Goal: Book appointment/travel/reservation

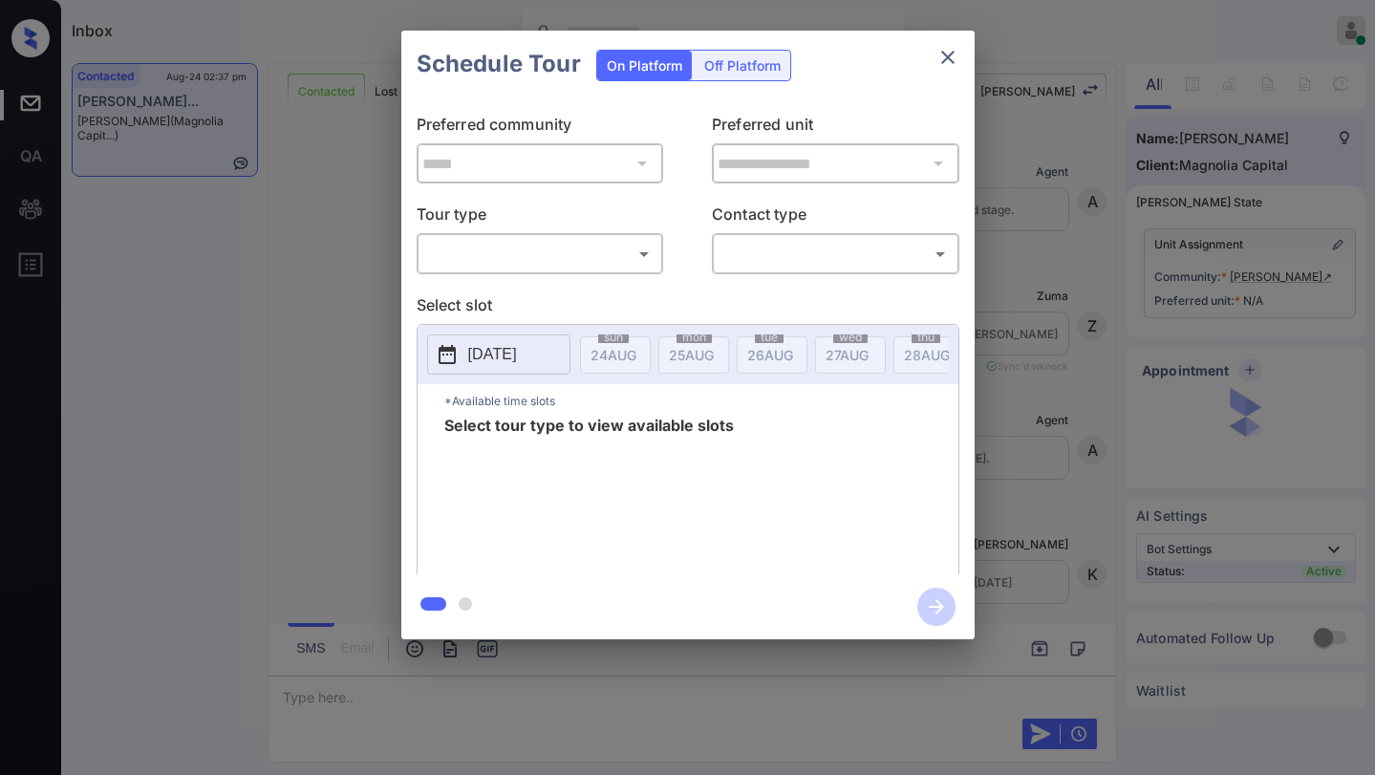
scroll to position [5394, 0]
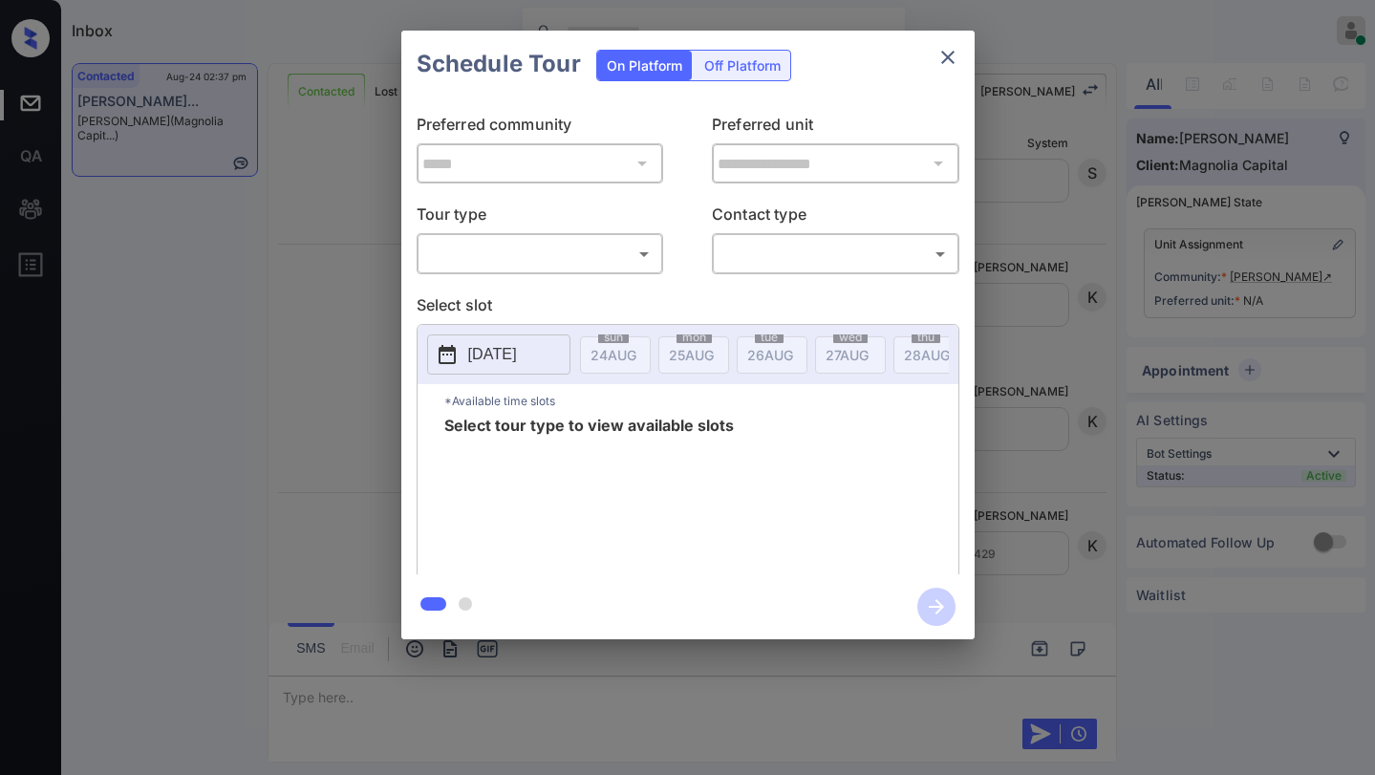
click at [625, 246] on body "Inbox Paolo Gabriel Online Set yourself offline Set yourself on break Profile S…" at bounding box center [687, 387] width 1375 height 775
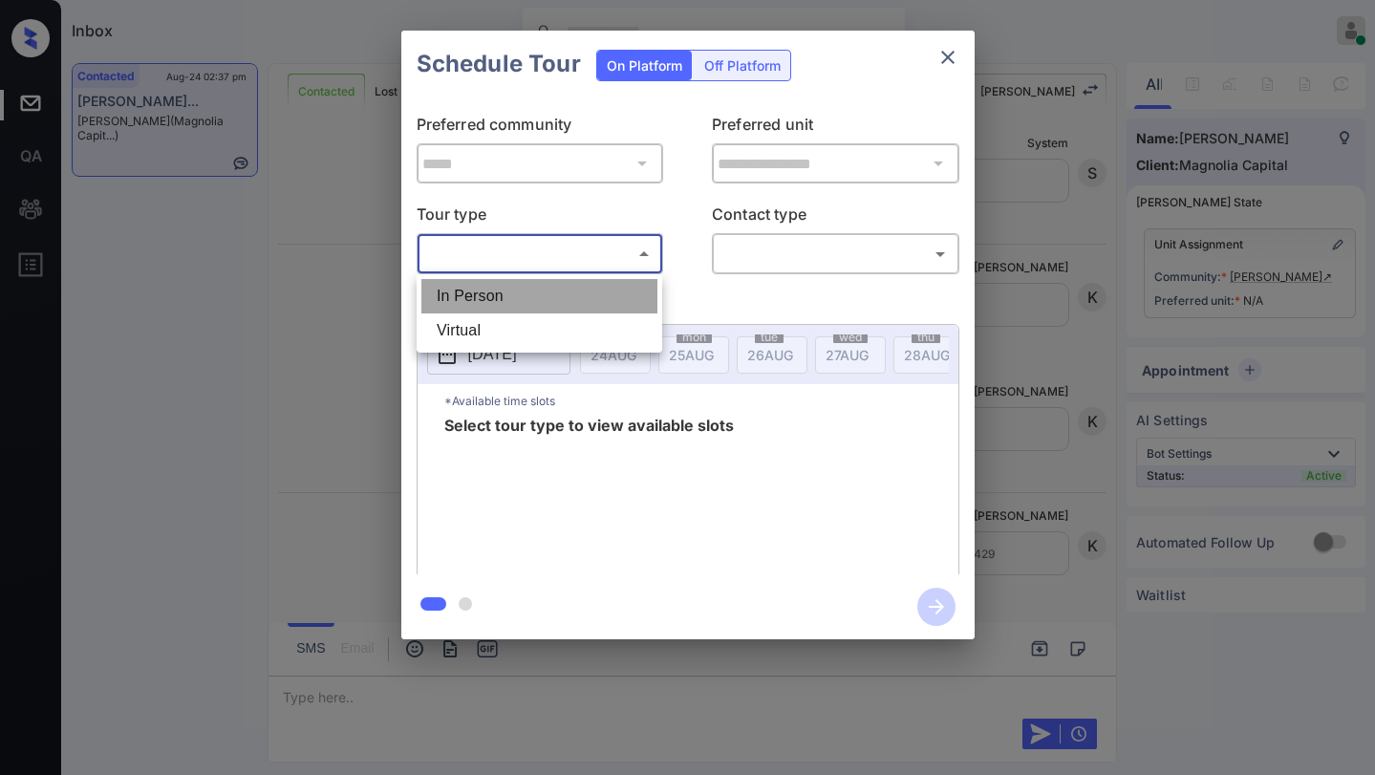
click at [598, 290] on li "In Person" at bounding box center [539, 296] width 236 height 34
type input "********"
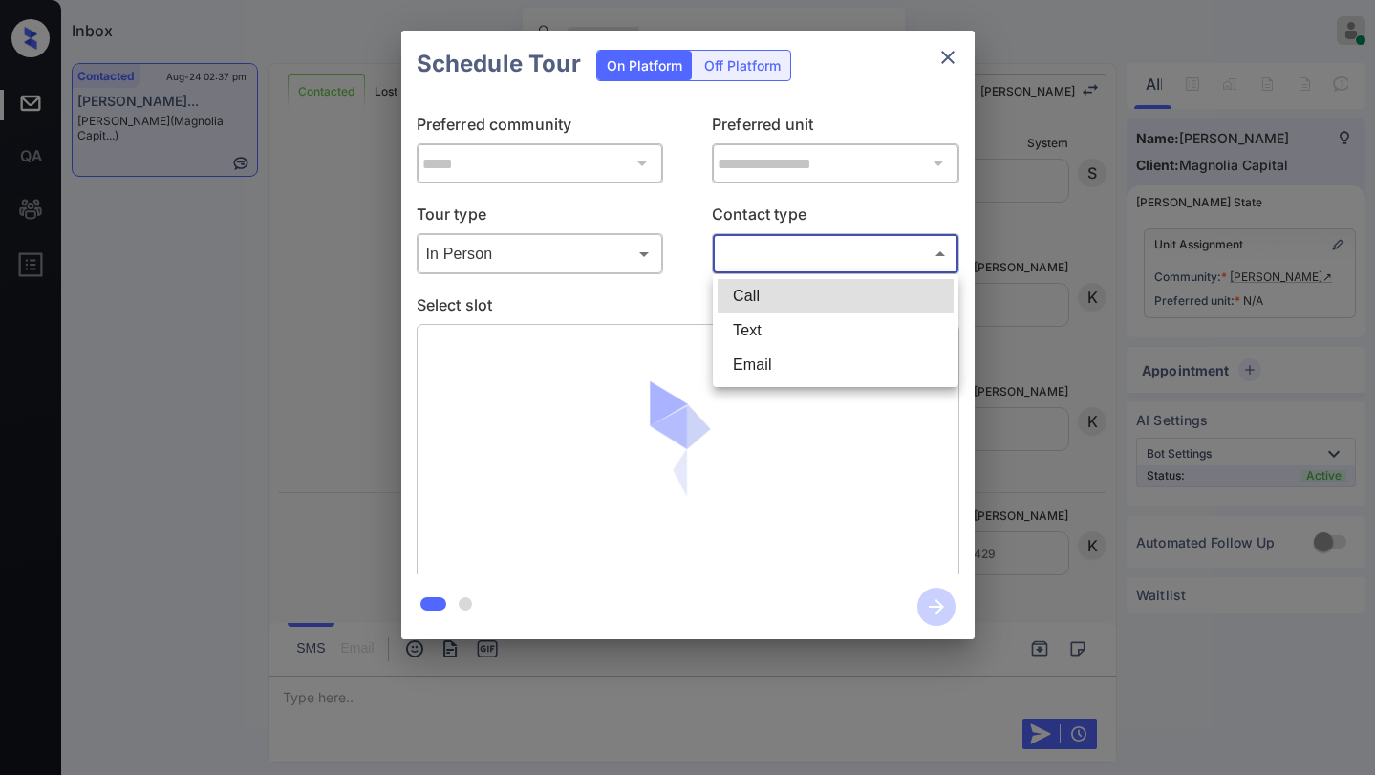
click at [875, 266] on body "Inbox Paolo Gabriel Online Set yourself offline Set yourself on break Profile S…" at bounding box center [687, 387] width 1375 height 775
click at [807, 333] on li "Text" at bounding box center [836, 330] width 236 height 34
type input "****"
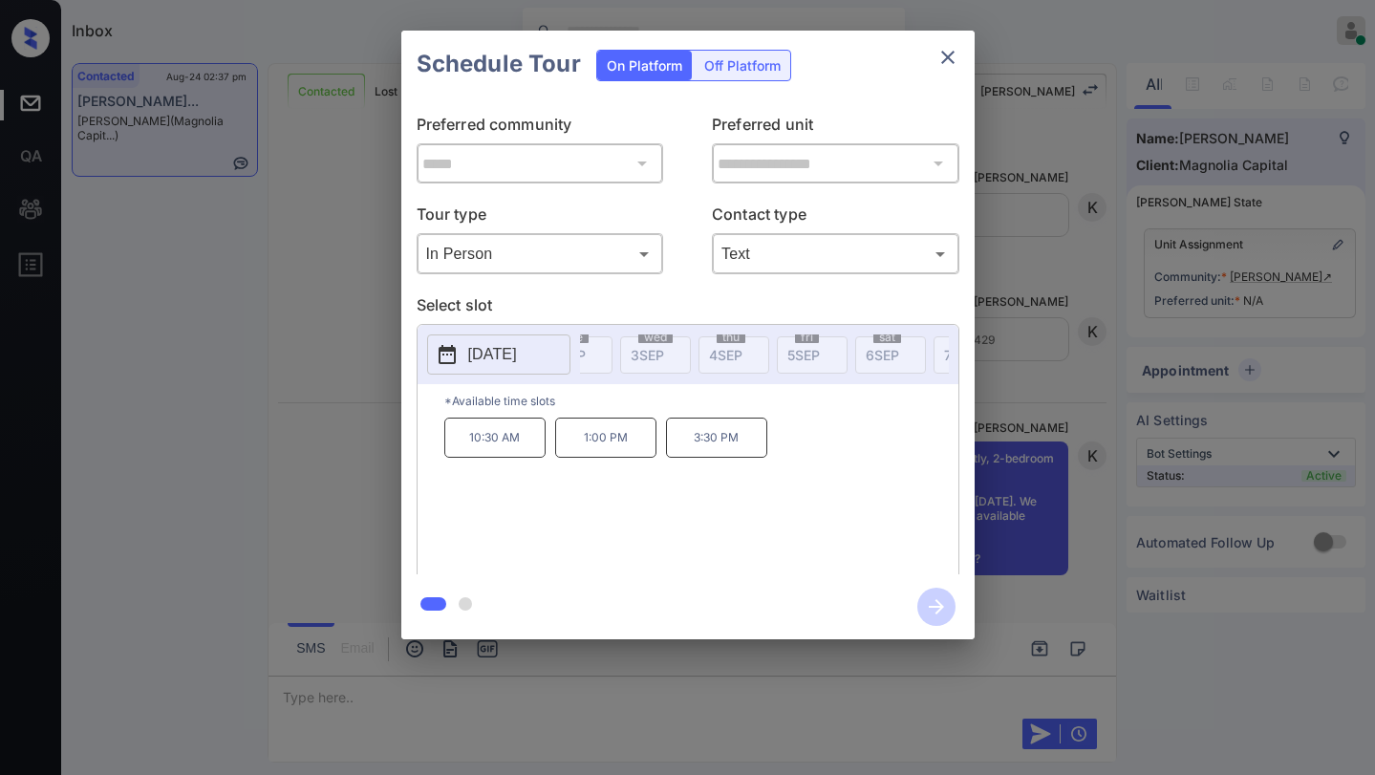
scroll to position [0, 1080]
click at [959, 53] on button "close" at bounding box center [948, 57] width 38 height 38
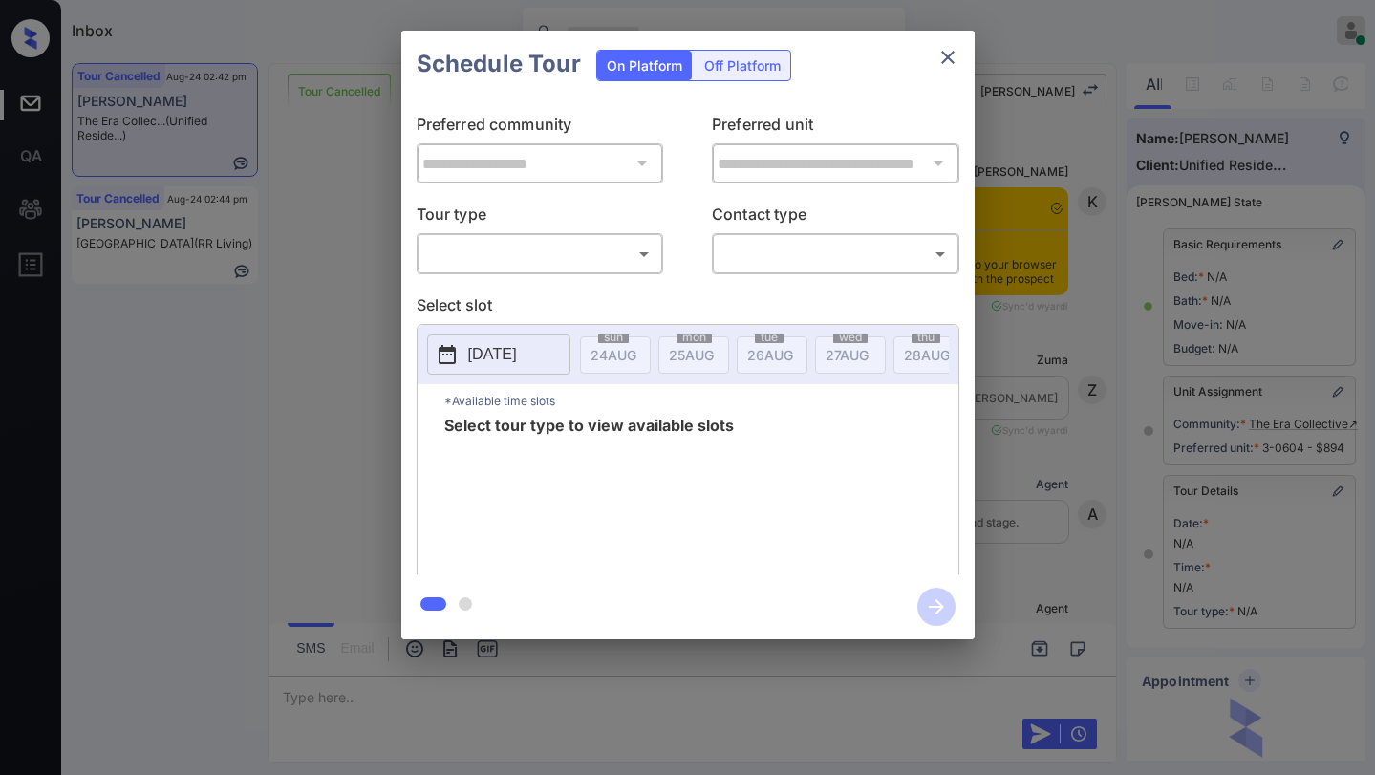
scroll to position [96, 0]
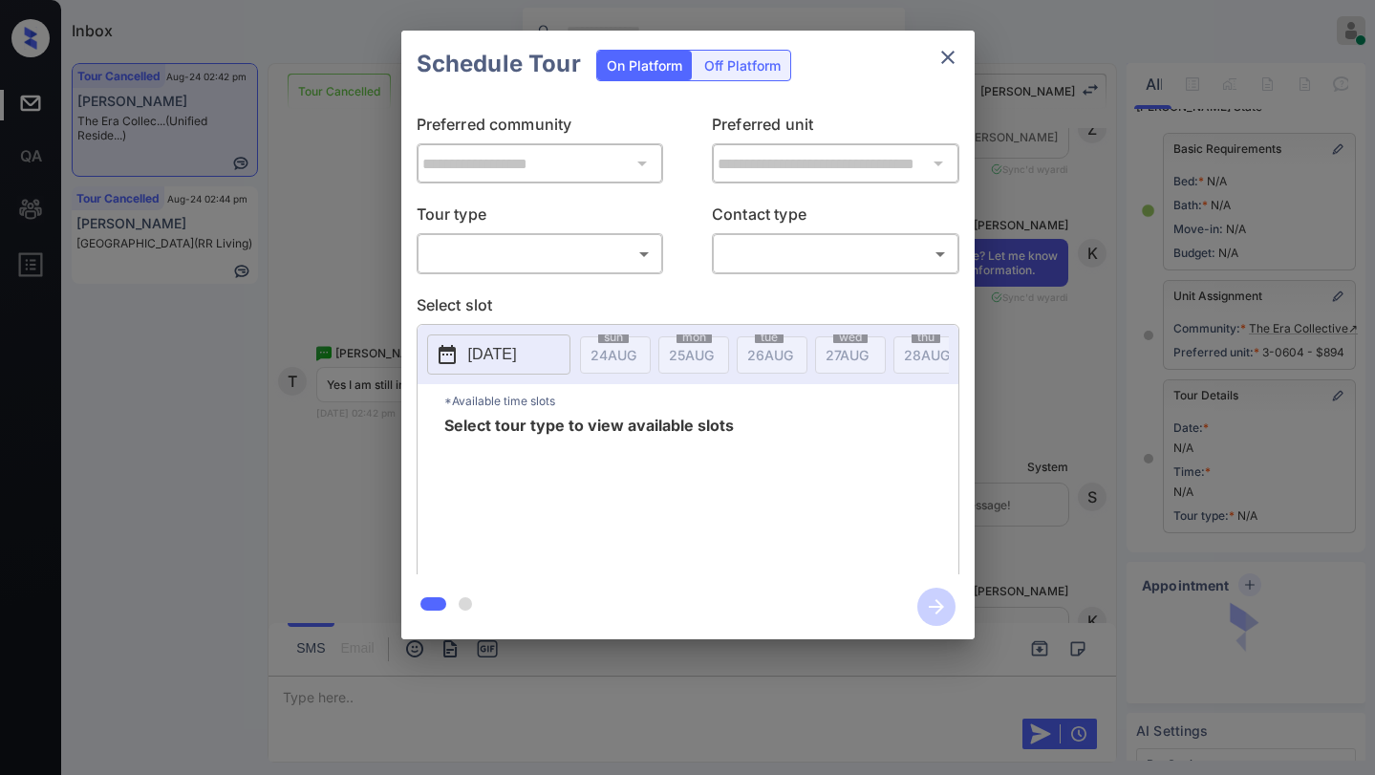
click at [526, 277] on div "**********" at bounding box center [687, 335] width 573 height 477
click at [555, 269] on body "Inbox Paolo Gabriel Online Set yourself offline Set yourself on break Profile S…" at bounding box center [687, 387] width 1375 height 775
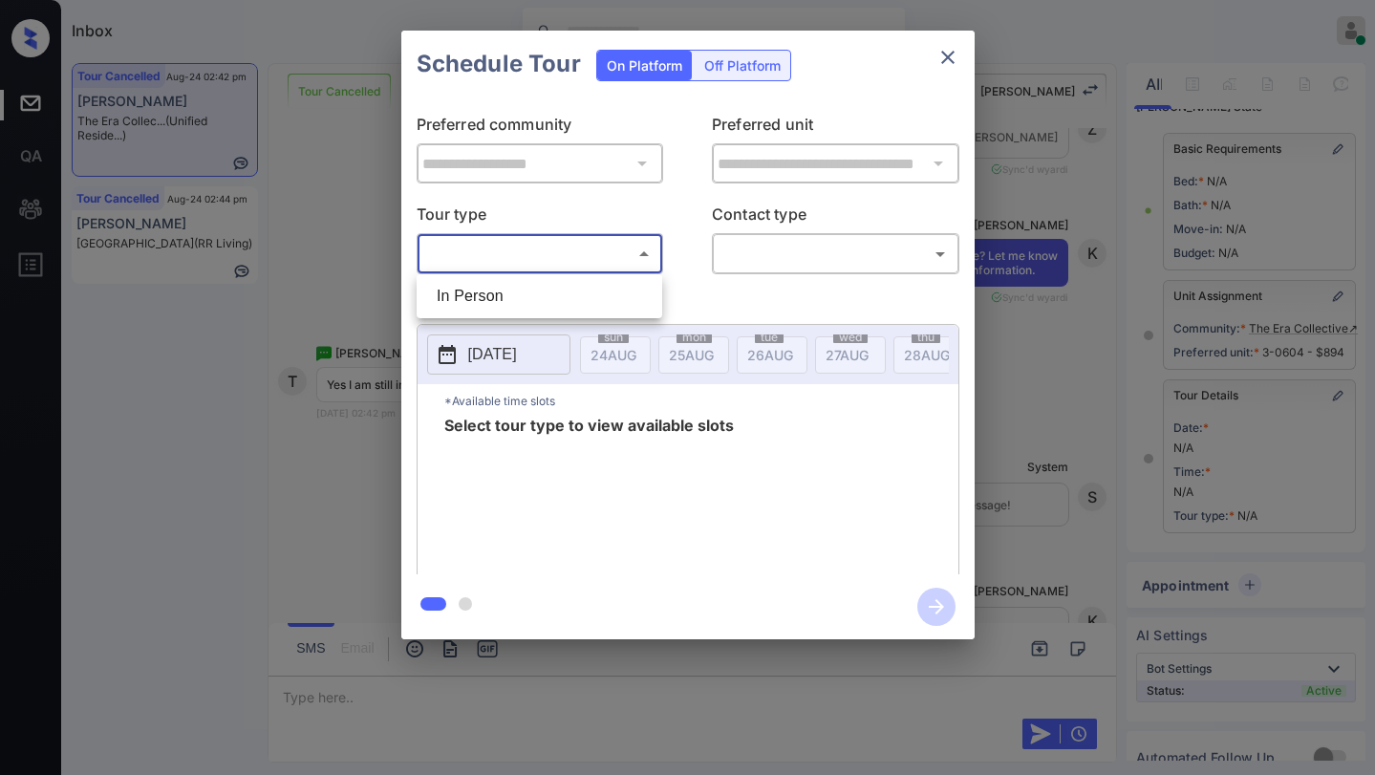
click at [946, 66] on div at bounding box center [687, 387] width 1375 height 775
click at [945, 40] on button "close" at bounding box center [948, 57] width 38 height 38
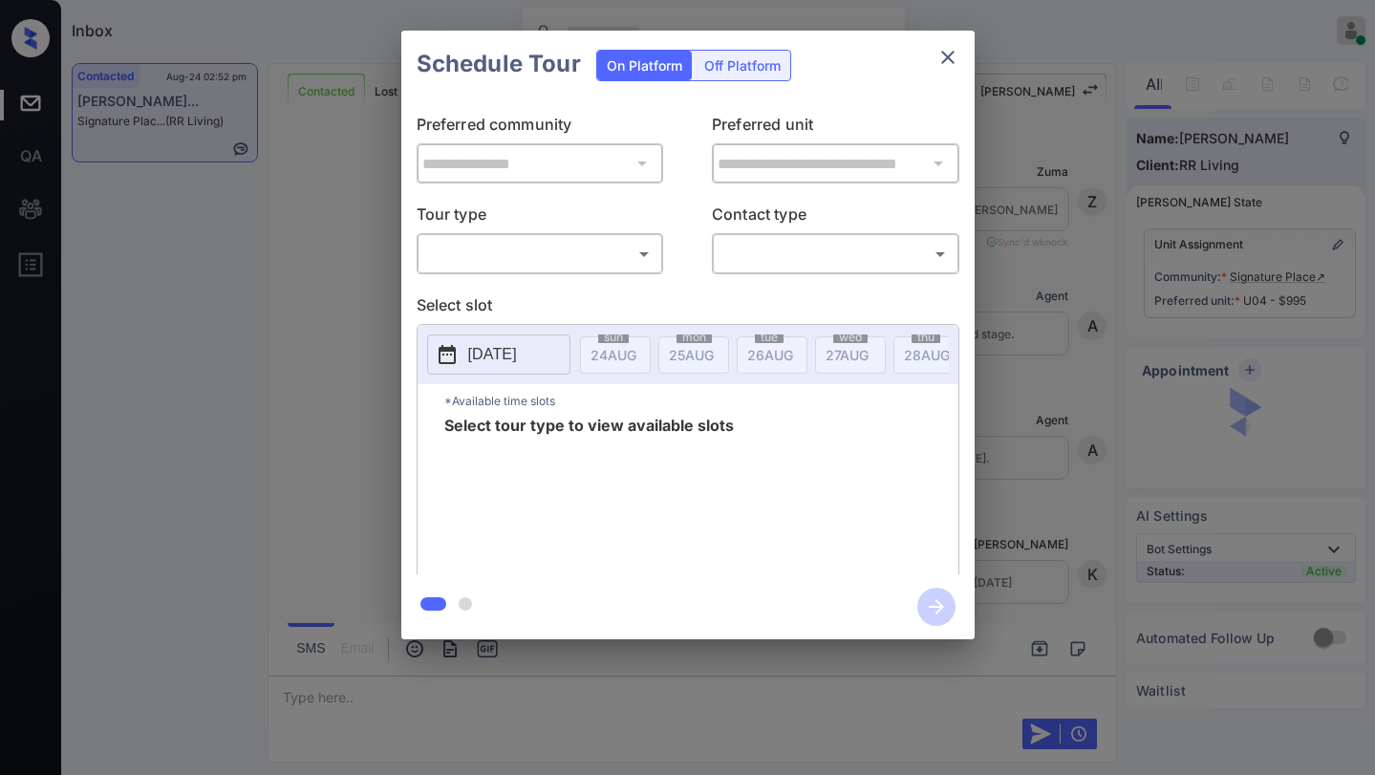
scroll to position [3783, 0]
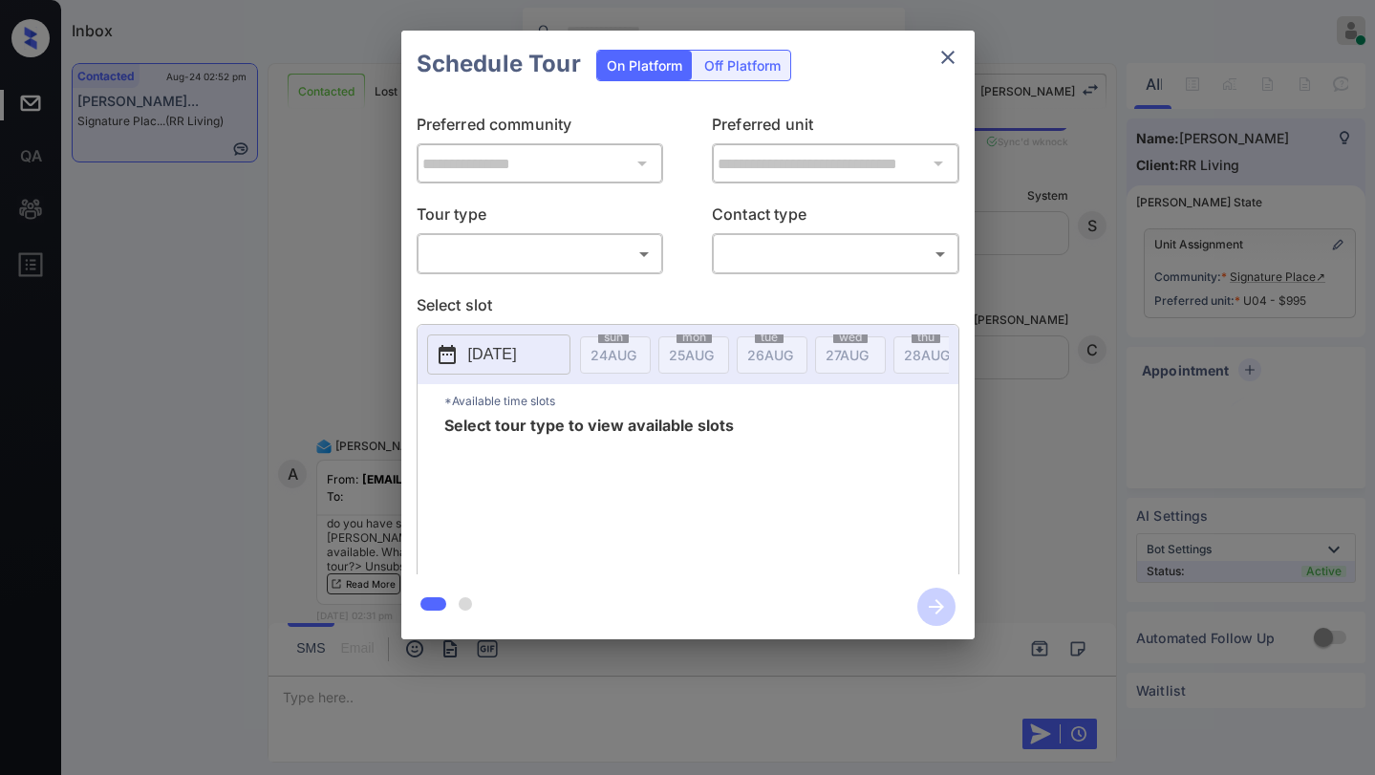
click at [585, 266] on body "Inbox Paolo Gabriel Online Set yourself offline Set yourself on break Profile S…" at bounding box center [687, 387] width 1375 height 775
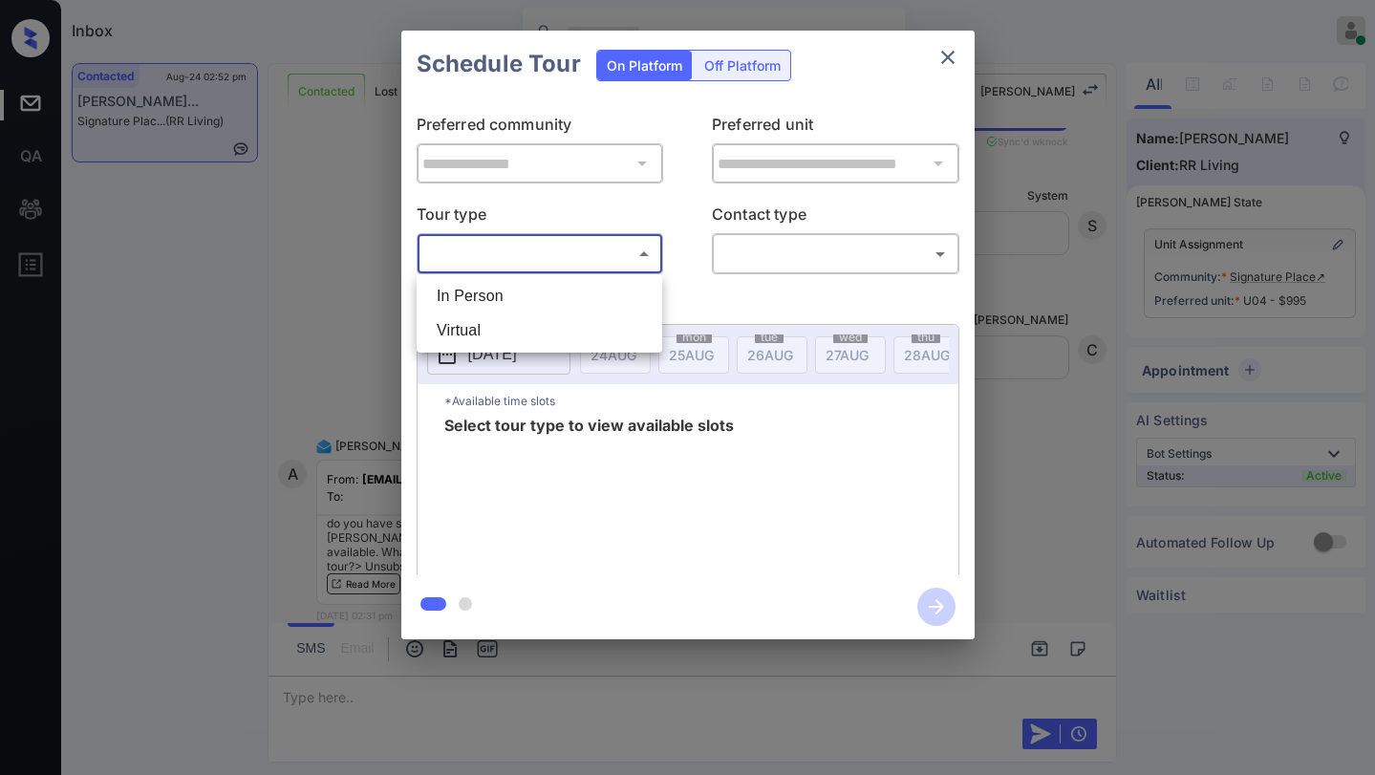
drag, startPoint x: 532, startPoint y: 298, endPoint x: 674, endPoint y: 273, distance: 143.6
click at [534, 295] on li "In Person" at bounding box center [539, 296] width 236 height 34
type input "********"
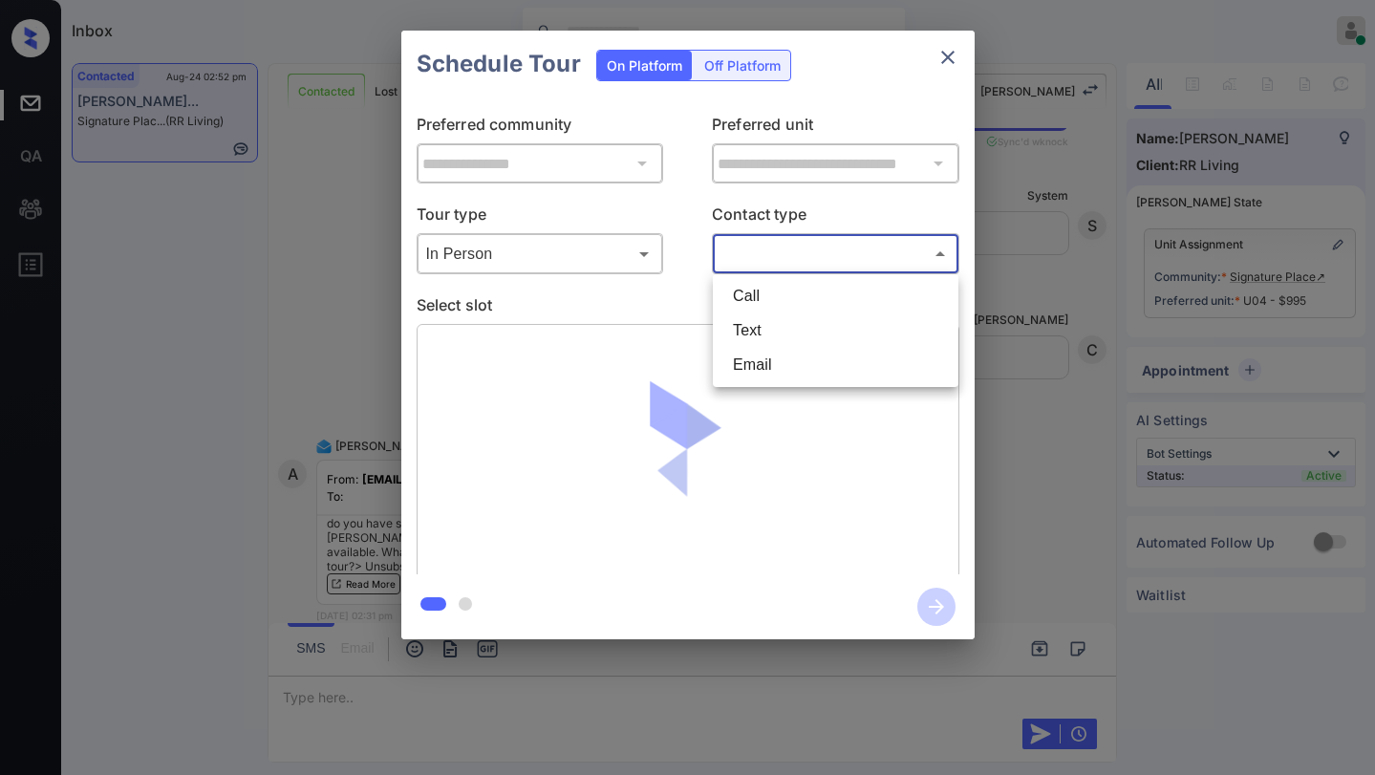
click at [767, 269] on body "Inbox Paolo Gabriel Online Set yourself offline Set yourself on break Profile S…" at bounding box center [687, 387] width 1375 height 775
click at [769, 332] on li "Text" at bounding box center [836, 330] width 236 height 34
type input "****"
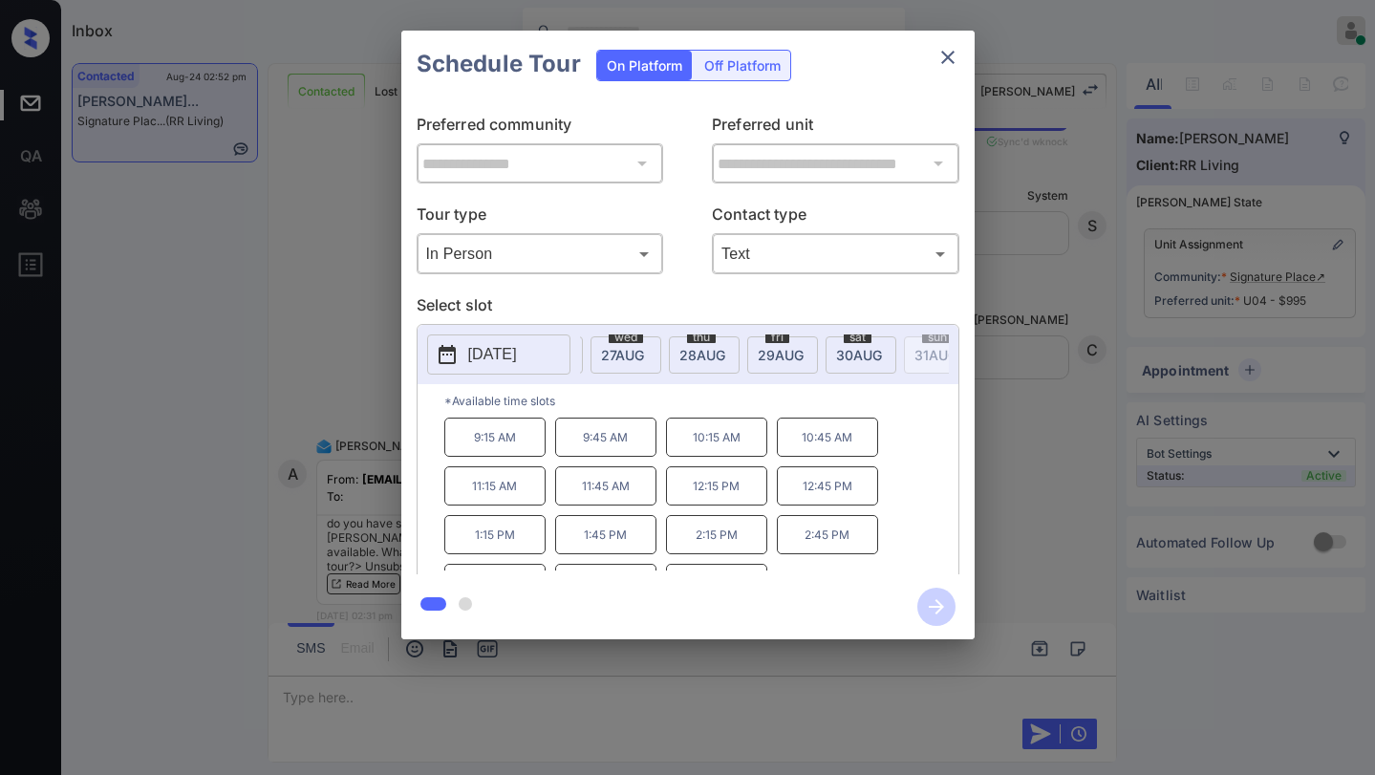
scroll to position [0, 238]
click at [837, 354] on span "30 AUG" at bounding box center [846, 355] width 46 height 16
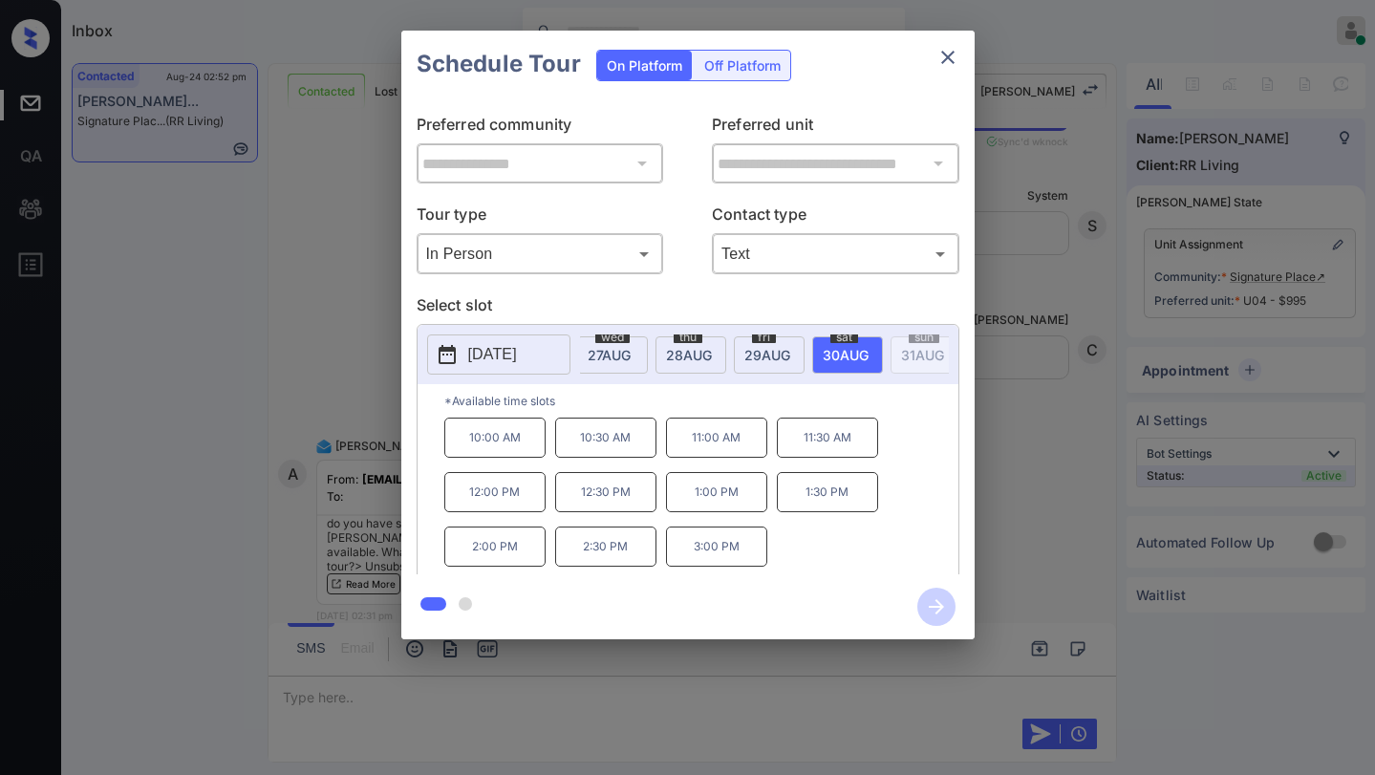
click at [726, 551] on p "3:00 PM" at bounding box center [716, 546] width 101 height 40
click at [943, 603] on icon "button" at bounding box center [936, 607] width 38 height 38
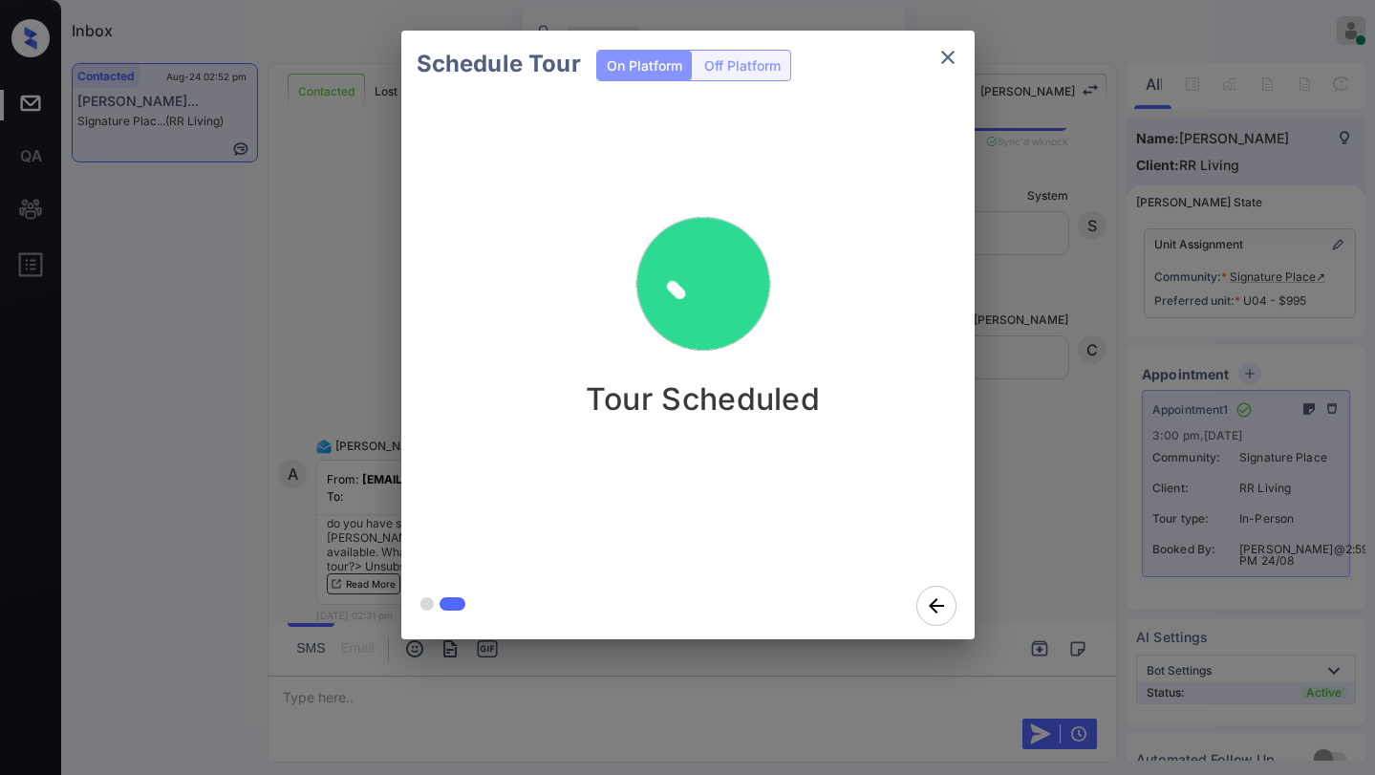
click at [1081, 277] on div "Schedule Tour On Platform Off Platform Tour Scheduled" at bounding box center [687, 335] width 1375 height 670
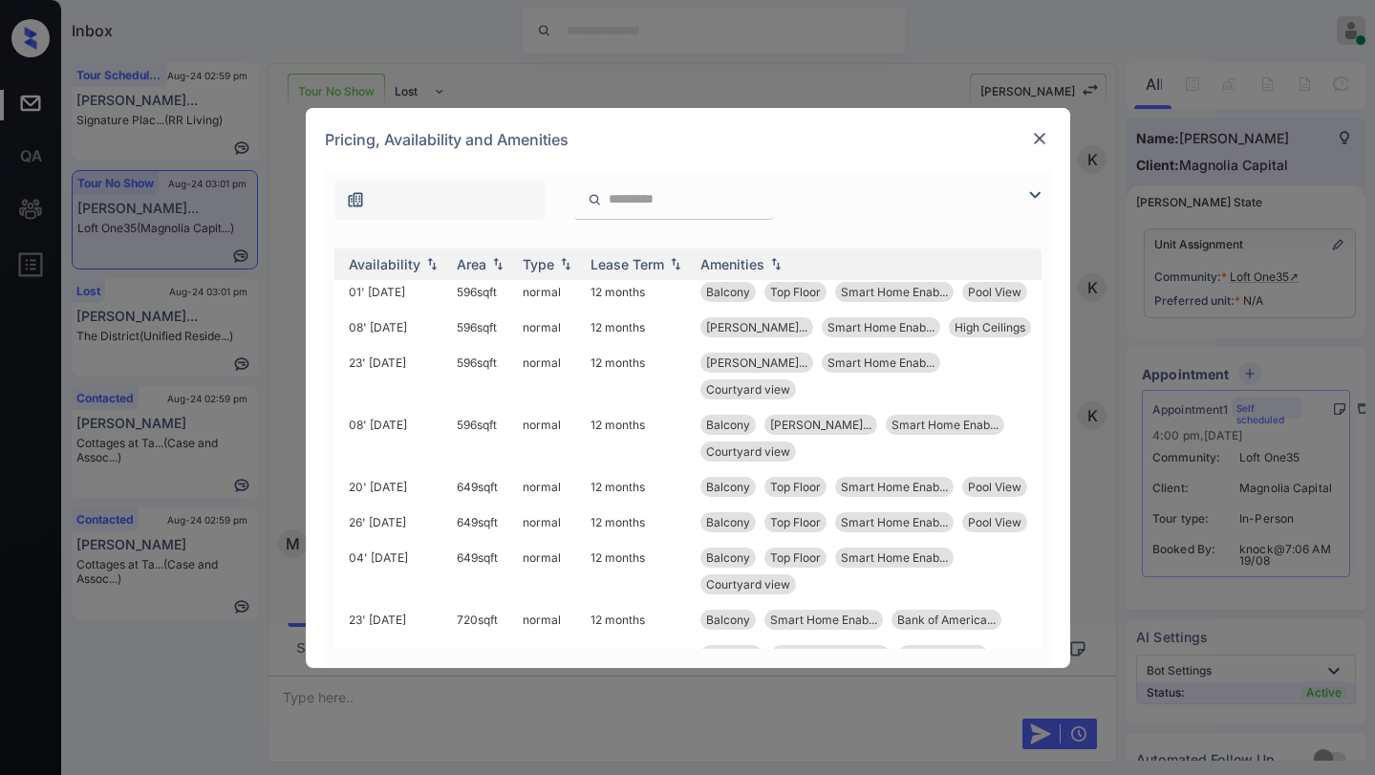
scroll to position [0, 305]
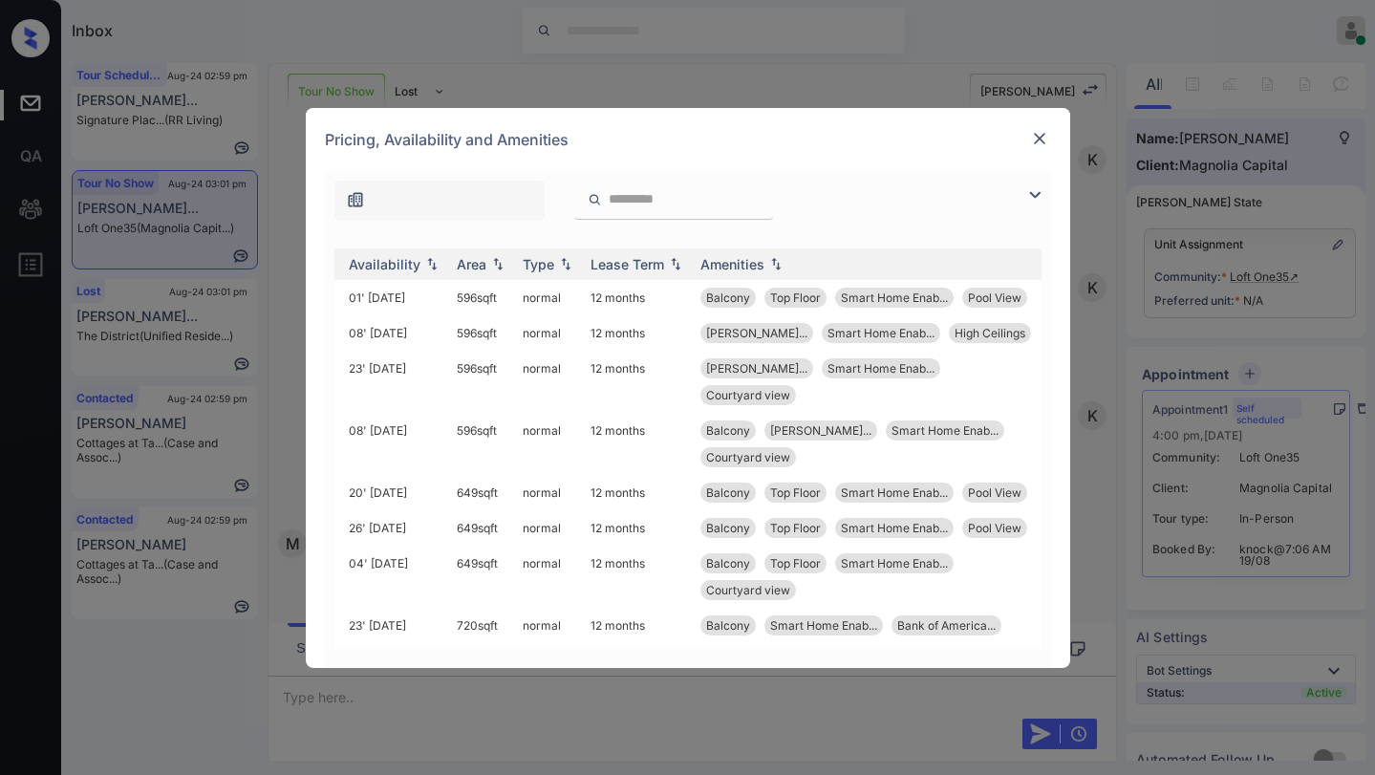
click at [1037, 134] on img at bounding box center [1039, 138] width 19 height 19
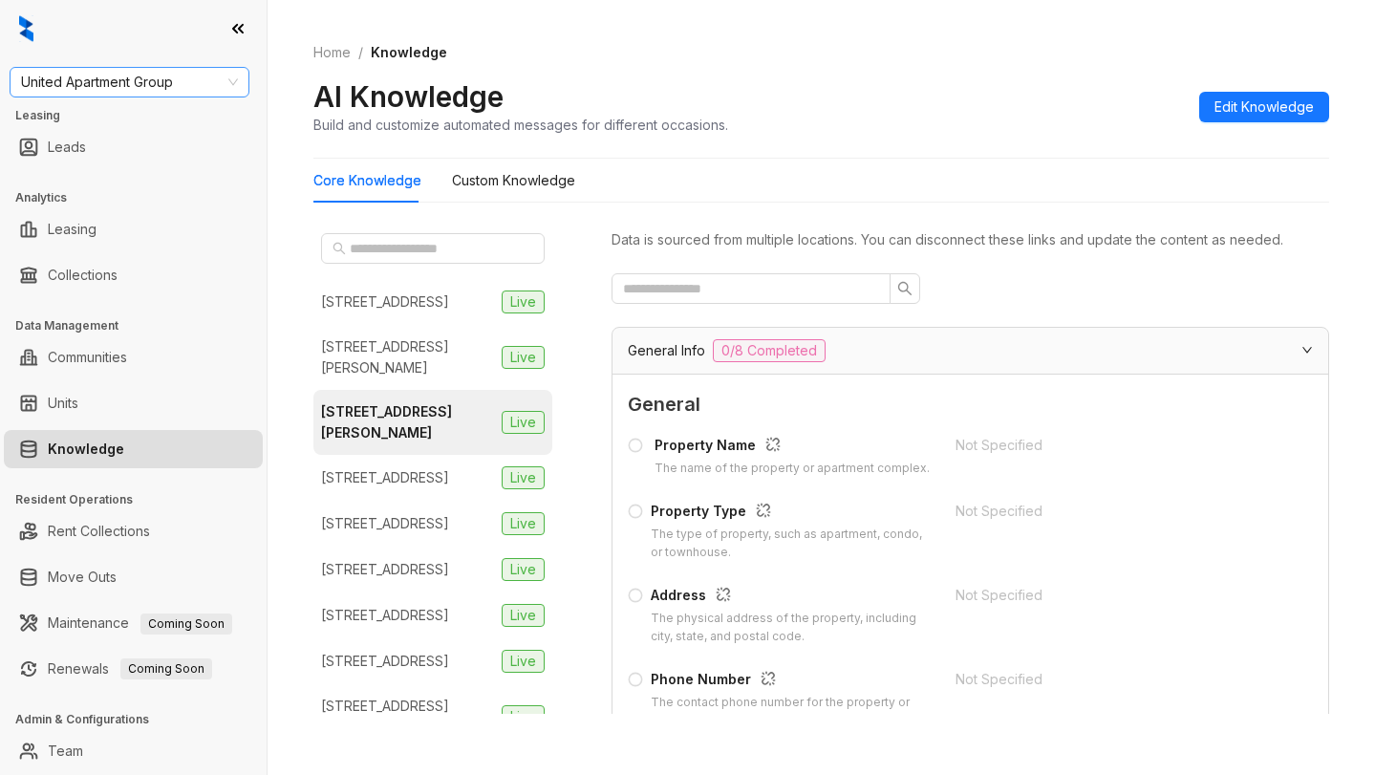
click at [166, 74] on span "United Apartment Group" at bounding box center [129, 82] width 217 height 29
type input "****"
click at [140, 126] on div "Case and Associates" at bounding box center [129, 120] width 209 height 21
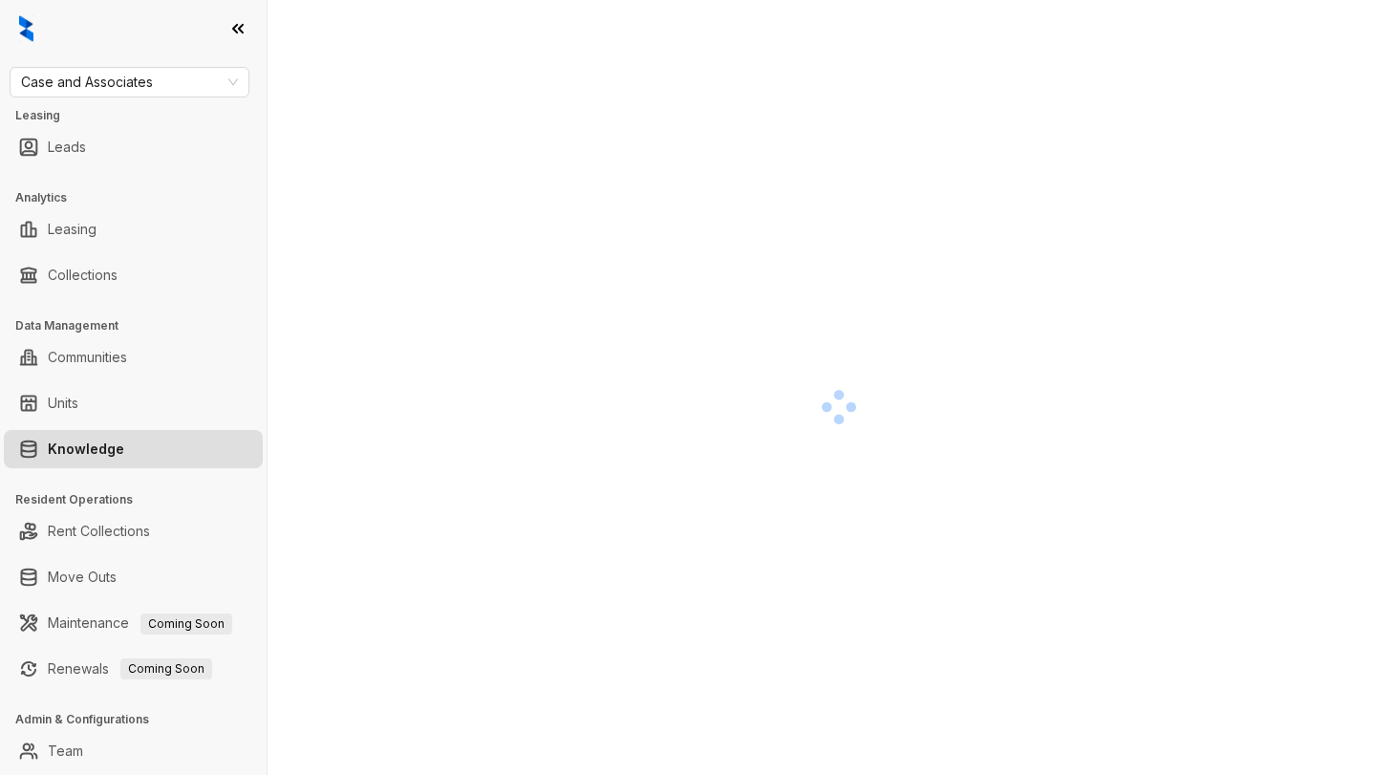
click at [1057, 264] on div at bounding box center [838, 406] width 1050 height 775
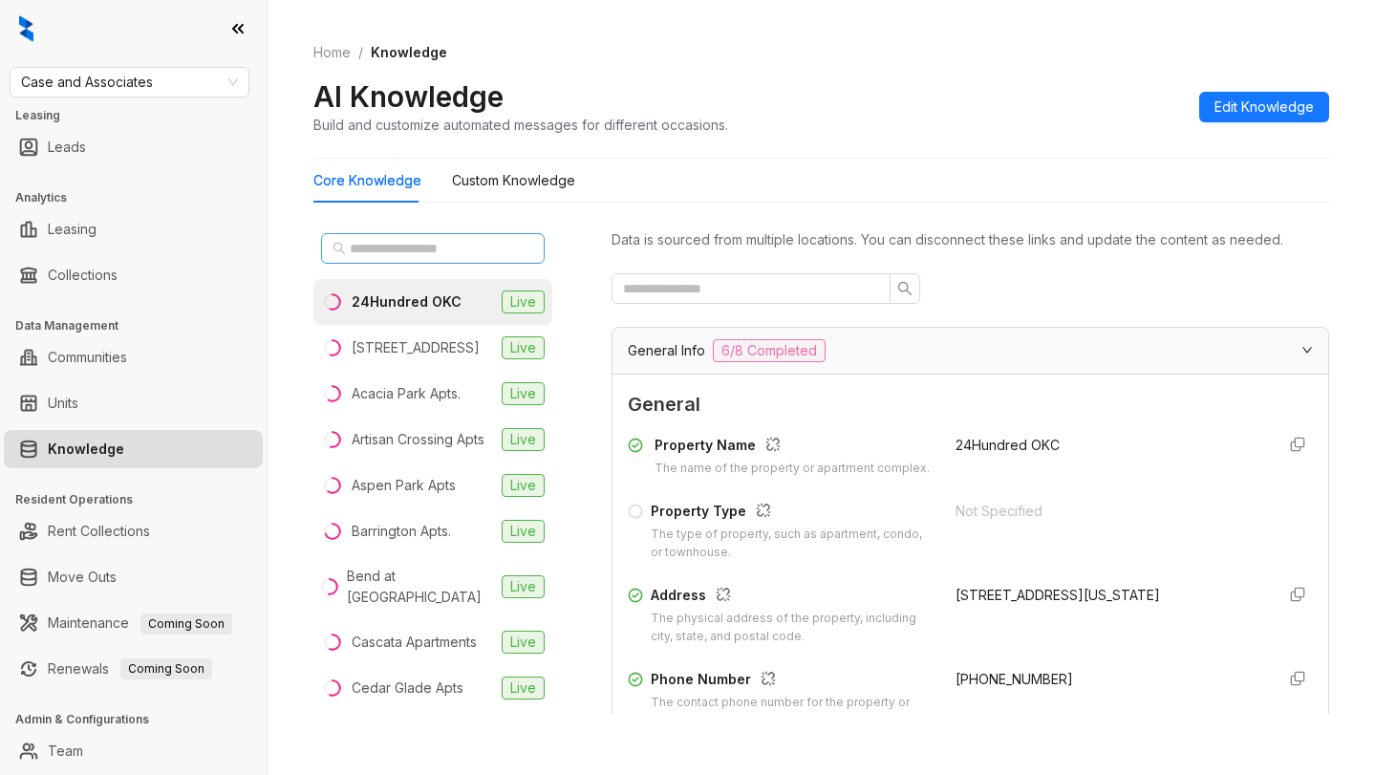
click at [465, 236] on span at bounding box center [433, 248] width 224 height 31
click at [462, 244] on input "text" at bounding box center [434, 248] width 168 height 21
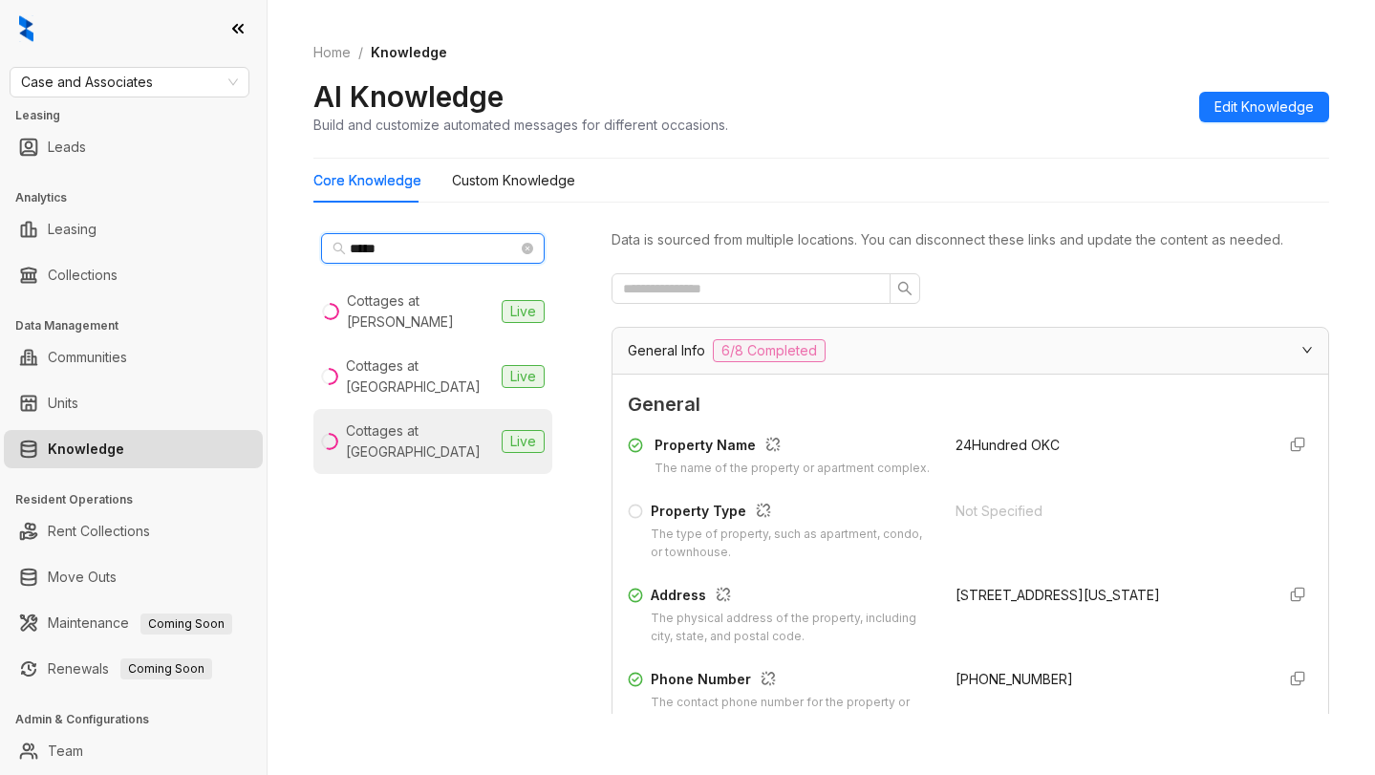
type input "*****"
click at [411, 420] on div "Cottages at Tallgrass" at bounding box center [420, 441] width 148 height 42
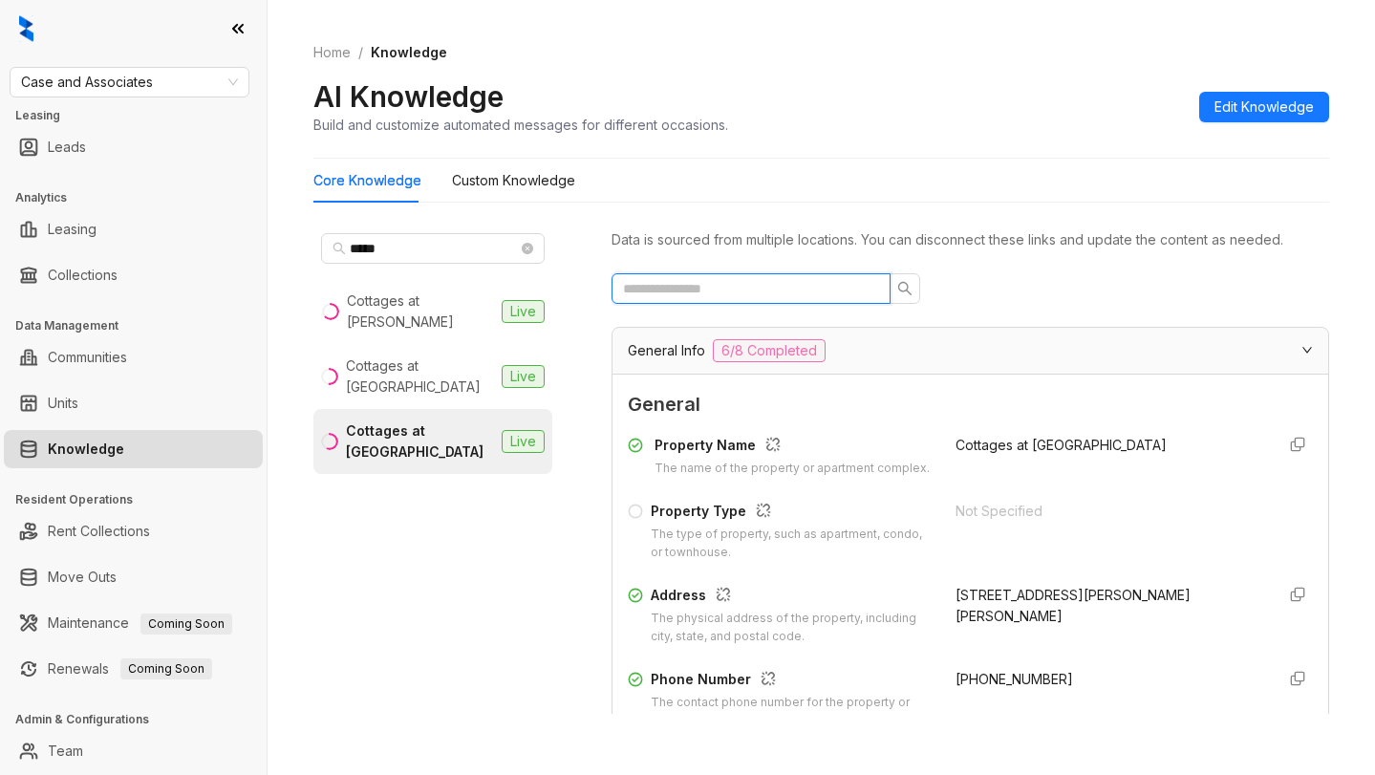
click at [724, 278] on input "text" at bounding box center [743, 288] width 241 height 21
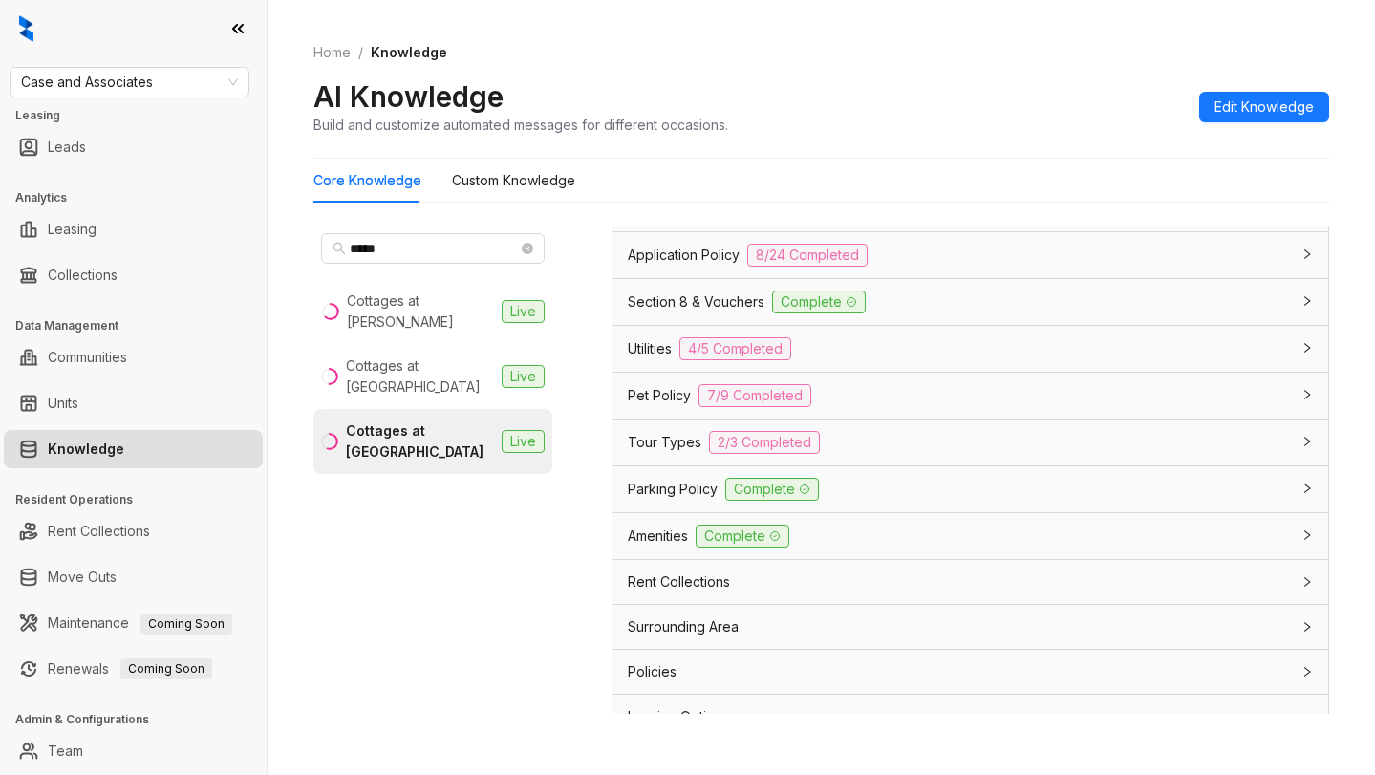
scroll to position [472, 0]
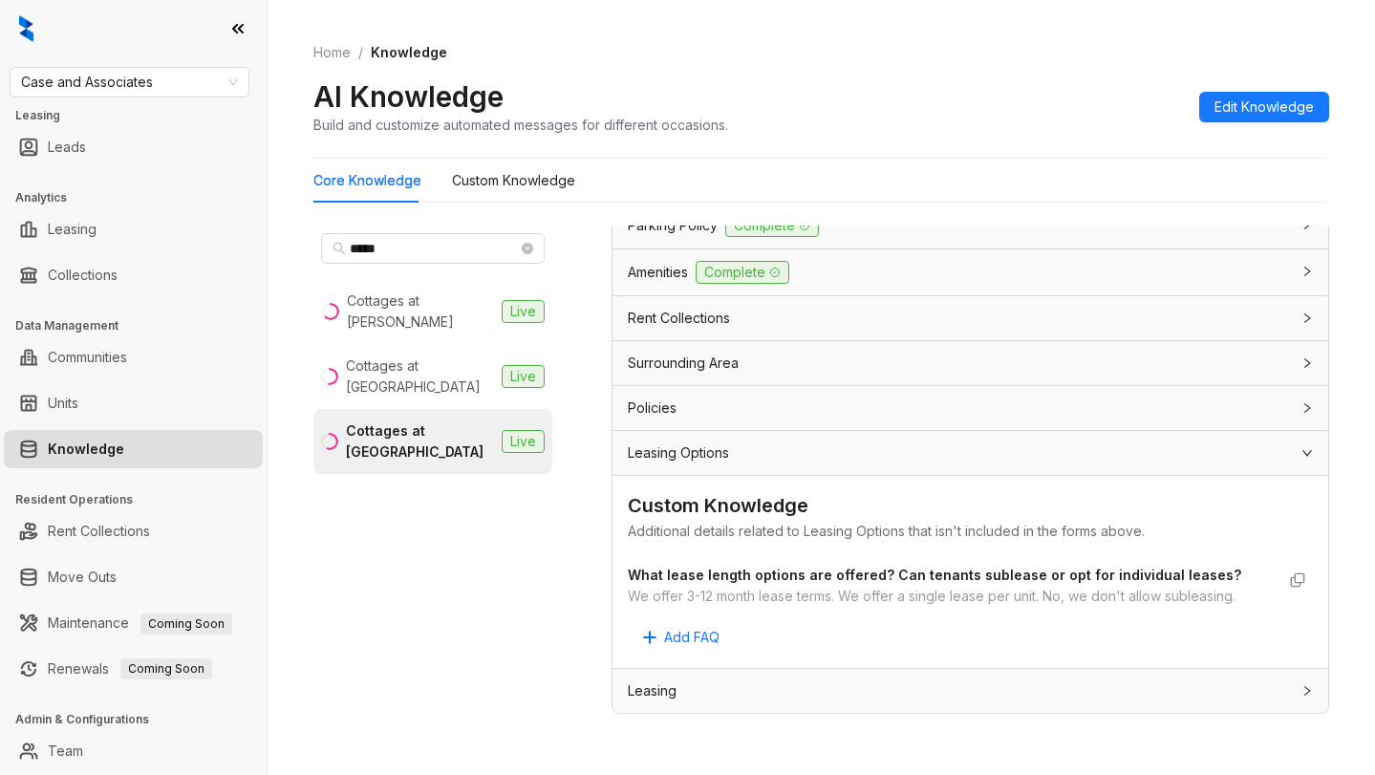
type input "**********"
click at [197, 87] on span "Case and Associates" at bounding box center [129, 82] width 217 height 29
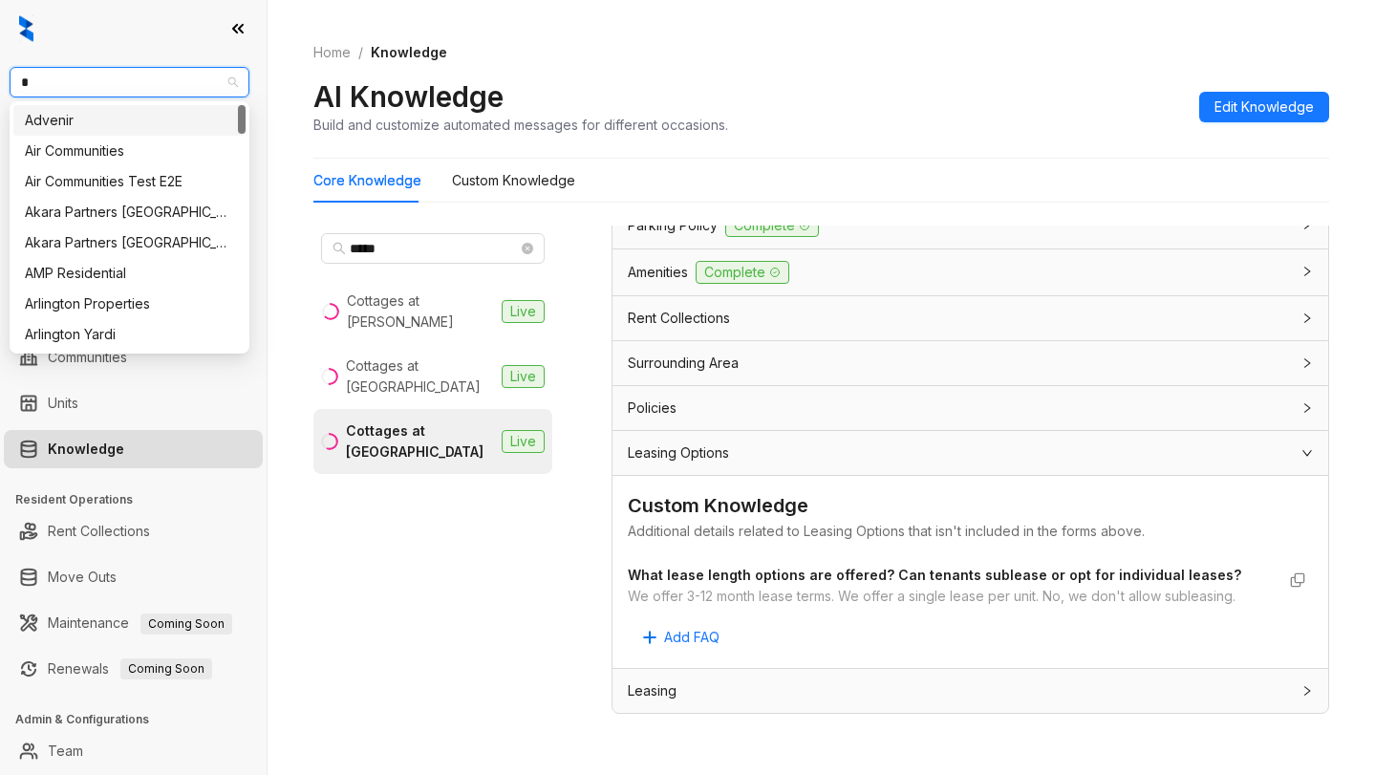
type input "**"
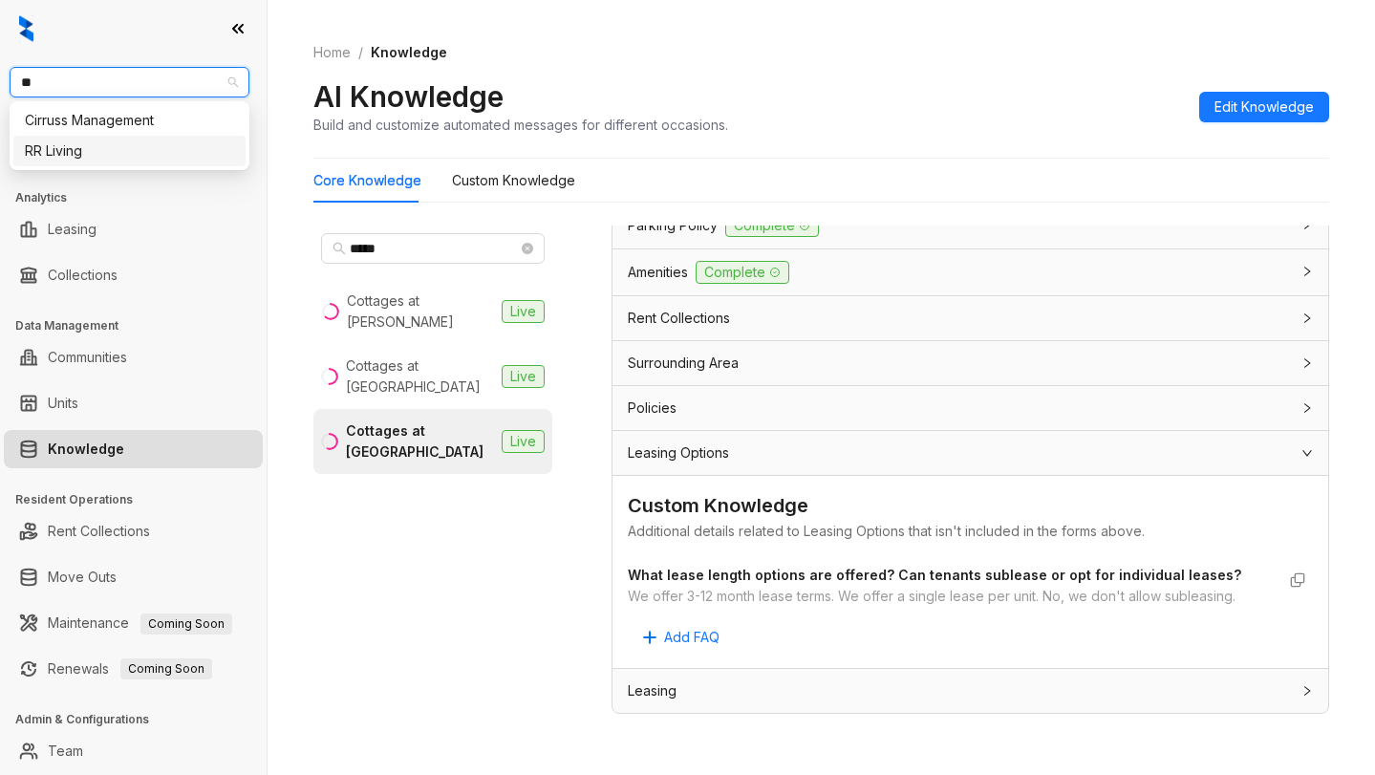
click at [75, 150] on div "RR Living" at bounding box center [129, 150] width 209 height 21
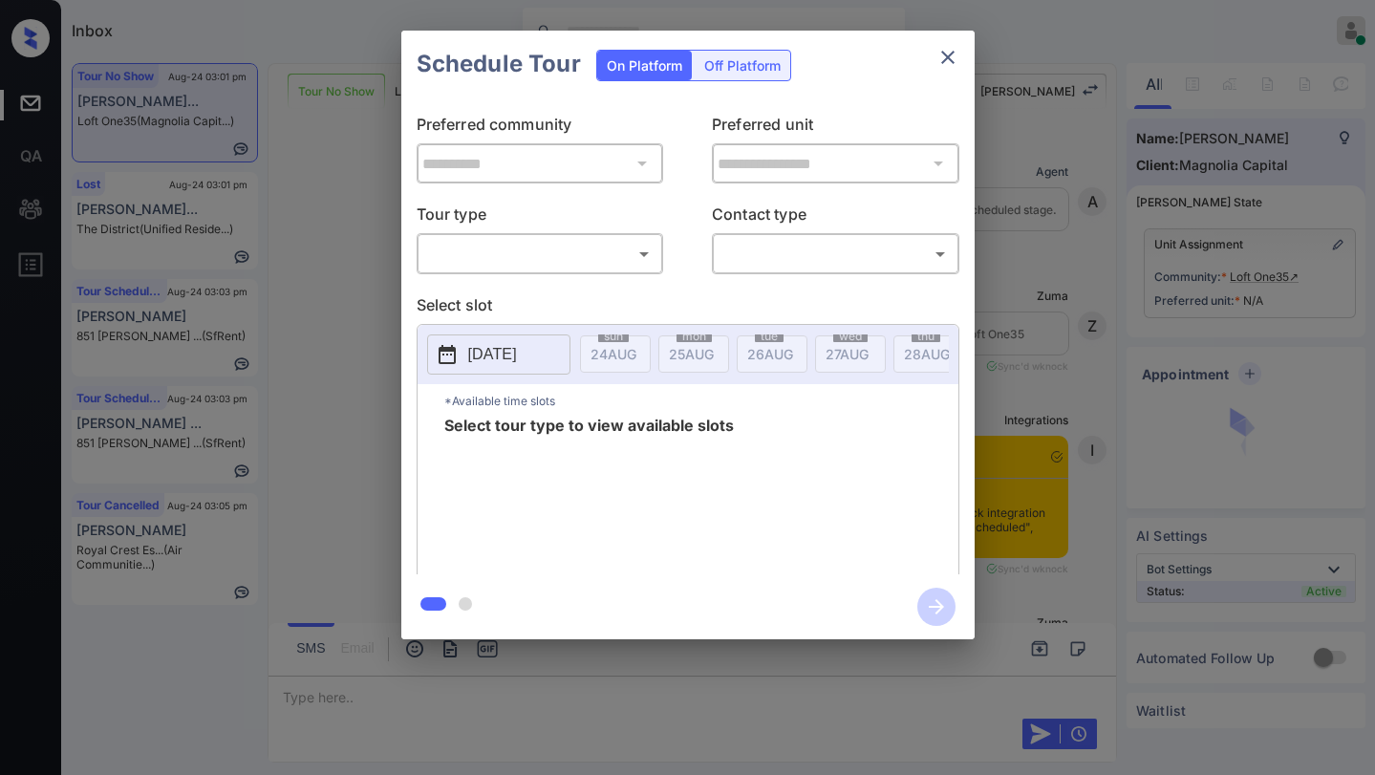
scroll to position [2165, 0]
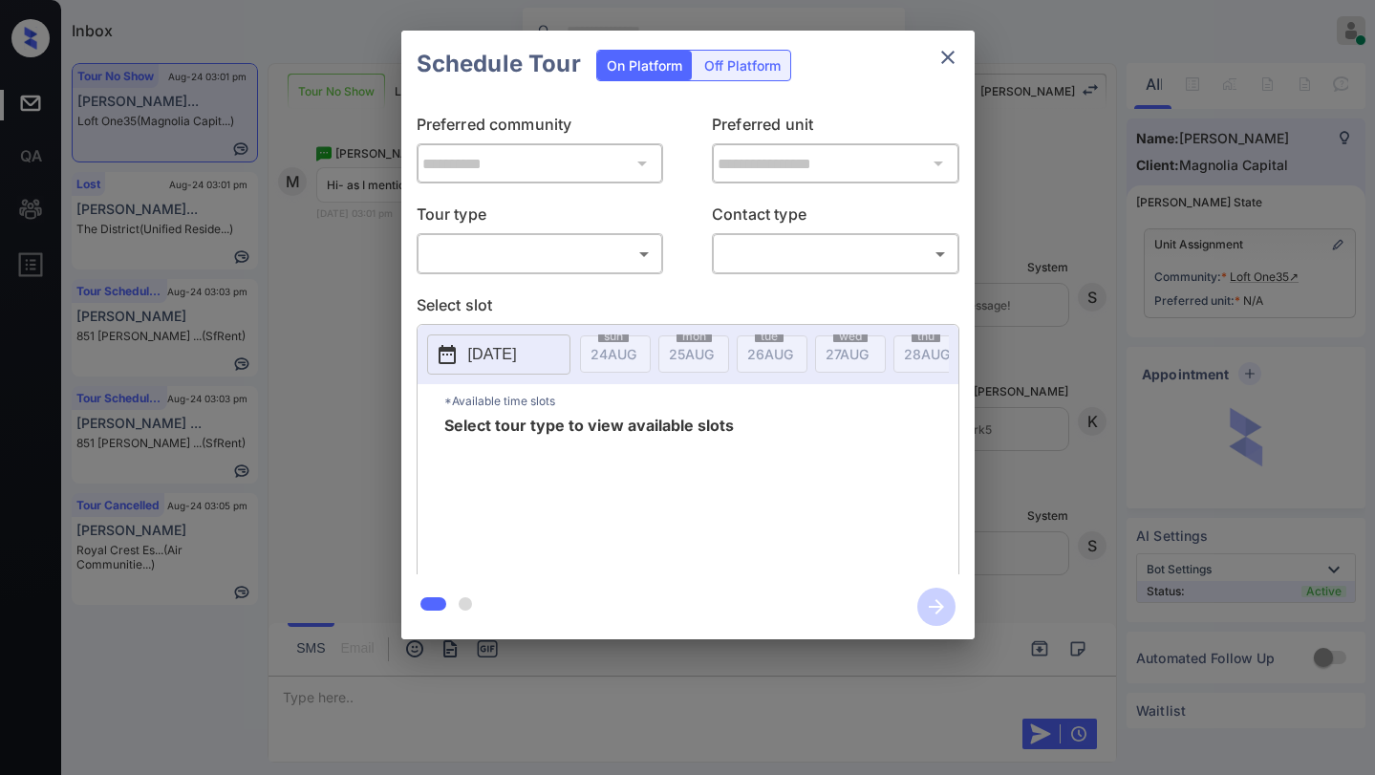
click at [934, 63] on button "close" at bounding box center [948, 57] width 38 height 38
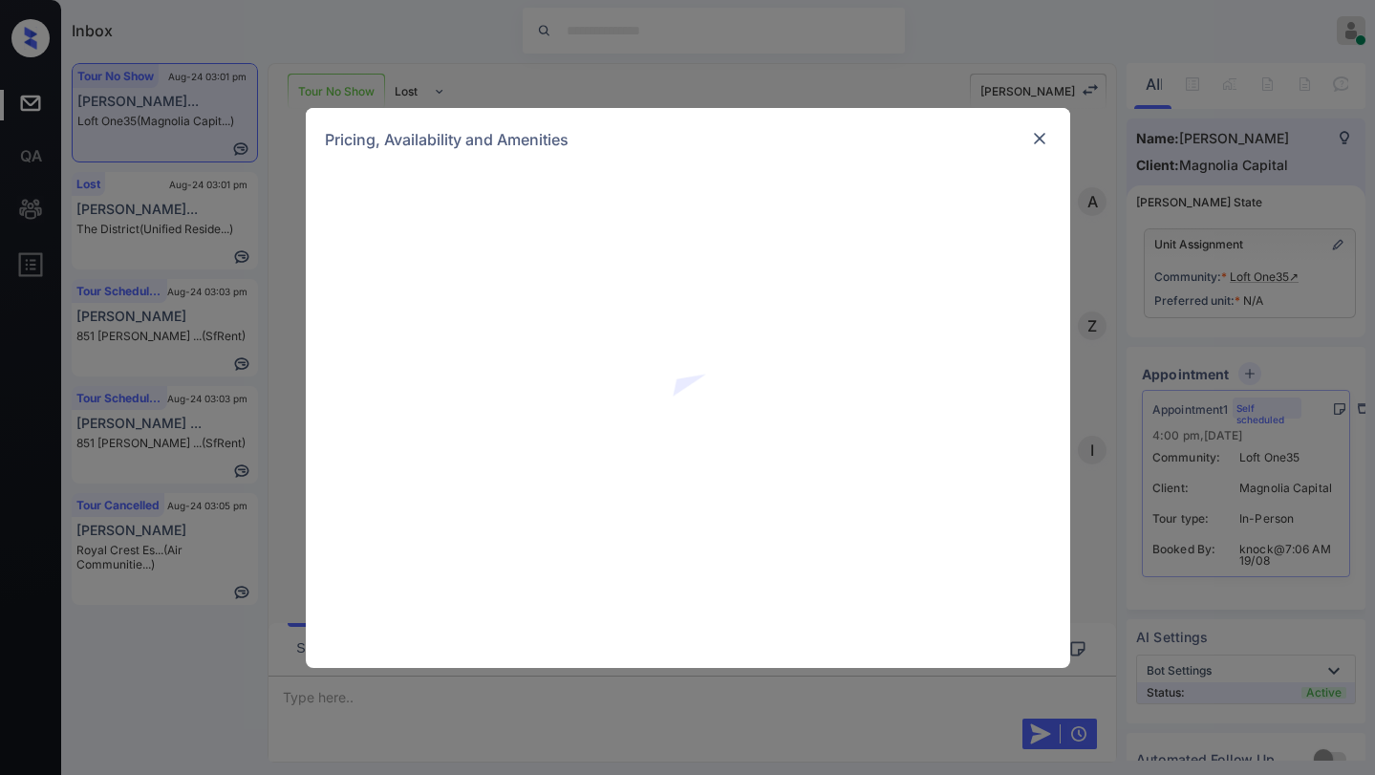
scroll to position [2165, 0]
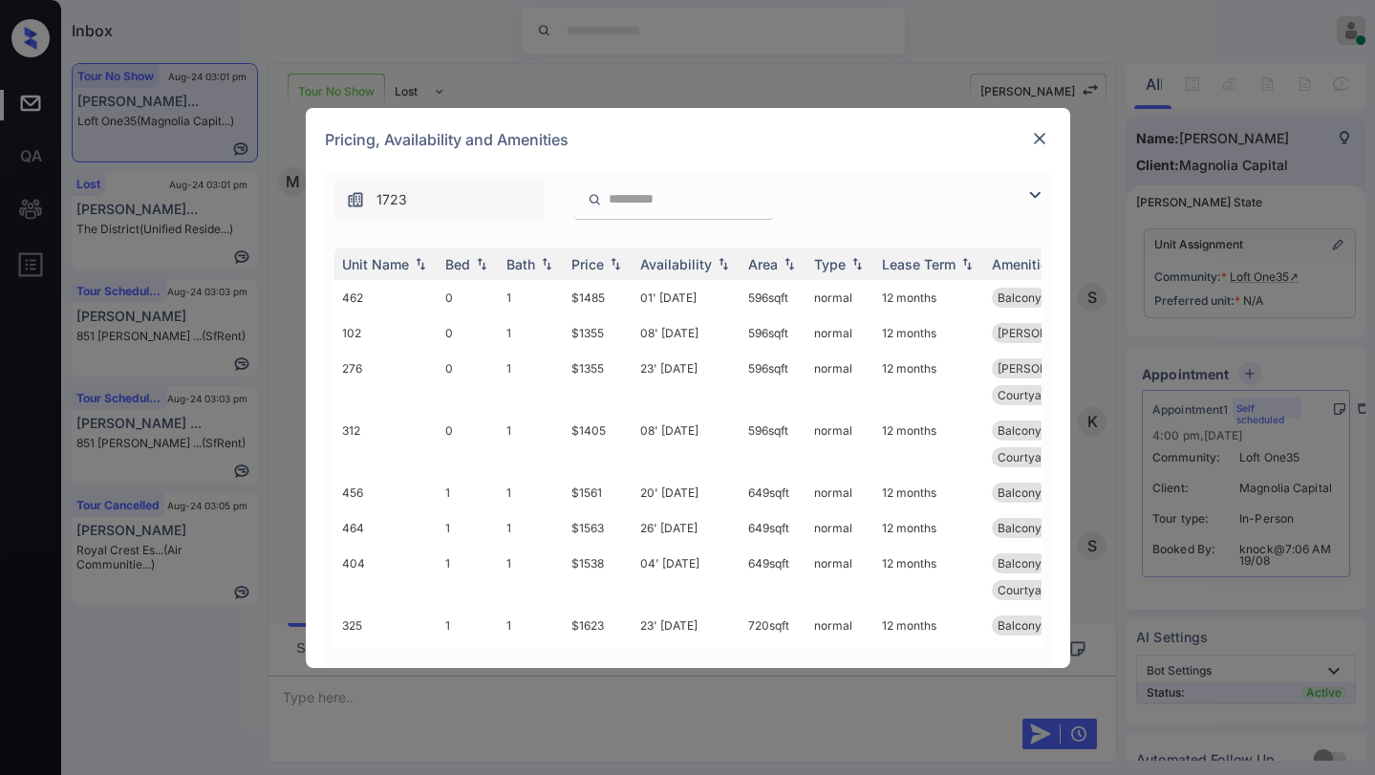
click at [1026, 195] on img at bounding box center [1034, 194] width 23 height 23
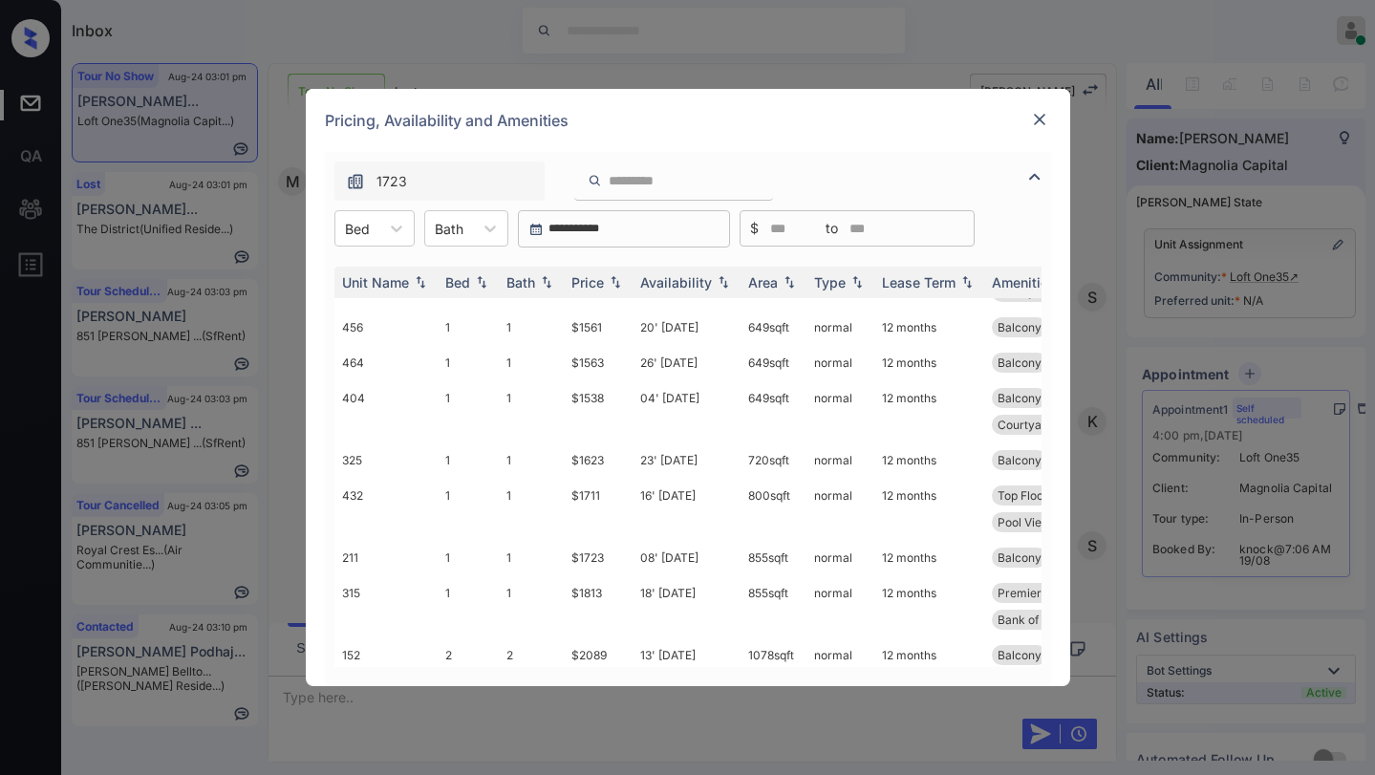
scroll to position [0, 0]
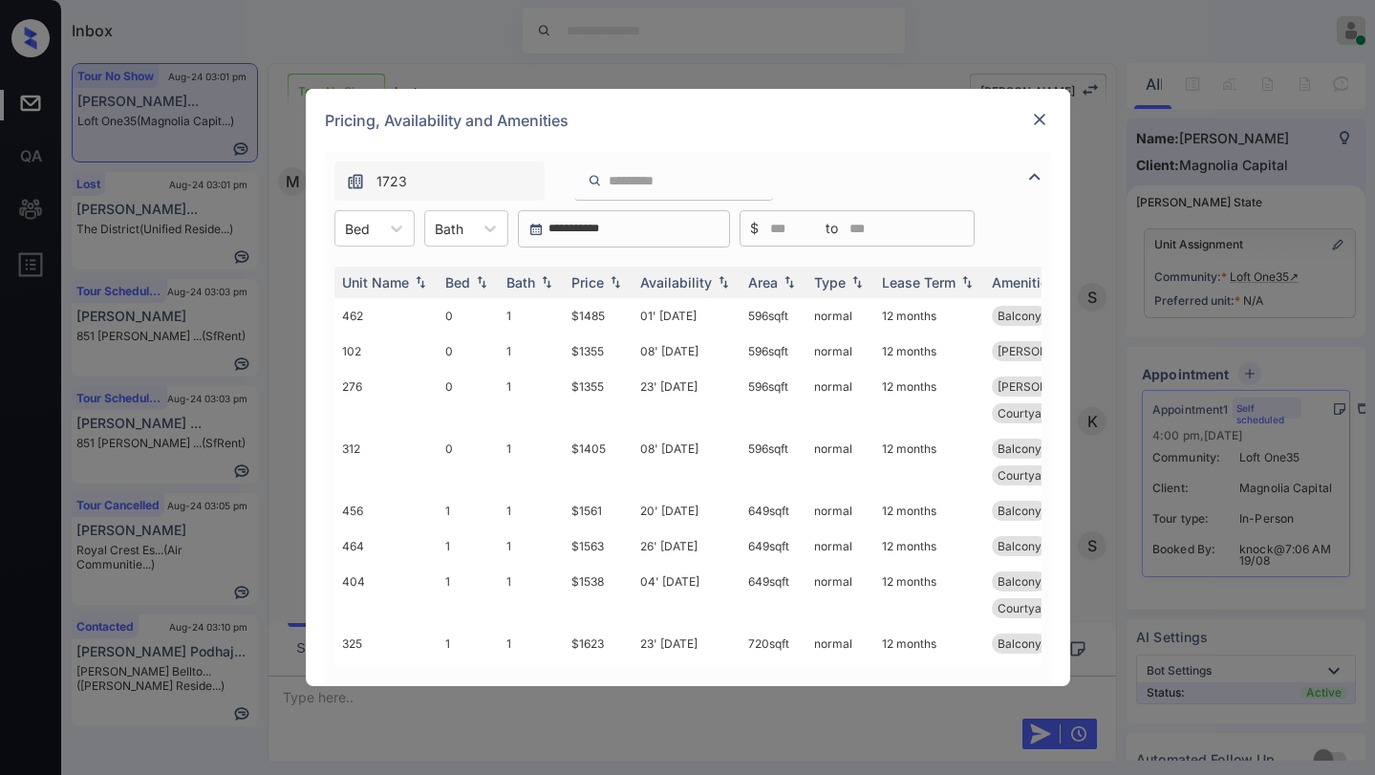
click at [1031, 119] on img at bounding box center [1039, 119] width 19 height 19
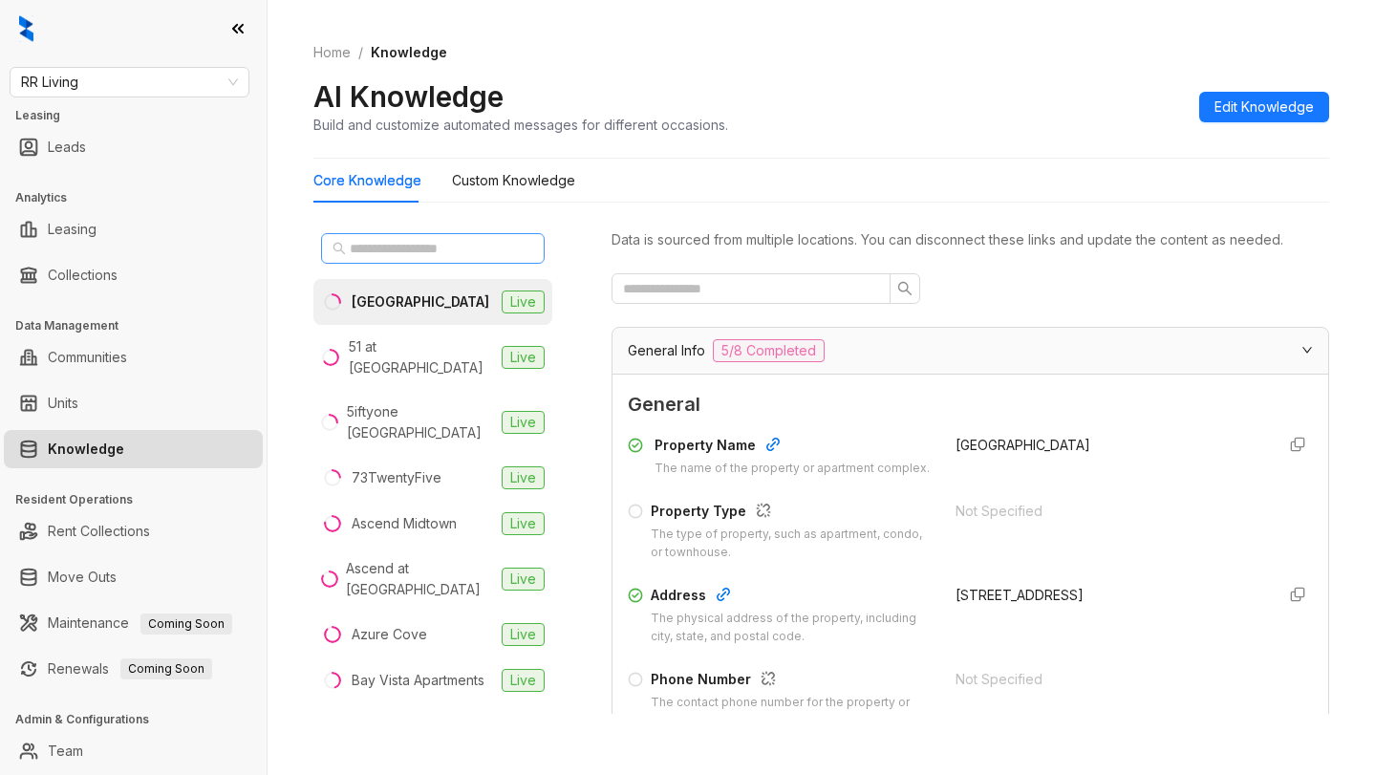
click at [450, 259] on span at bounding box center [433, 248] width 224 height 31
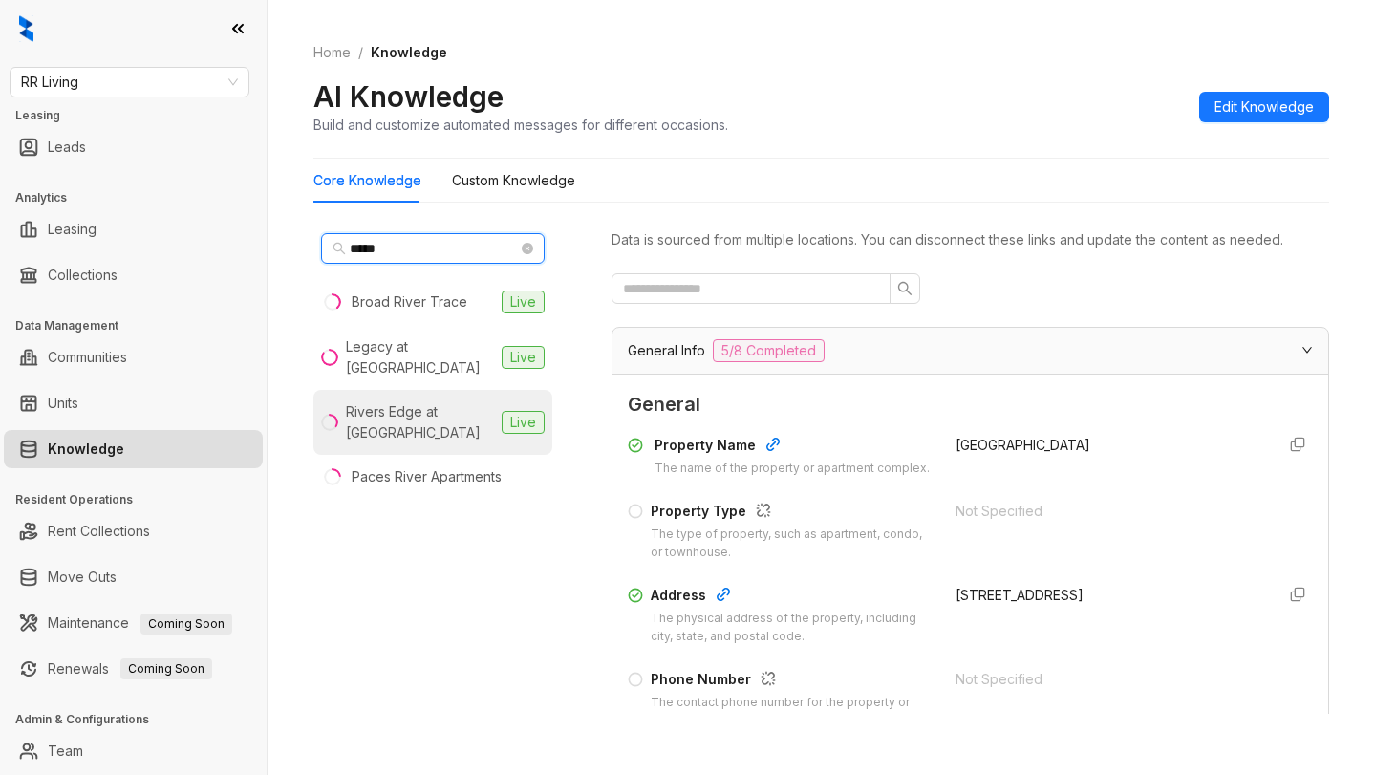
type input "*****"
click at [410, 422] on div "Rivers Edge at [GEOGRAPHIC_DATA]" at bounding box center [420, 422] width 148 height 42
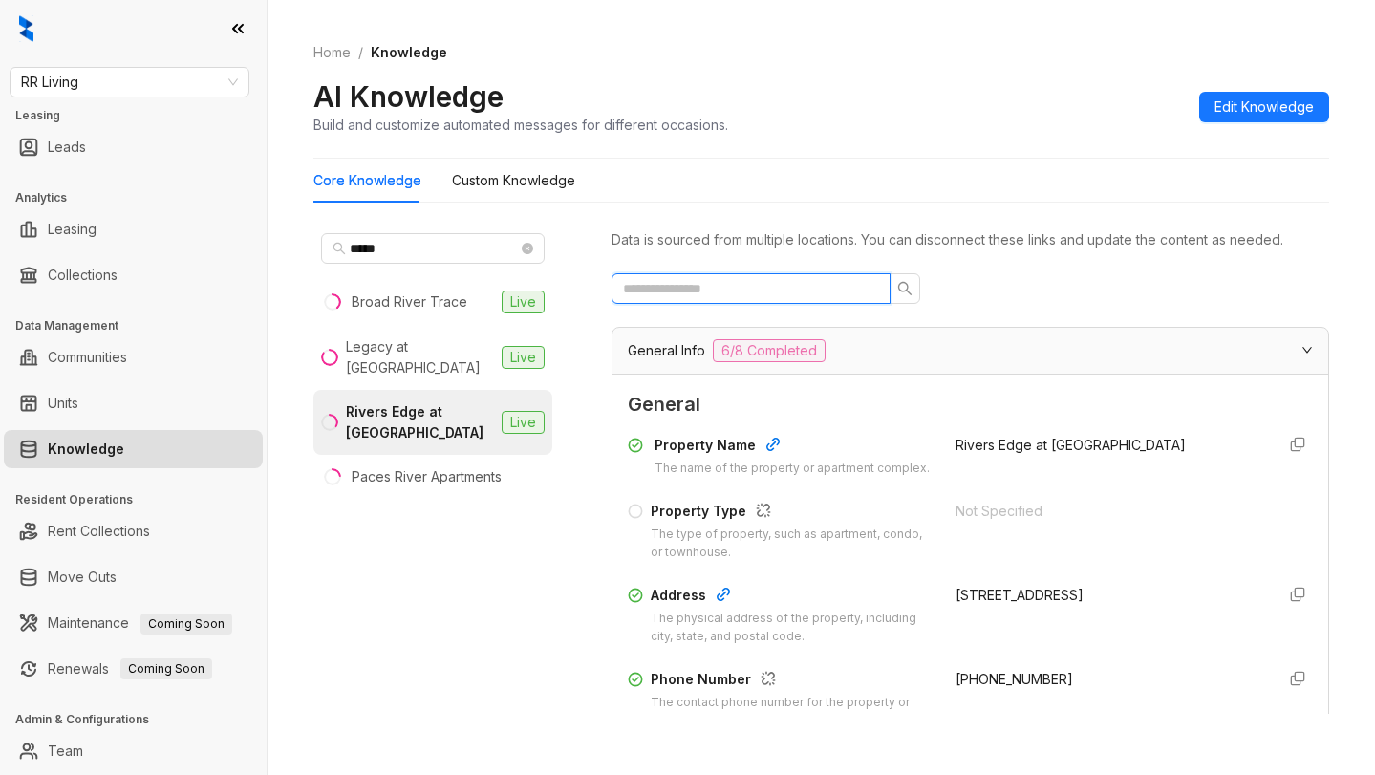
click at [820, 285] on input "text" at bounding box center [743, 288] width 241 height 21
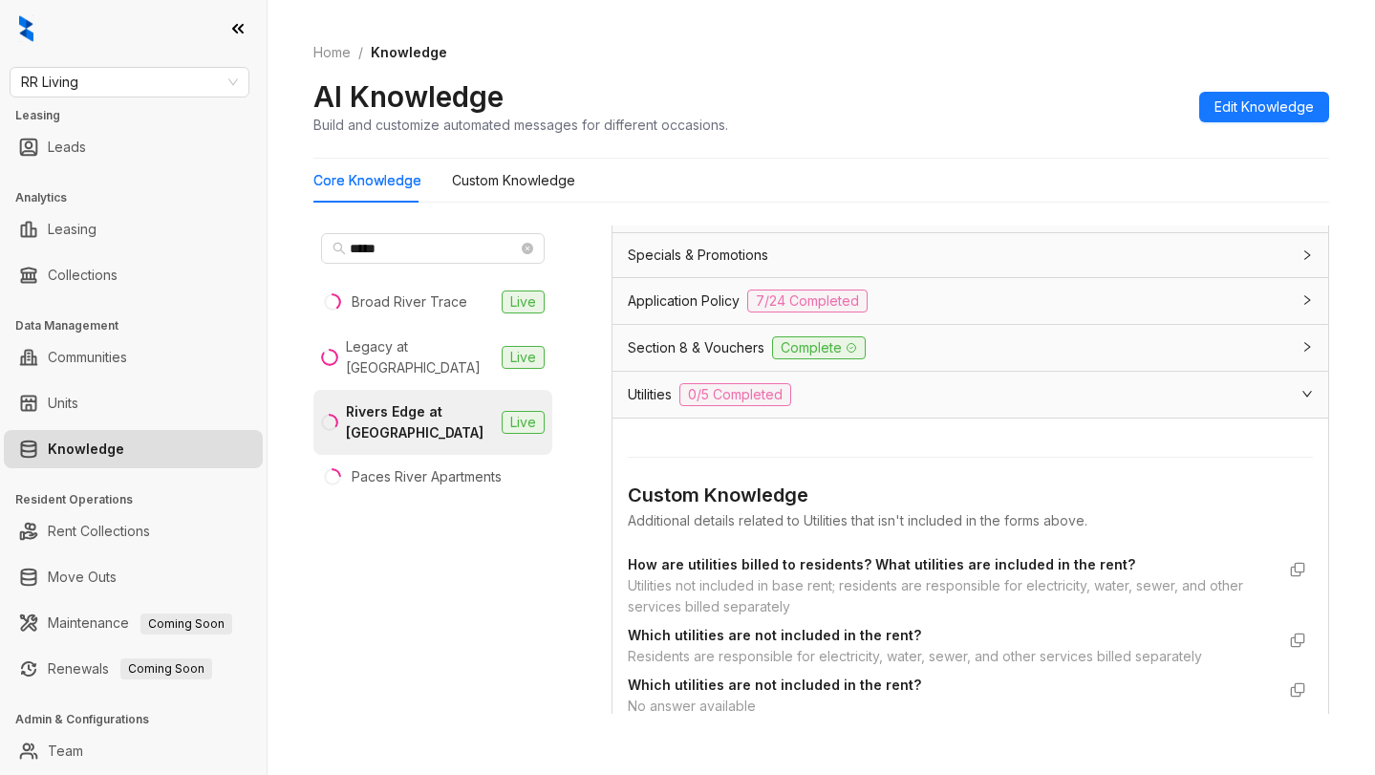
scroll to position [287, 0]
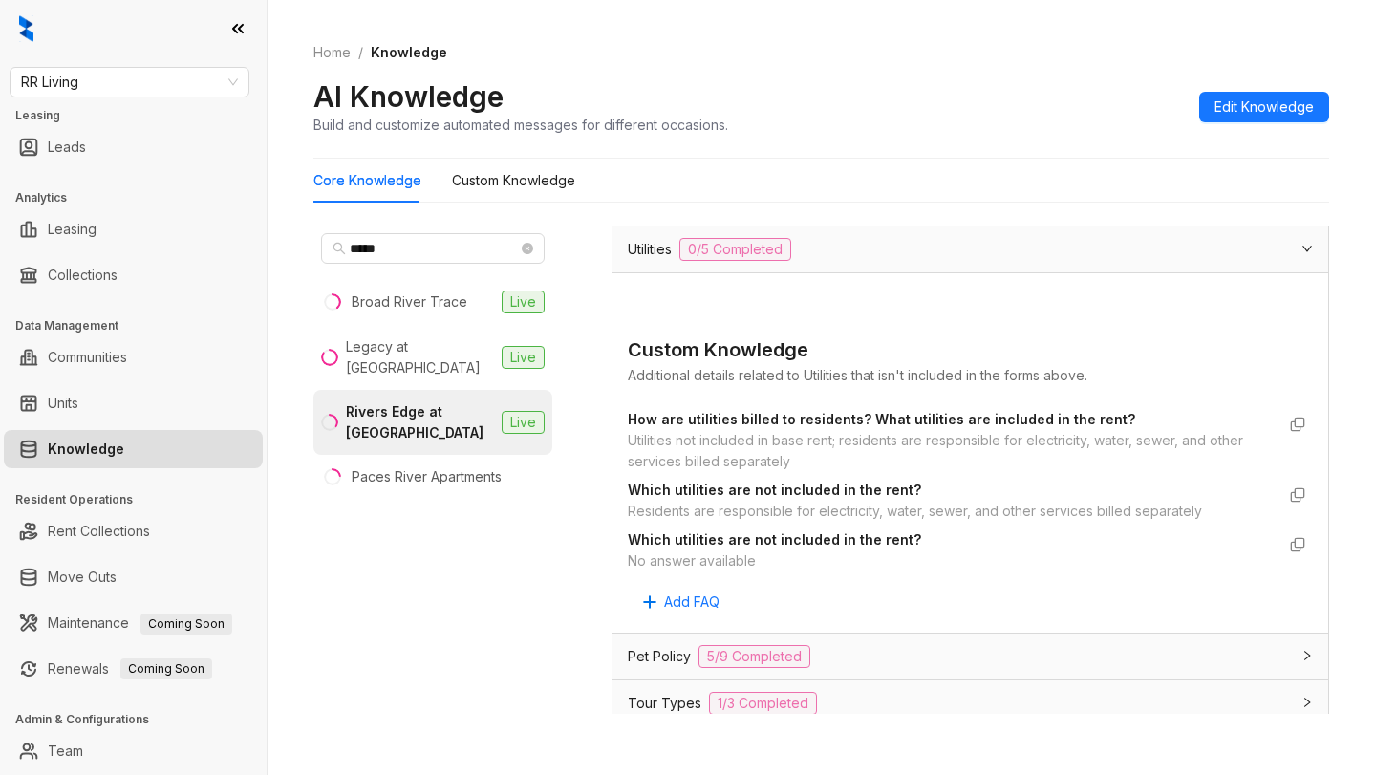
type input "*****"
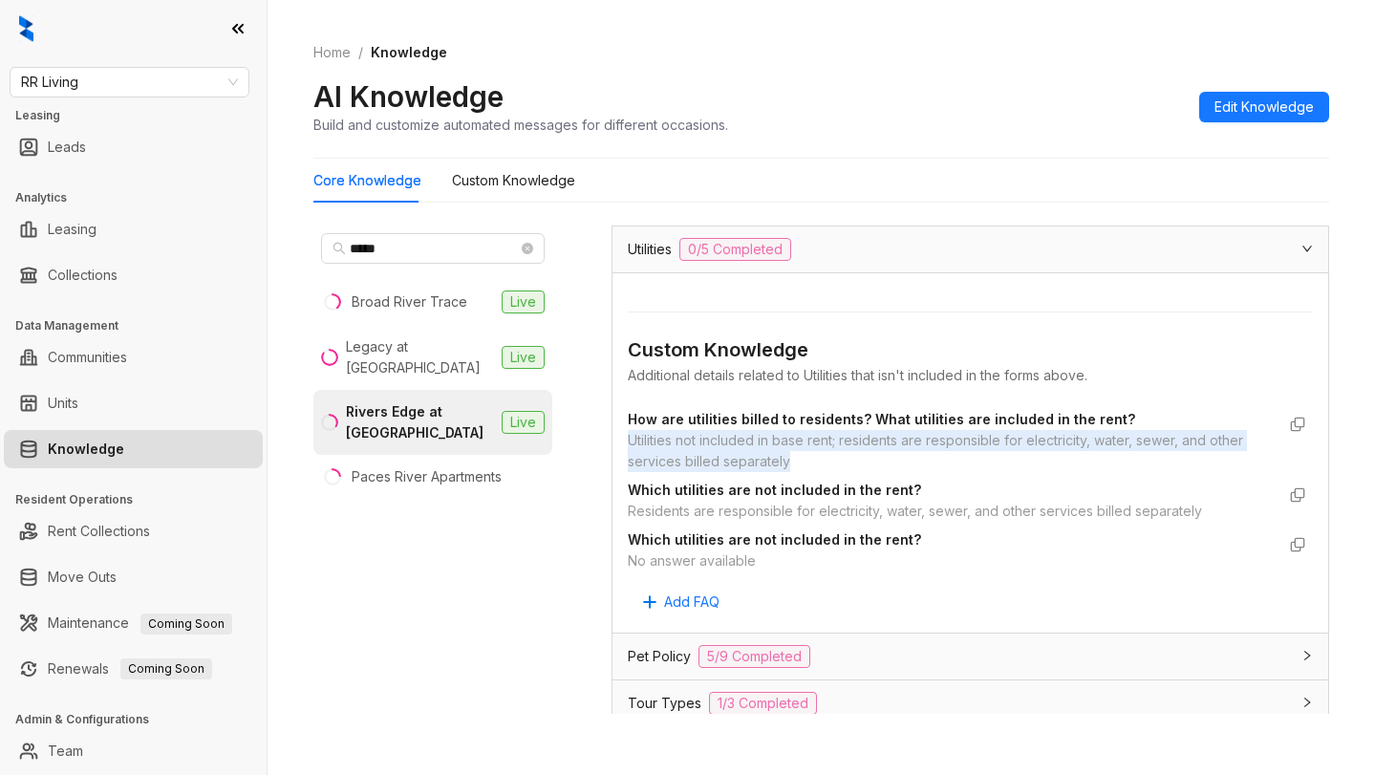
drag, startPoint x: 628, startPoint y: 439, endPoint x: 837, endPoint y: 455, distance: 209.8
click at [837, 455] on div "Utilities not included in base rent; residents are responsible for electricity,…" at bounding box center [951, 451] width 647 height 42
copy div "Utilities not included in base rent; residents are responsible for electricity,…"
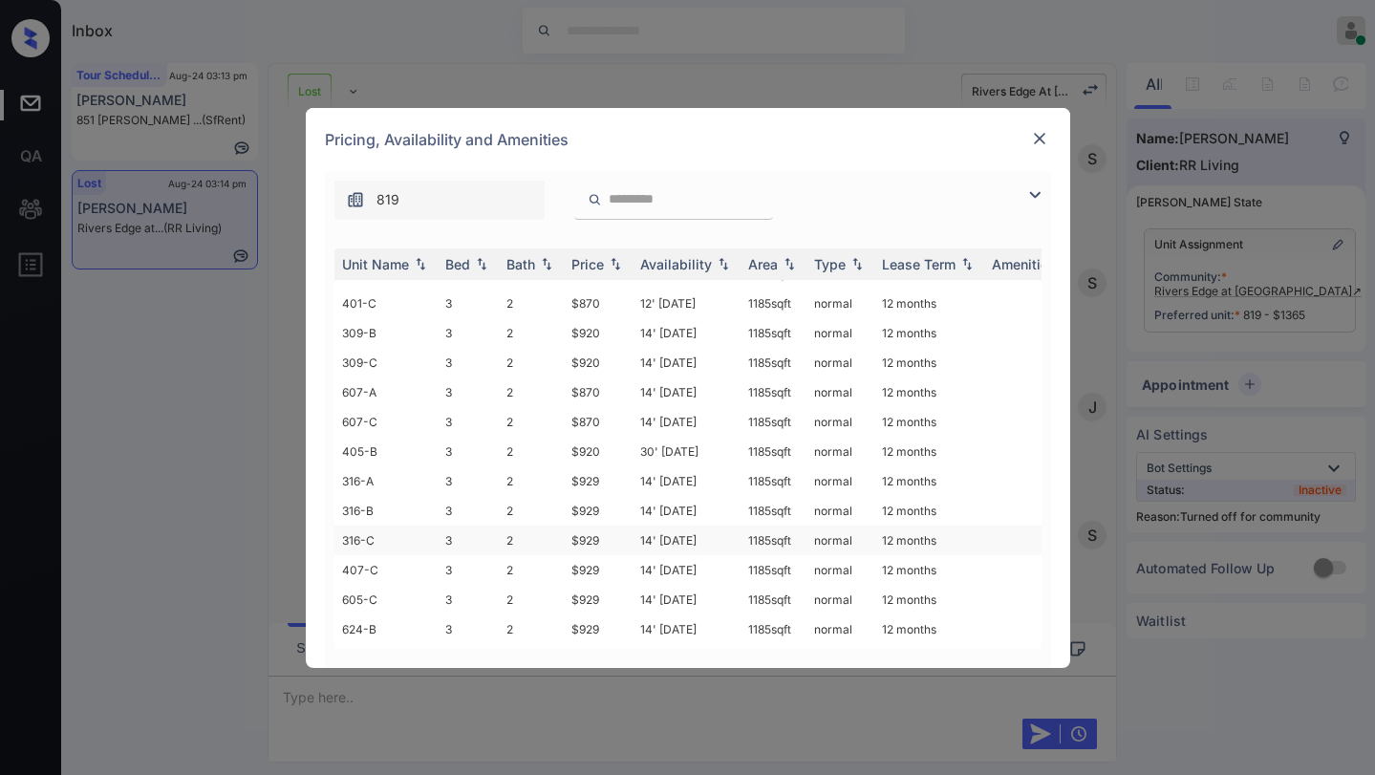
scroll to position [801, 0]
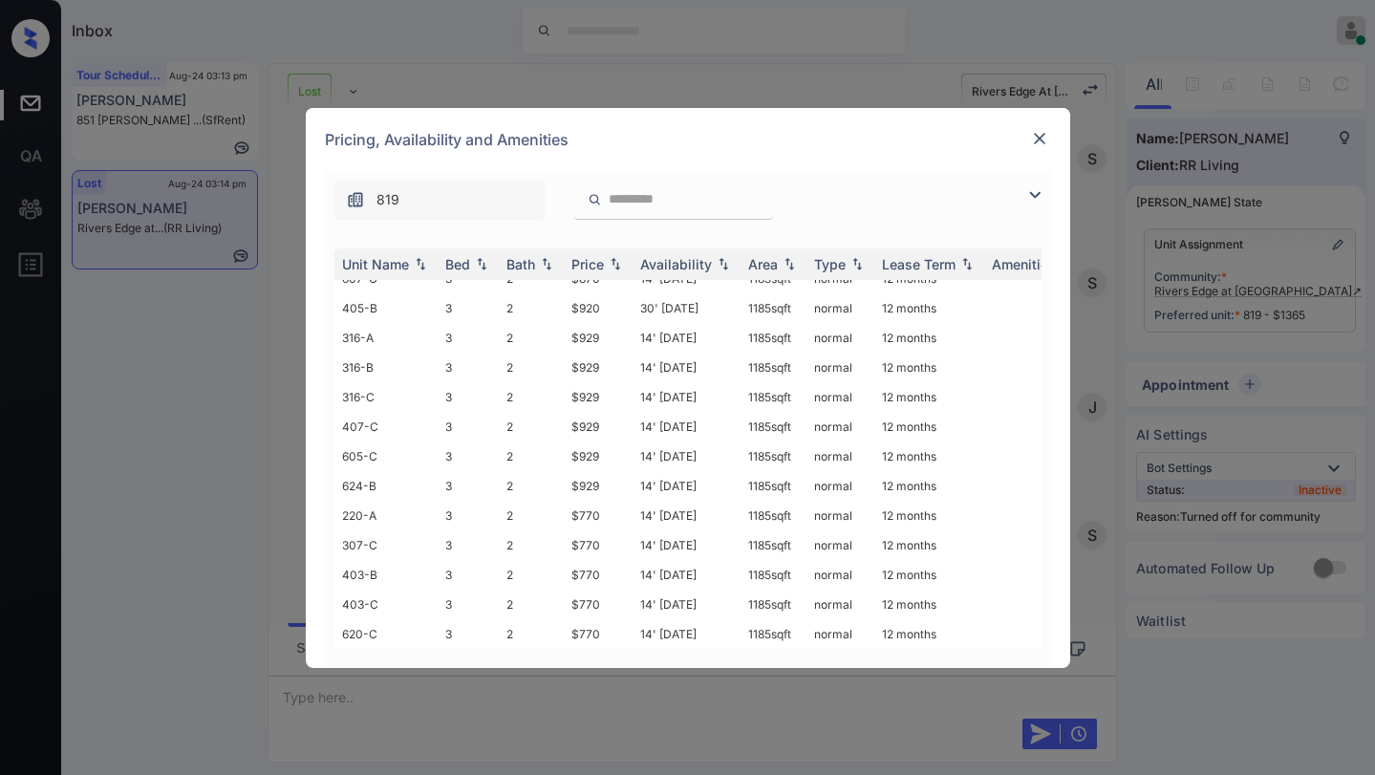
click at [1045, 144] on img at bounding box center [1039, 138] width 19 height 19
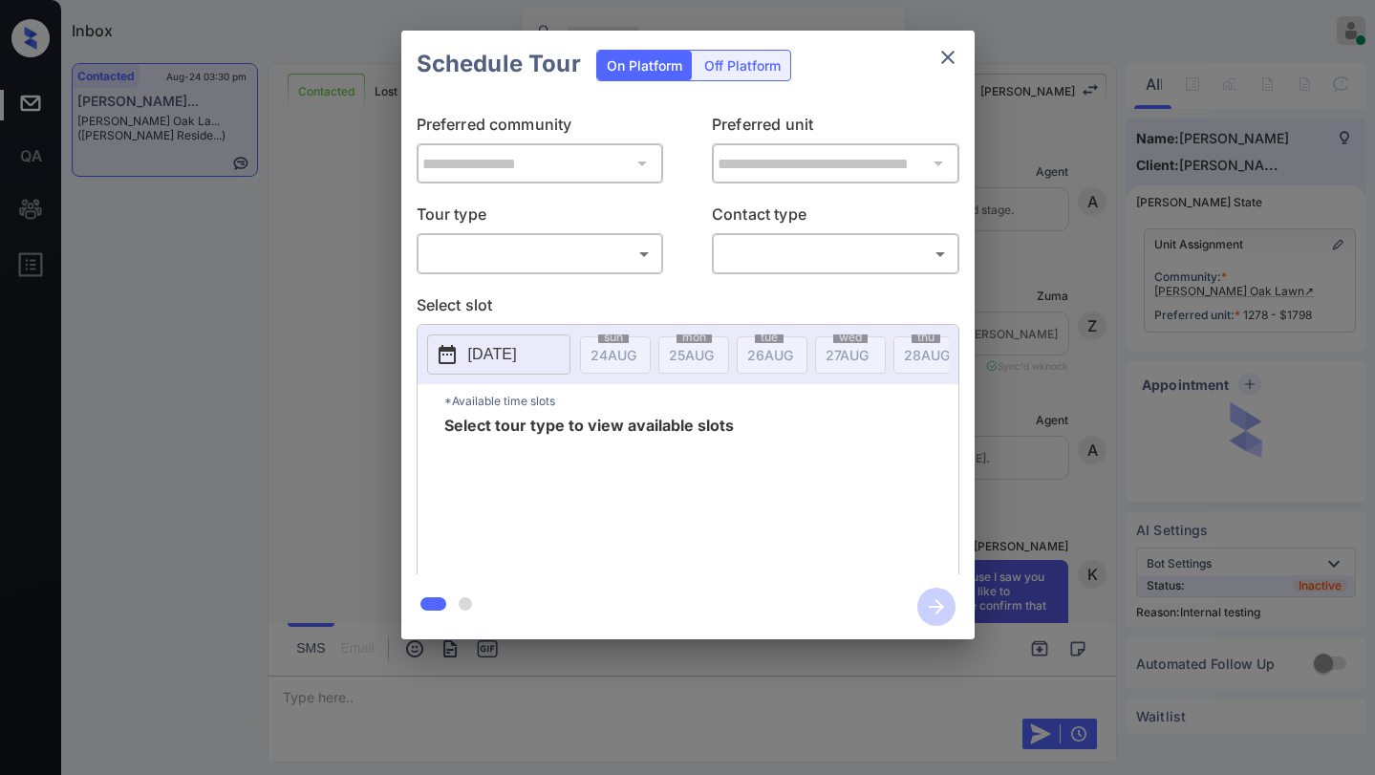
scroll to position [6971, 0]
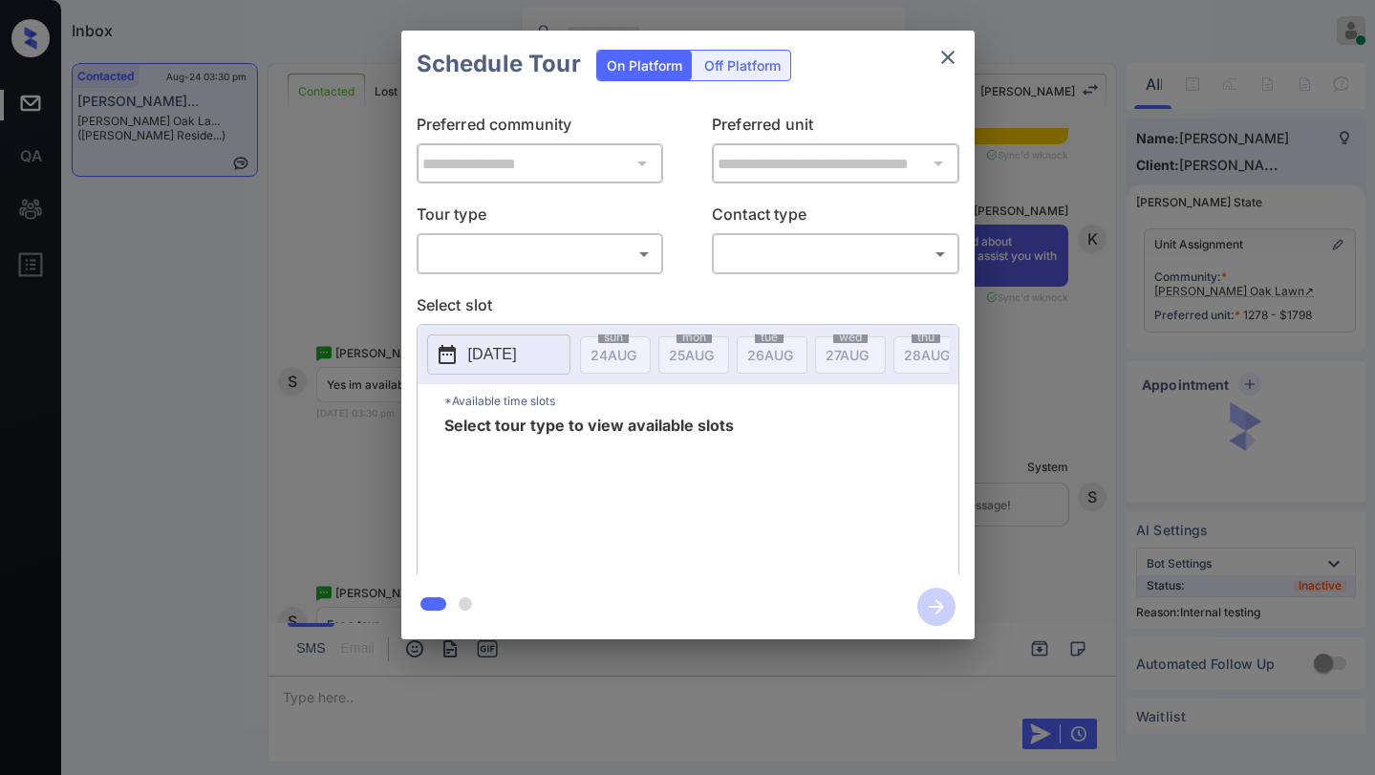
click at [557, 239] on div "​ ​" at bounding box center [540, 253] width 247 height 41
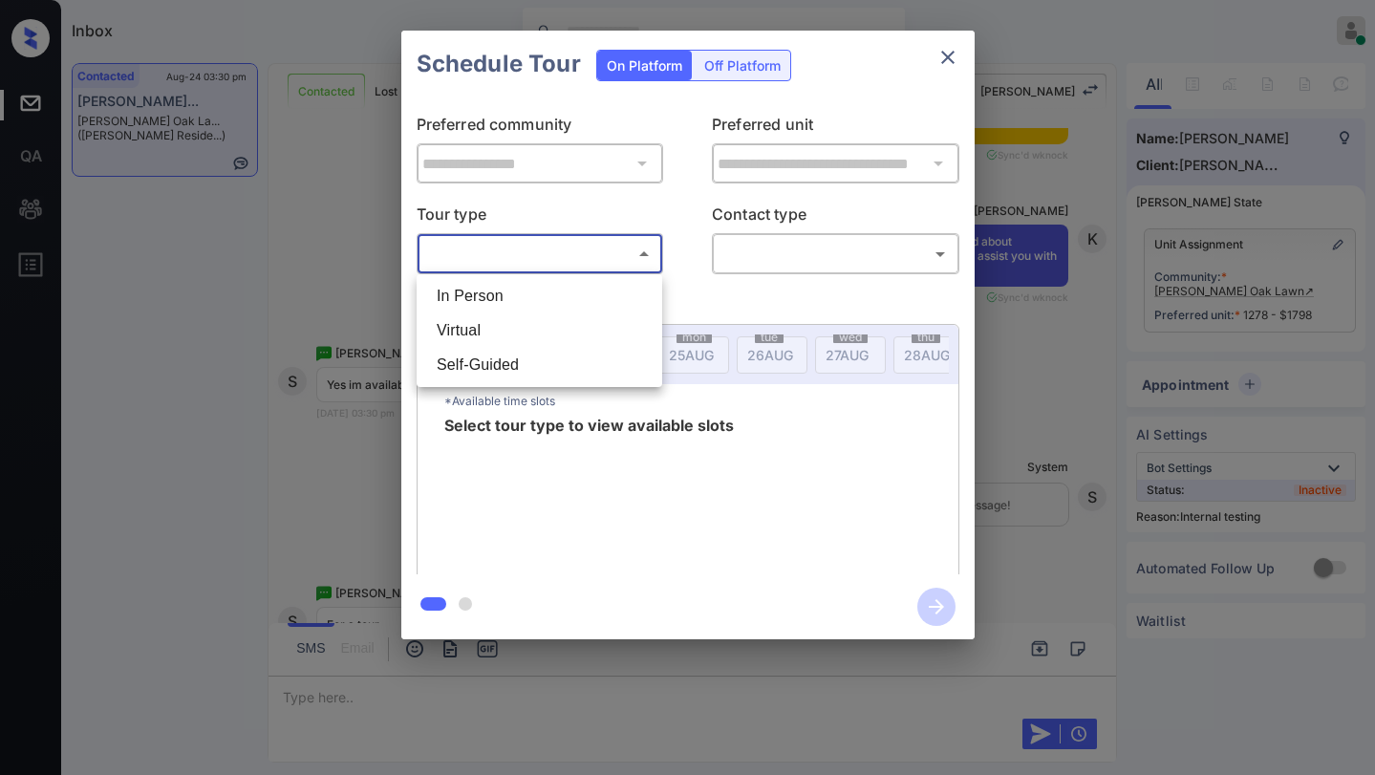
click at [559, 259] on body "Inbox [PERSON_NAME] Online Set yourself offline Set yourself on break Profile S…" at bounding box center [687, 387] width 1375 height 775
click at [953, 61] on div at bounding box center [687, 387] width 1375 height 775
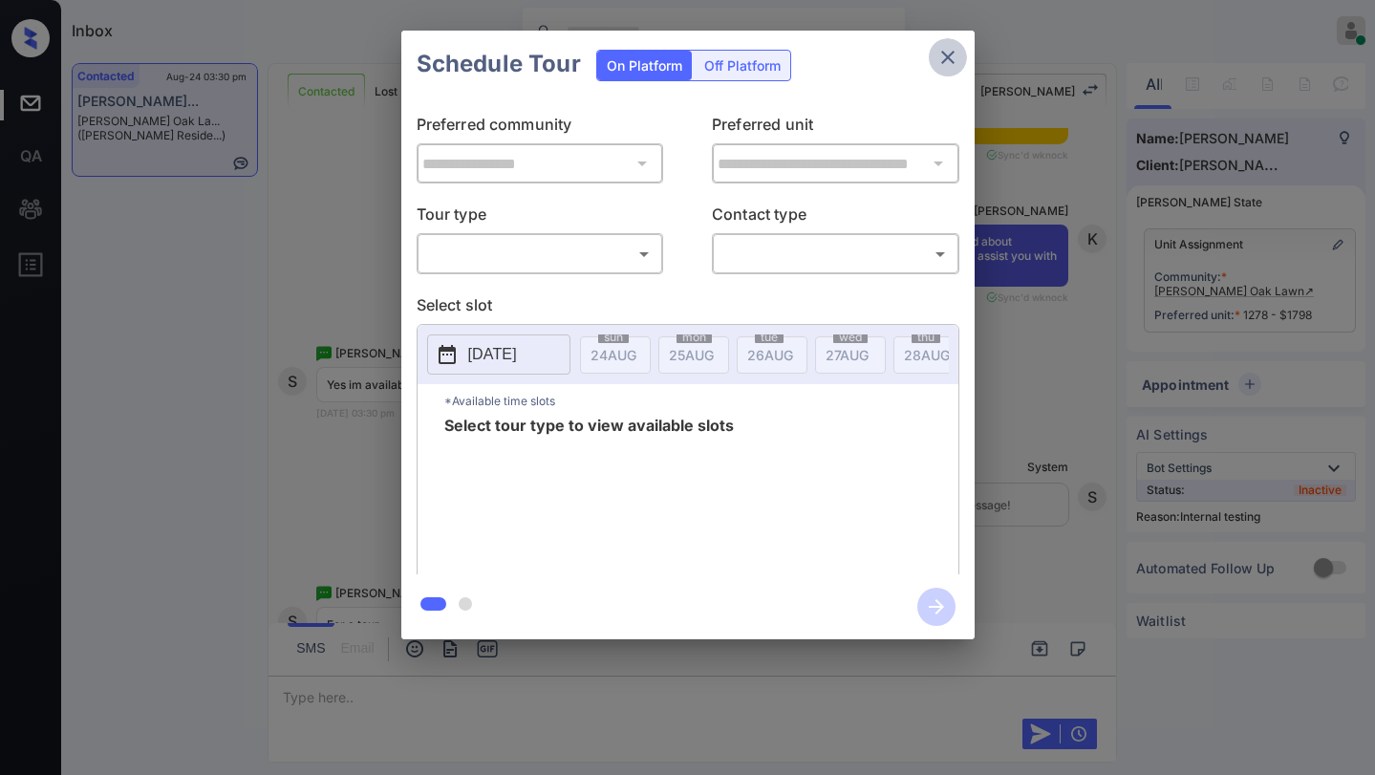
click at [957, 53] on icon "close" at bounding box center [947, 57] width 23 height 23
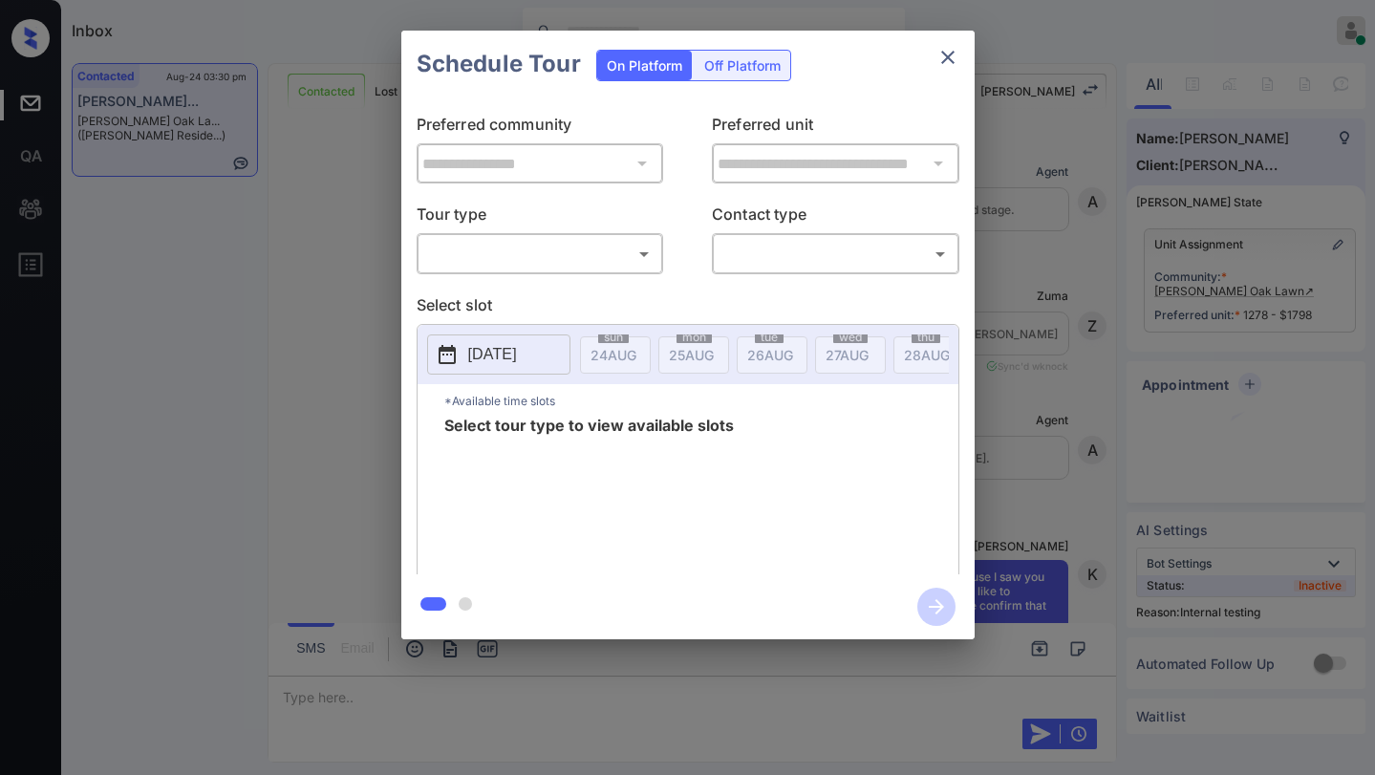
scroll to position [6971, 0]
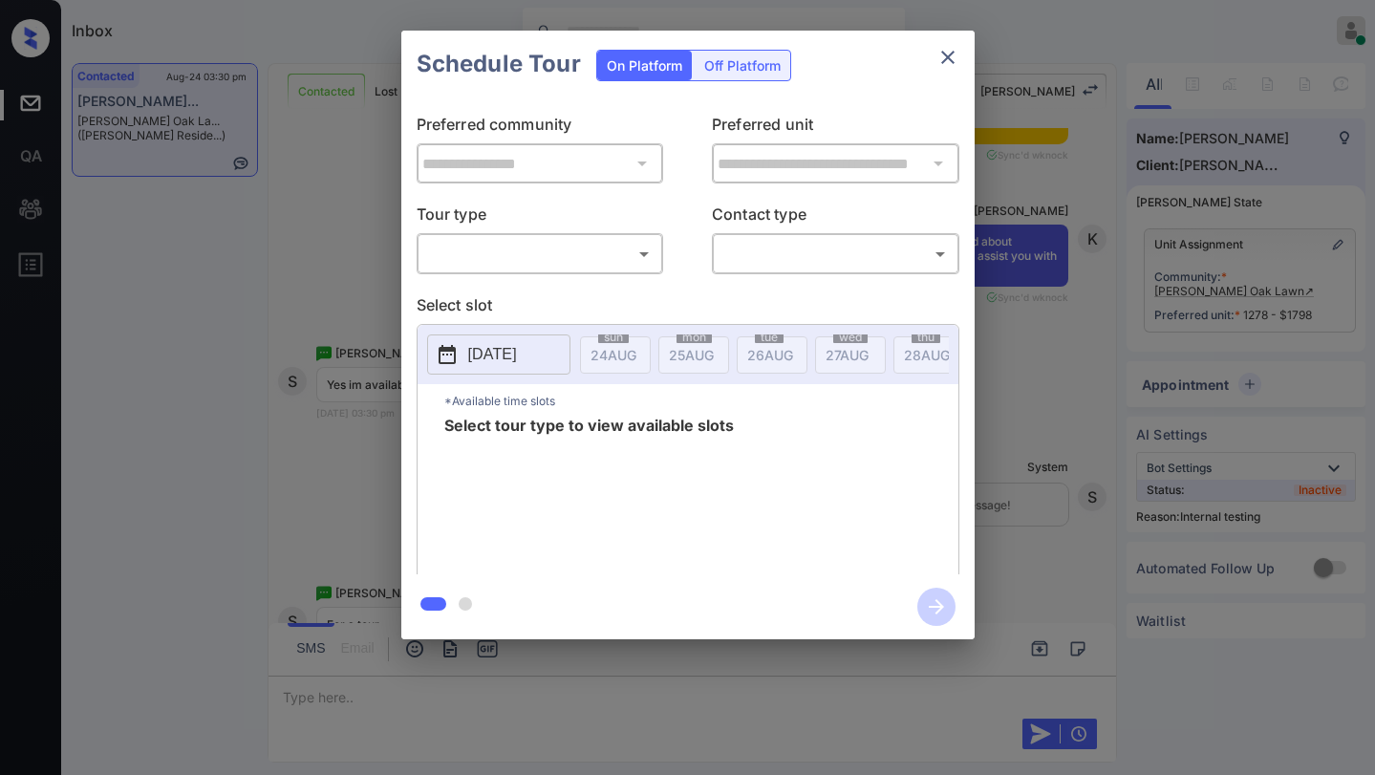
click at [522, 253] on body "Inbox [PERSON_NAME] Online Set yourself offline Set yourself on break Profile S…" at bounding box center [687, 387] width 1375 height 775
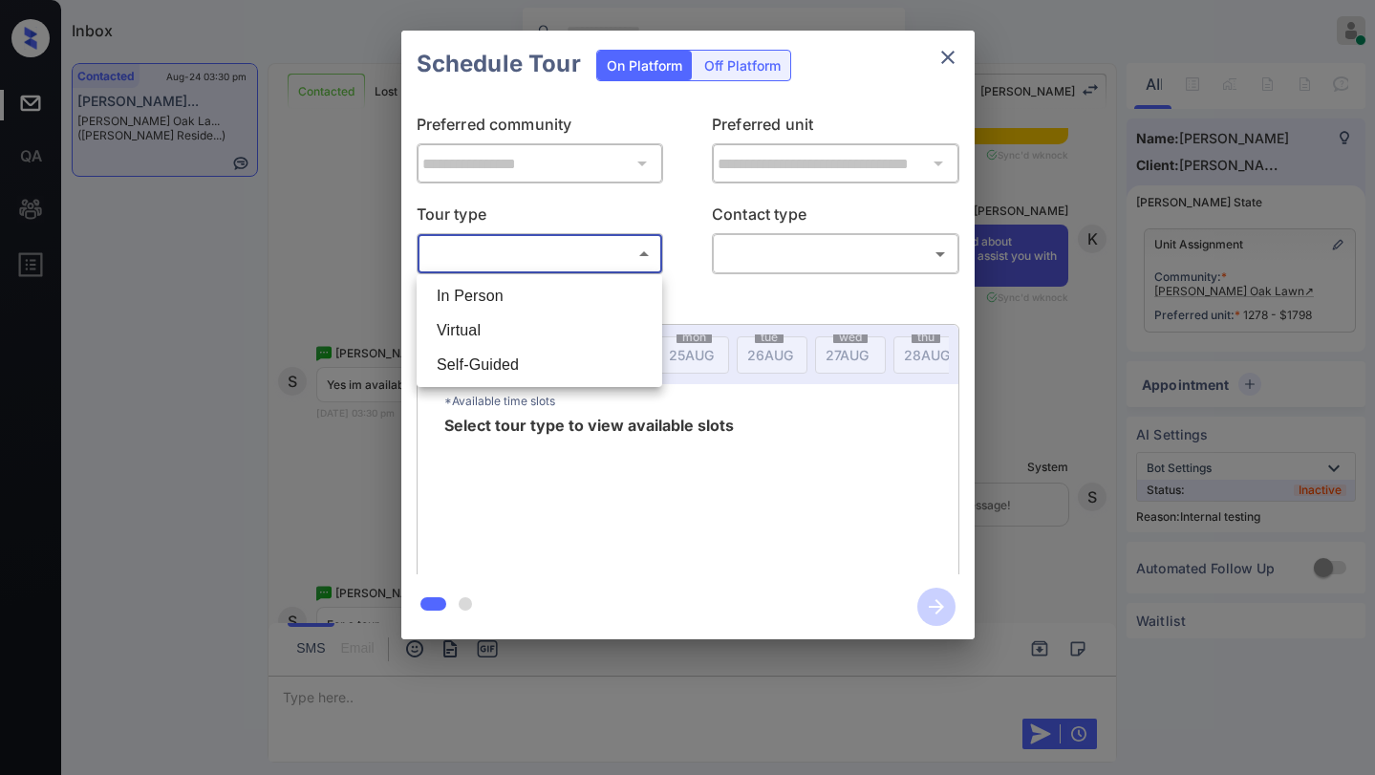
click at [554, 288] on li "In Person" at bounding box center [539, 296] width 236 height 34
type input "********"
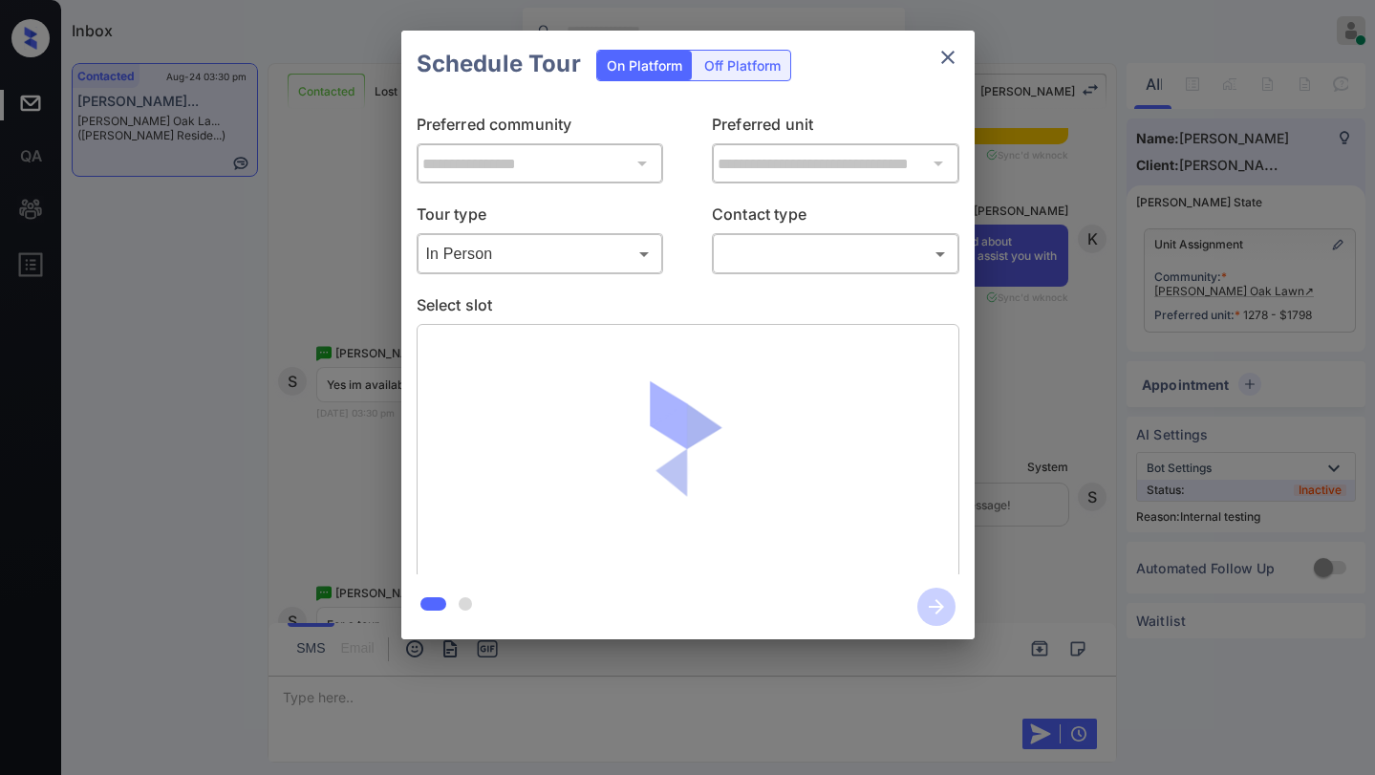
click at [774, 273] on div "​ ​" at bounding box center [835, 253] width 247 height 41
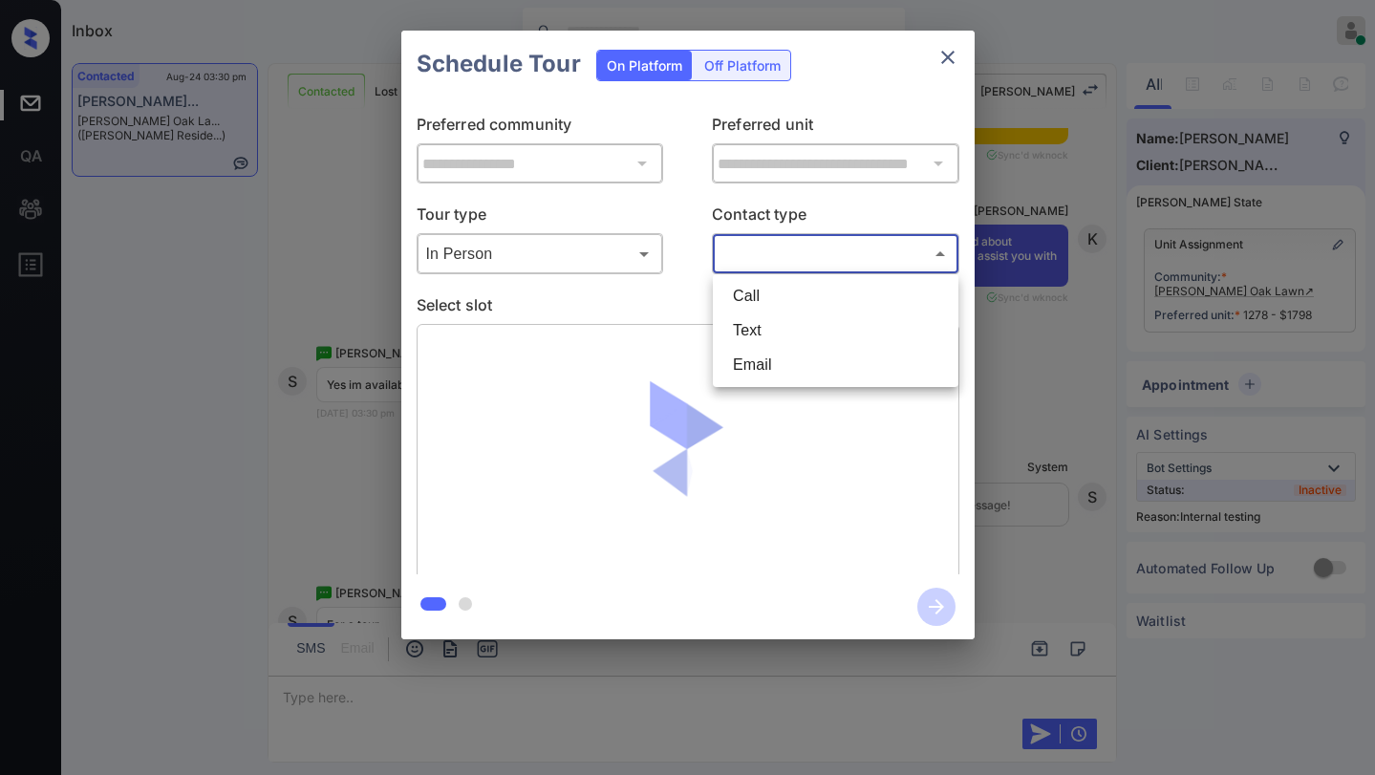
click at [752, 258] on body "Inbox Paolo Gabriel Online Set yourself offline Set yourself on break Profile S…" at bounding box center [687, 387] width 1375 height 775
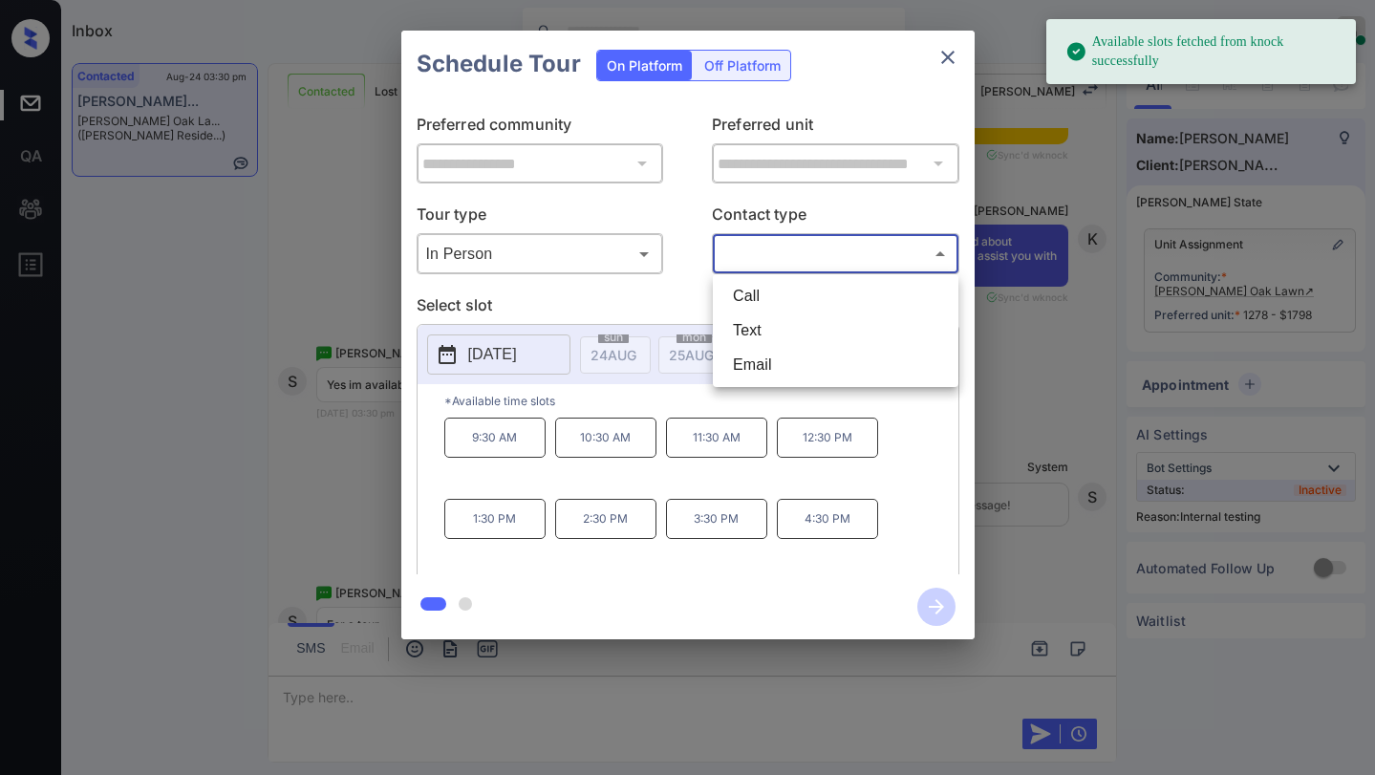
click at [743, 337] on li "Text" at bounding box center [836, 330] width 236 height 34
type input "****"
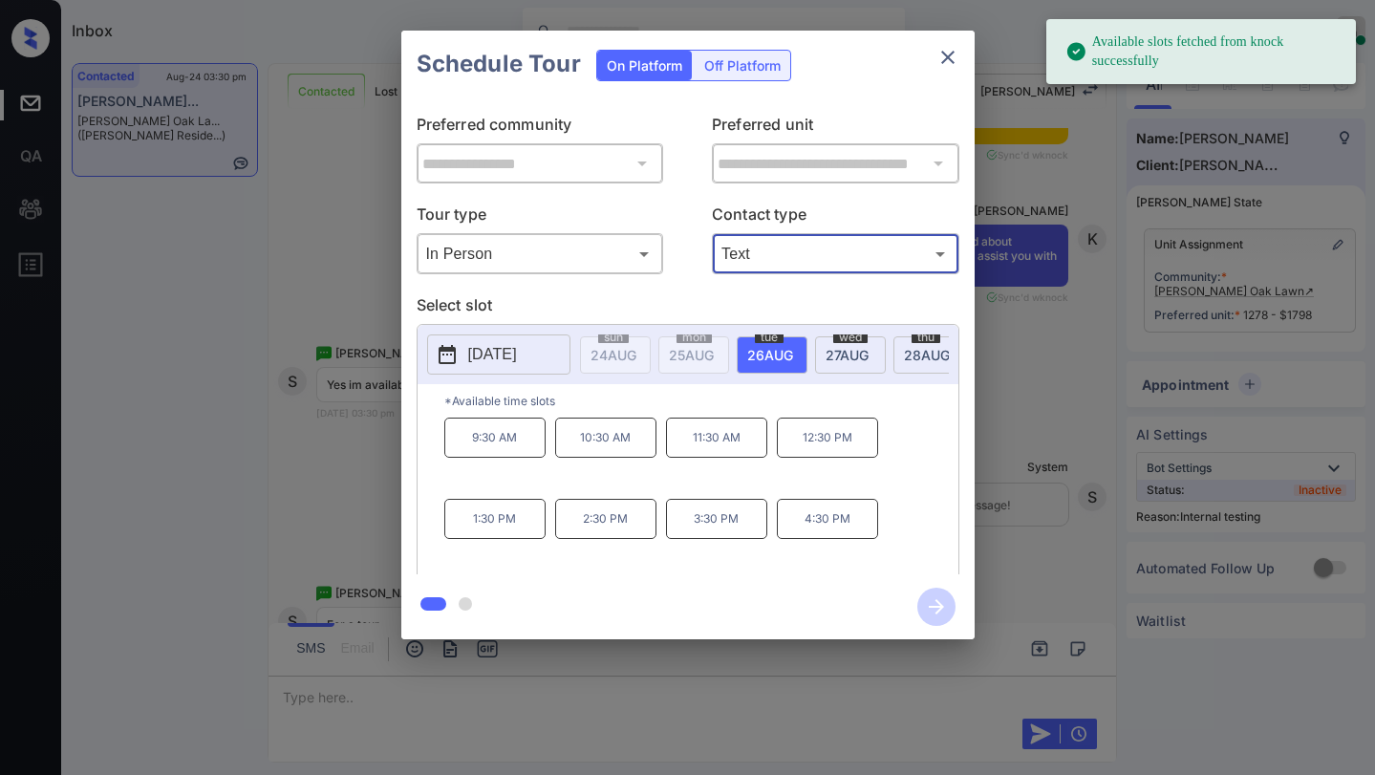
click at [836, 358] on span "27 AUG" at bounding box center [846, 355] width 43 height 16
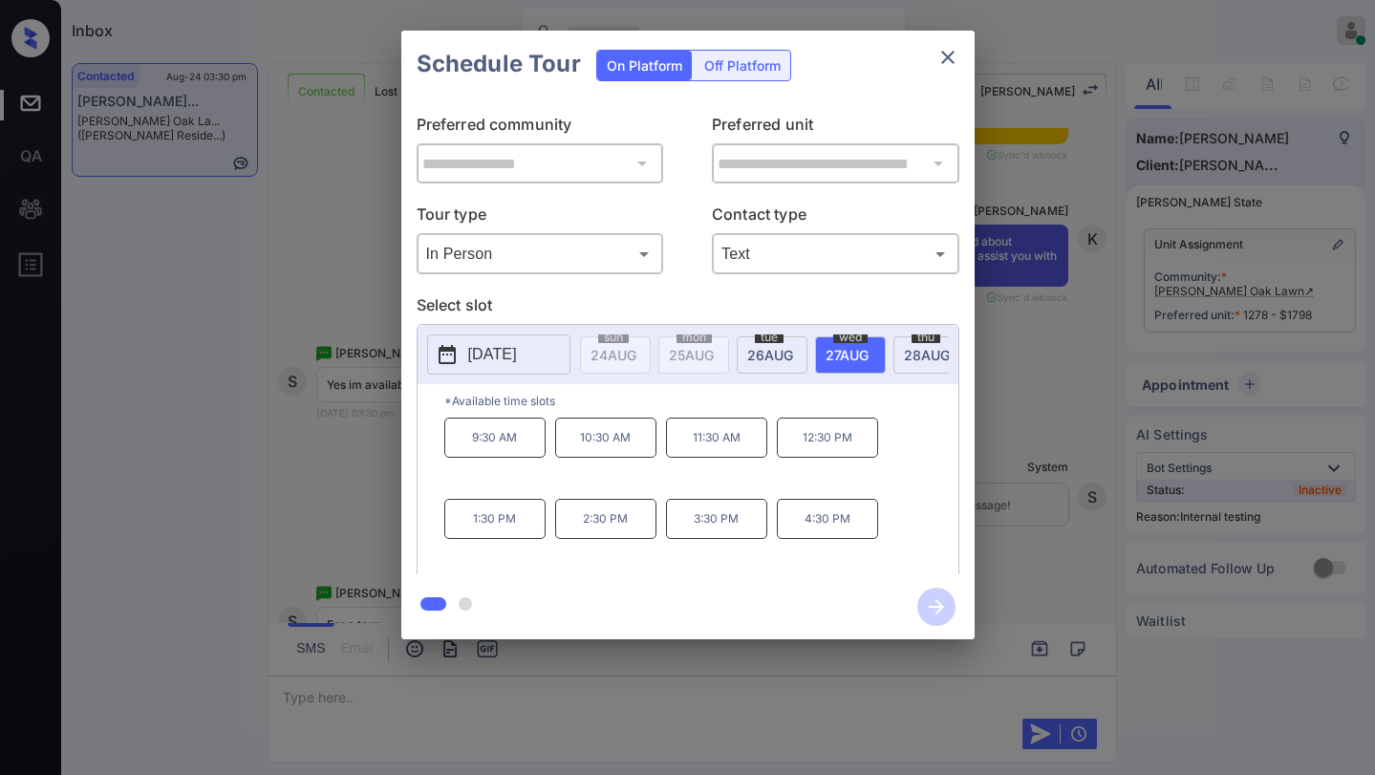
click at [957, 54] on icon "close" at bounding box center [947, 57] width 23 height 23
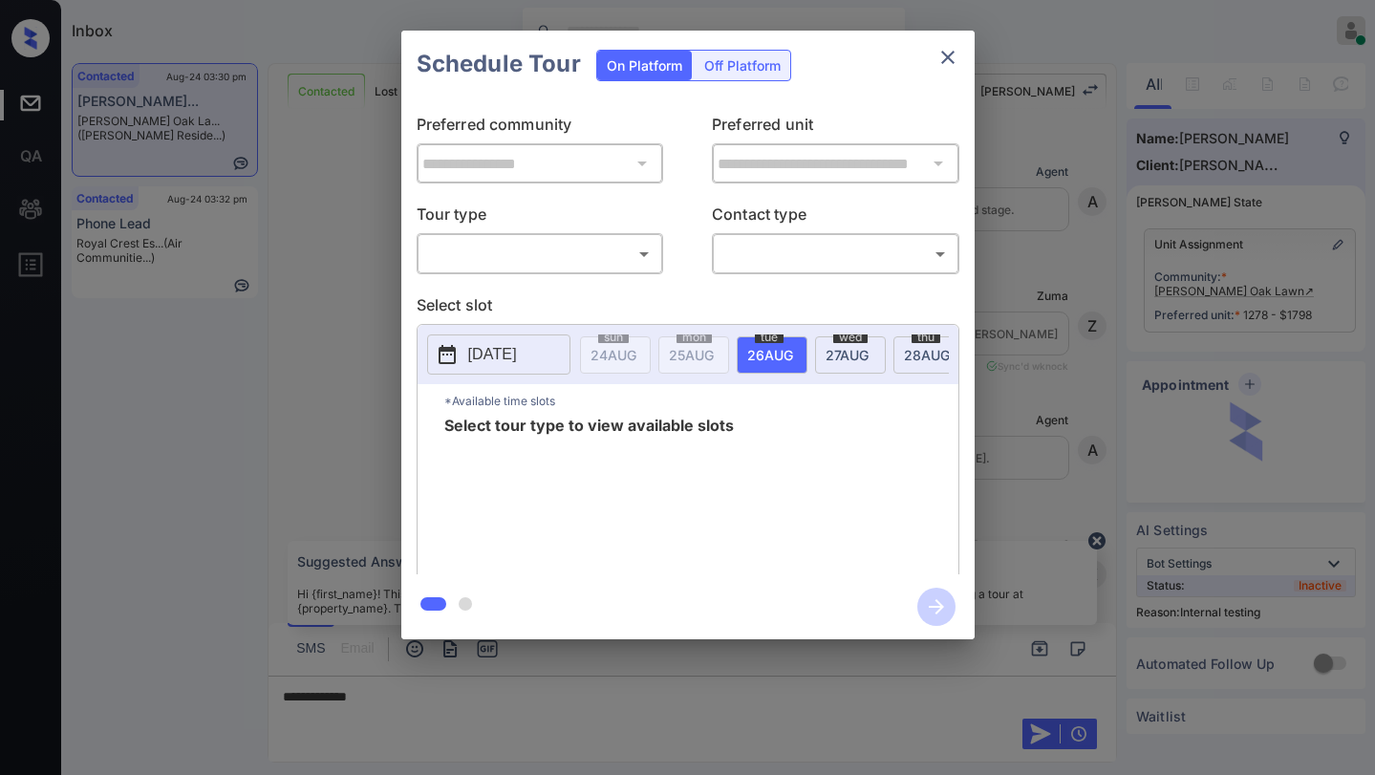
scroll to position [6808, 0]
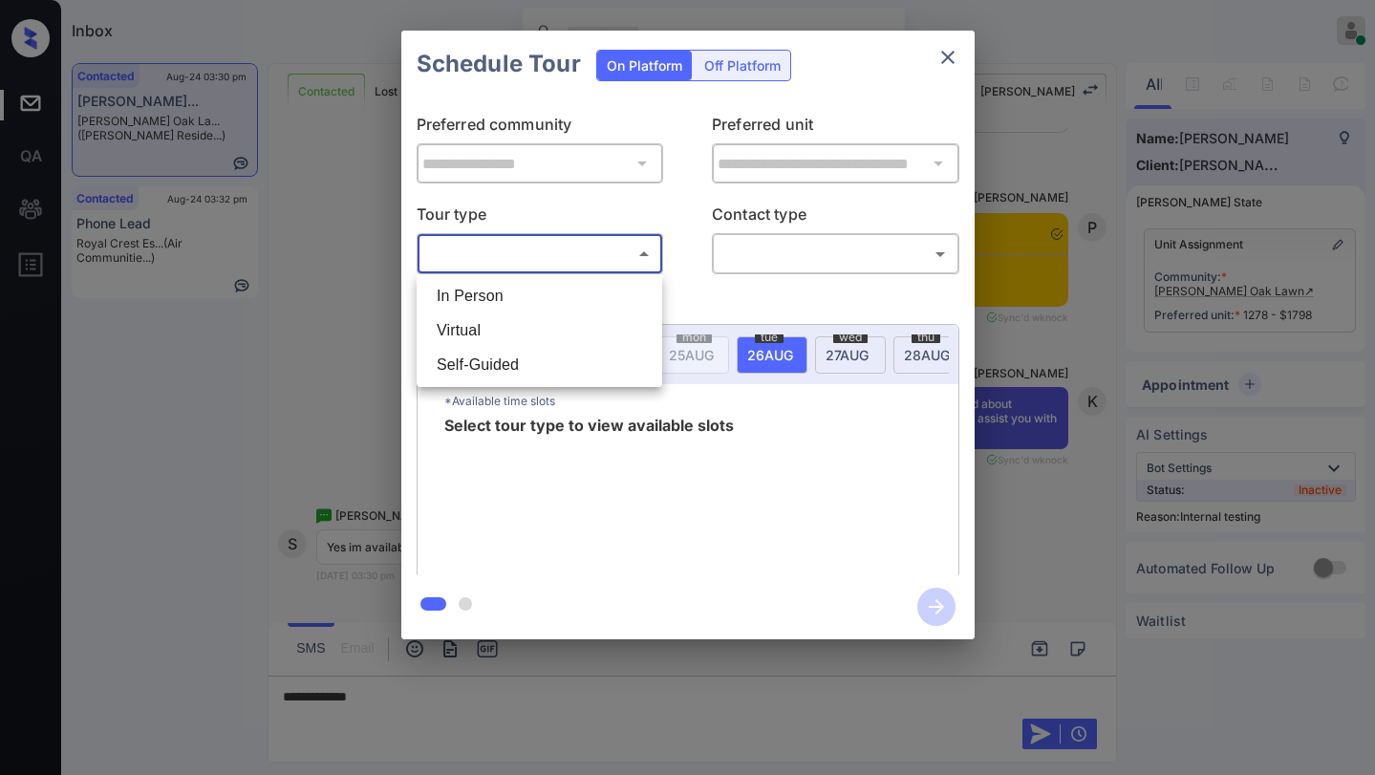
click at [489, 262] on body "Inbox [PERSON_NAME] Online Set yourself offline Set yourself on break Profile S…" at bounding box center [687, 387] width 1375 height 775
click at [505, 291] on li "In Person" at bounding box center [539, 296] width 236 height 34
type input "********"
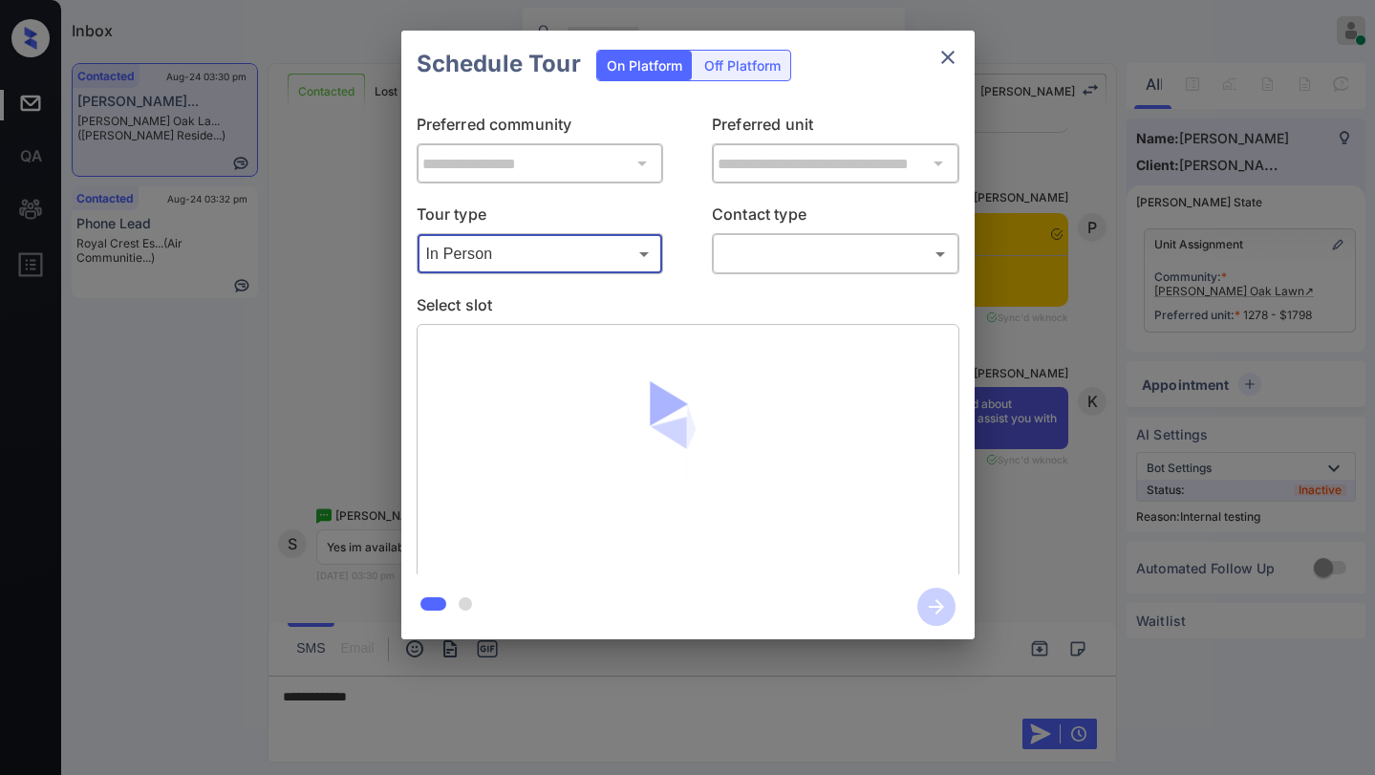
click at [793, 257] on body "Inbox [PERSON_NAME] Online Set yourself offline Set yourself on break Profile S…" at bounding box center [687, 387] width 1375 height 775
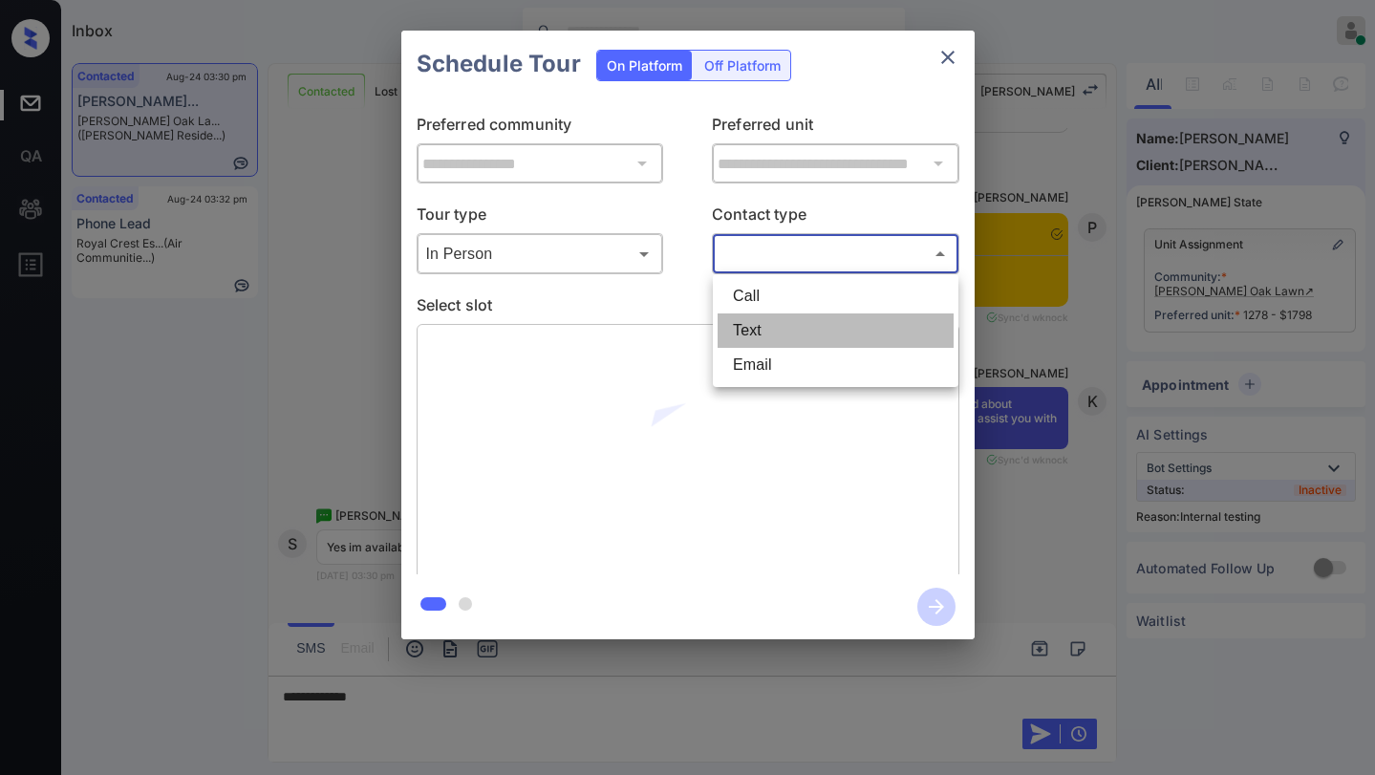
click at [788, 317] on li "Text" at bounding box center [836, 330] width 236 height 34
type input "****"
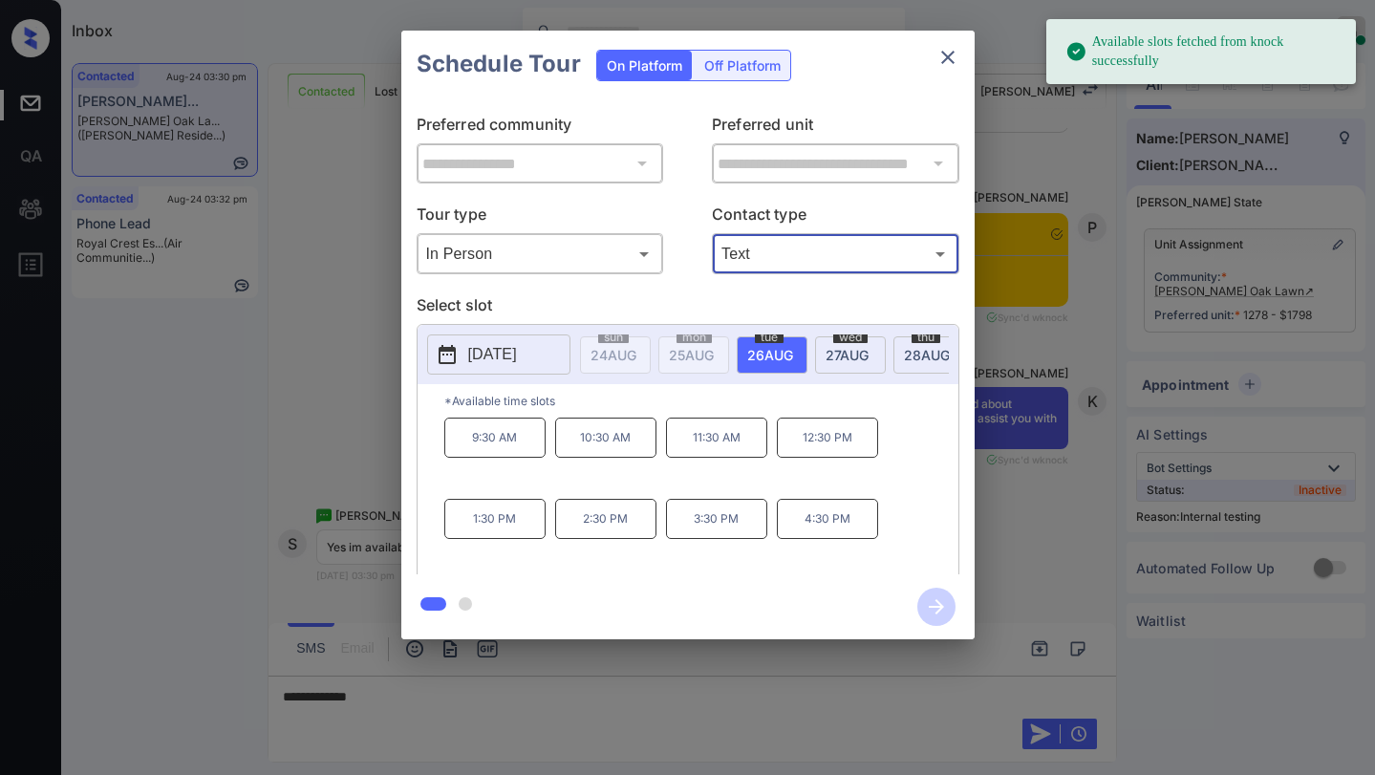
click at [836, 339] on span "wed" at bounding box center [850, 337] width 34 height 11
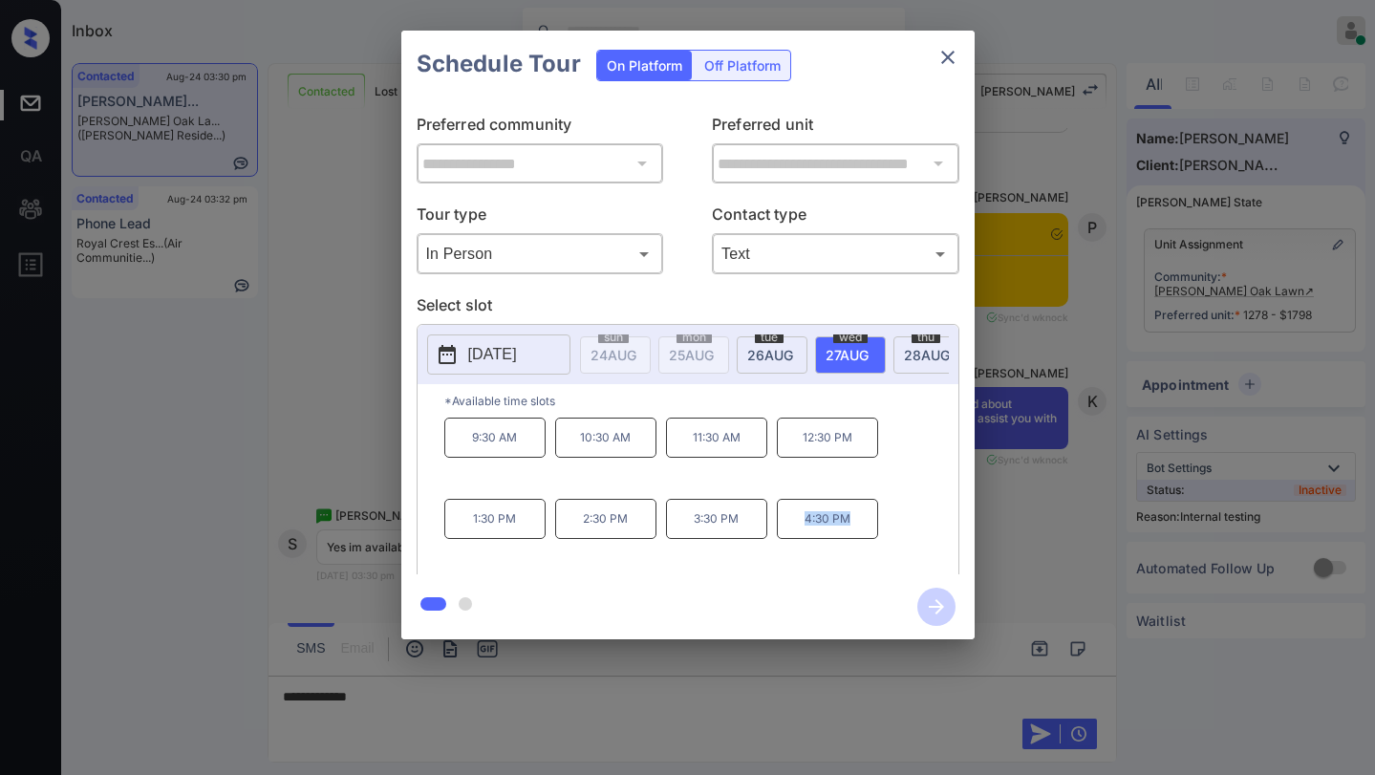
drag, startPoint x: 805, startPoint y: 524, endPoint x: 914, endPoint y: 487, distance: 114.8
click at [901, 506] on div "9:30 AM 10:30 AM 11:30 AM 12:30 PM 1:30 PM 2:30 PM 3:30 PM 4:30 PM" at bounding box center [701, 494] width 514 height 153
copy p "4:30 PM"
click at [956, 62] on icon "close" at bounding box center [947, 57] width 23 height 23
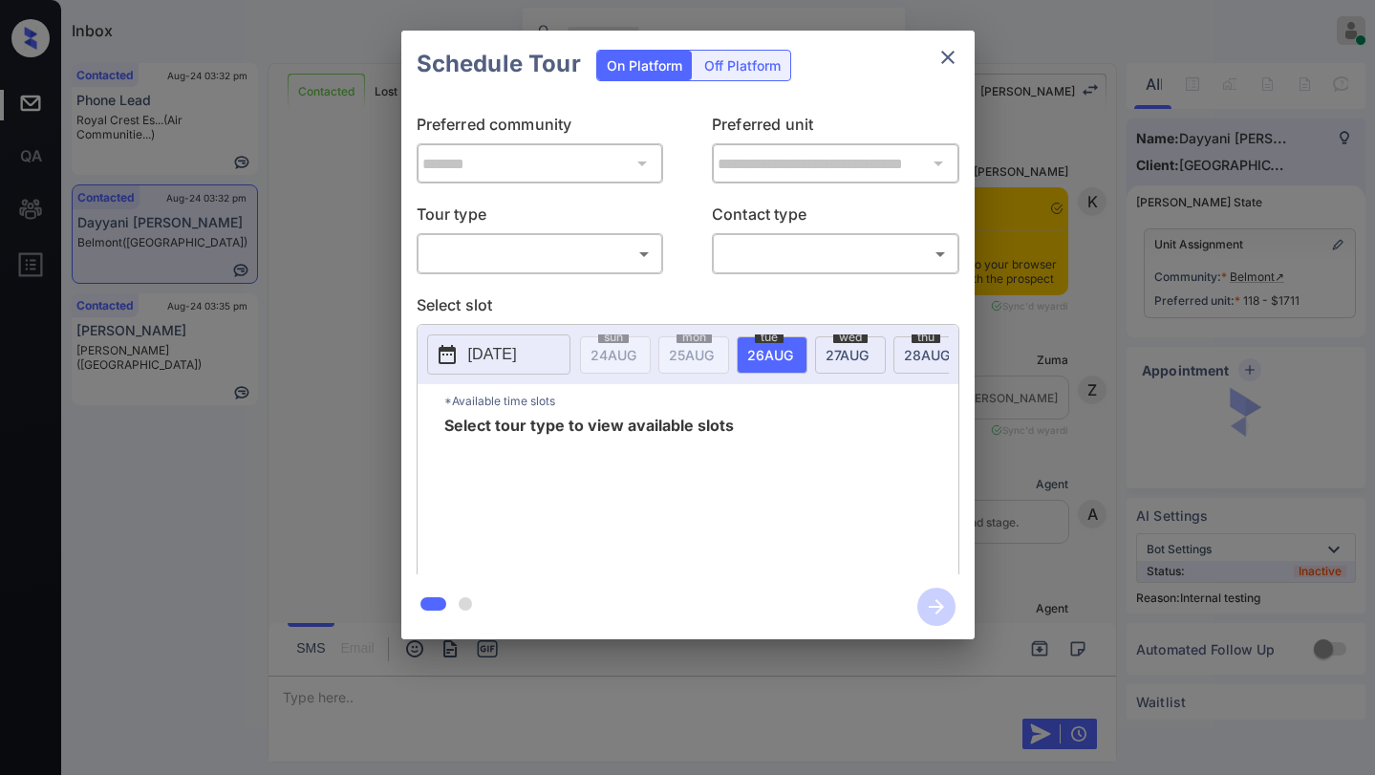
scroll to position [7001, 0]
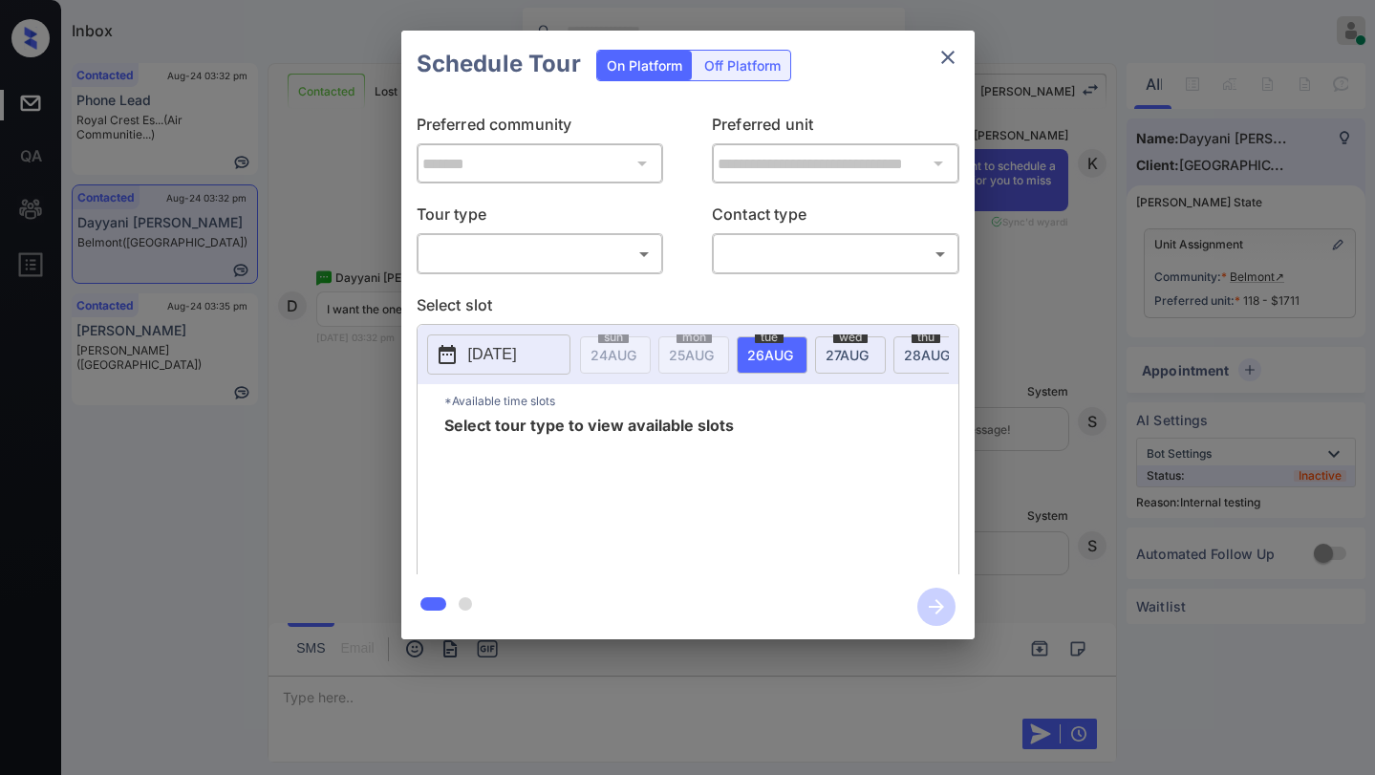
click at [556, 251] on body "Inbox [PERSON_NAME] Online Set yourself offline Set yourself on break Profile S…" at bounding box center [687, 387] width 1375 height 775
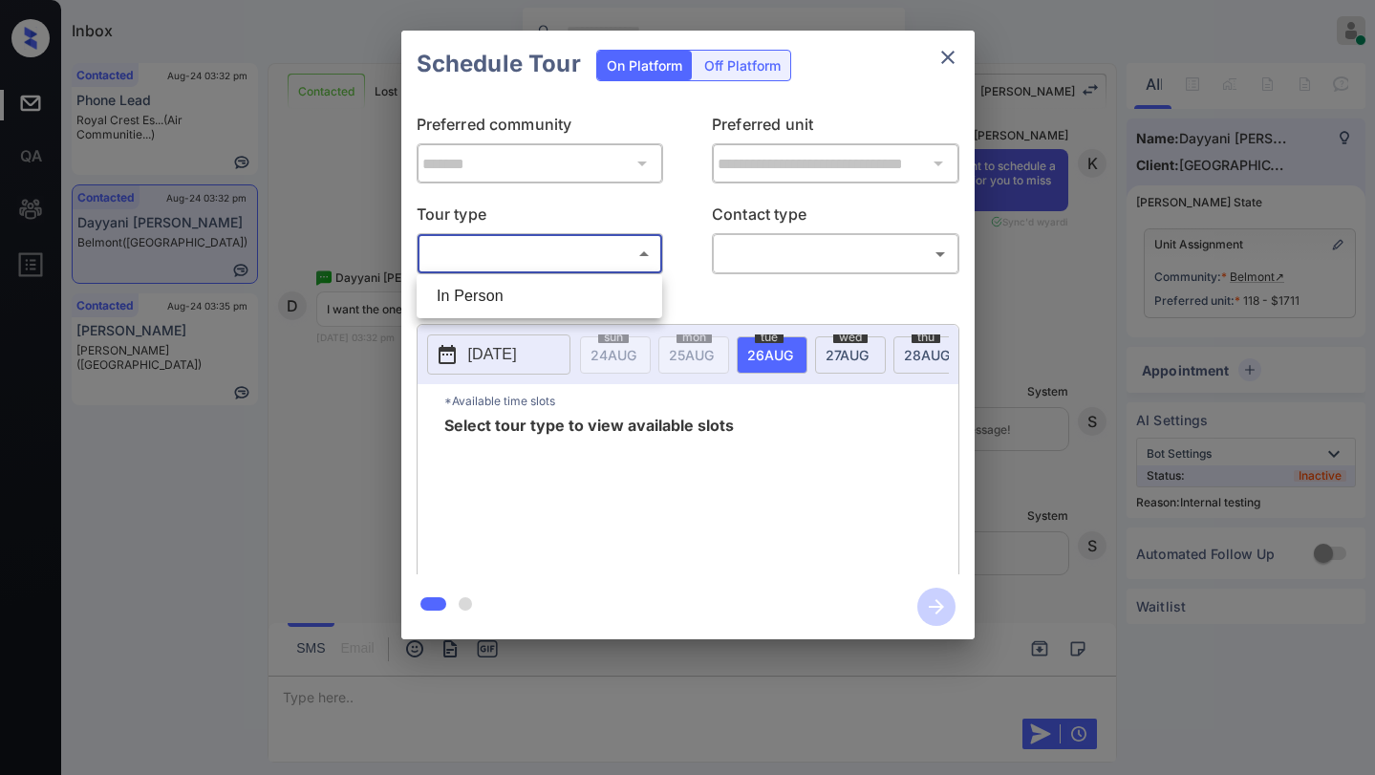
click at [533, 302] on li "In Person" at bounding box center [539, 296] width 236 height 34
type input "********"
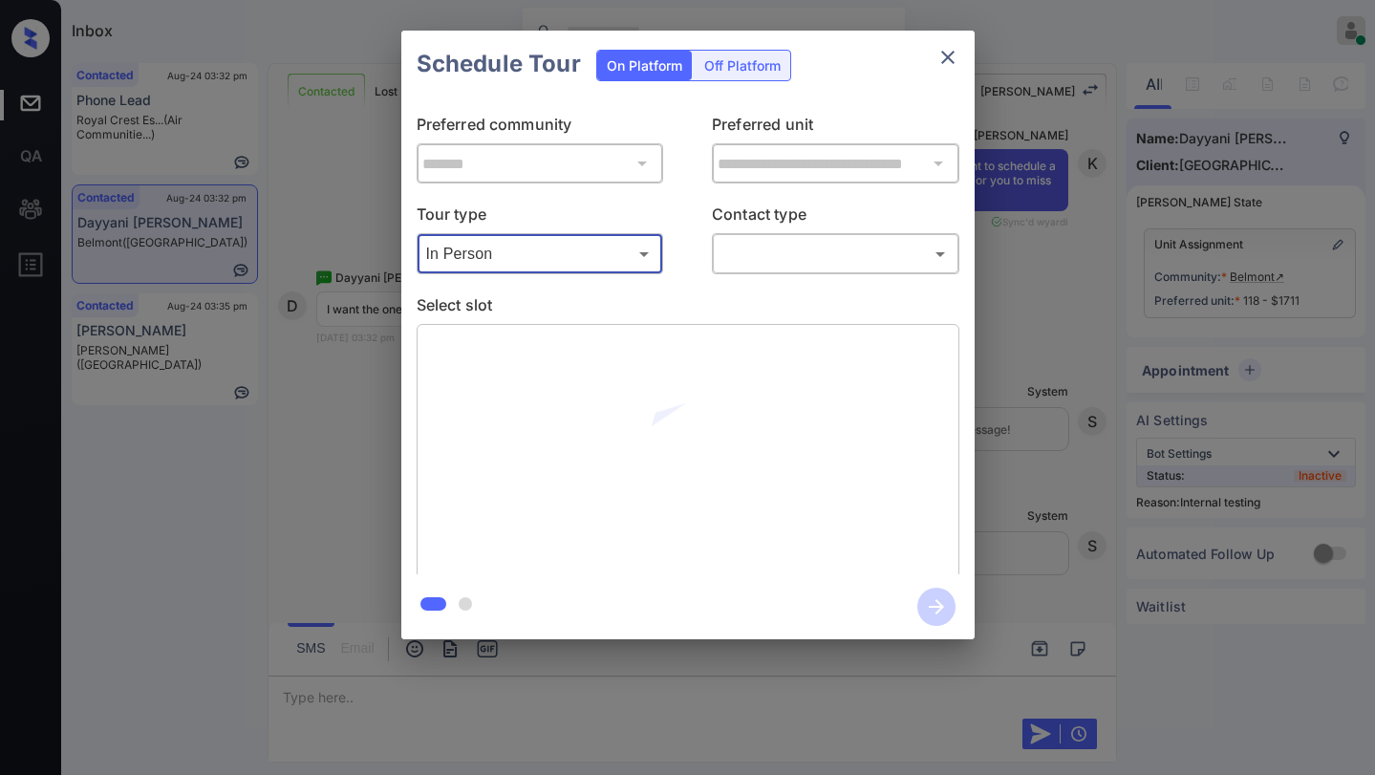
click at [768, 268] on body "Inbox [PERSON_NAME] Online Set yourself offline Set yourself on break Profile S…" at bounding box center [687, 387] width 1375 height 775
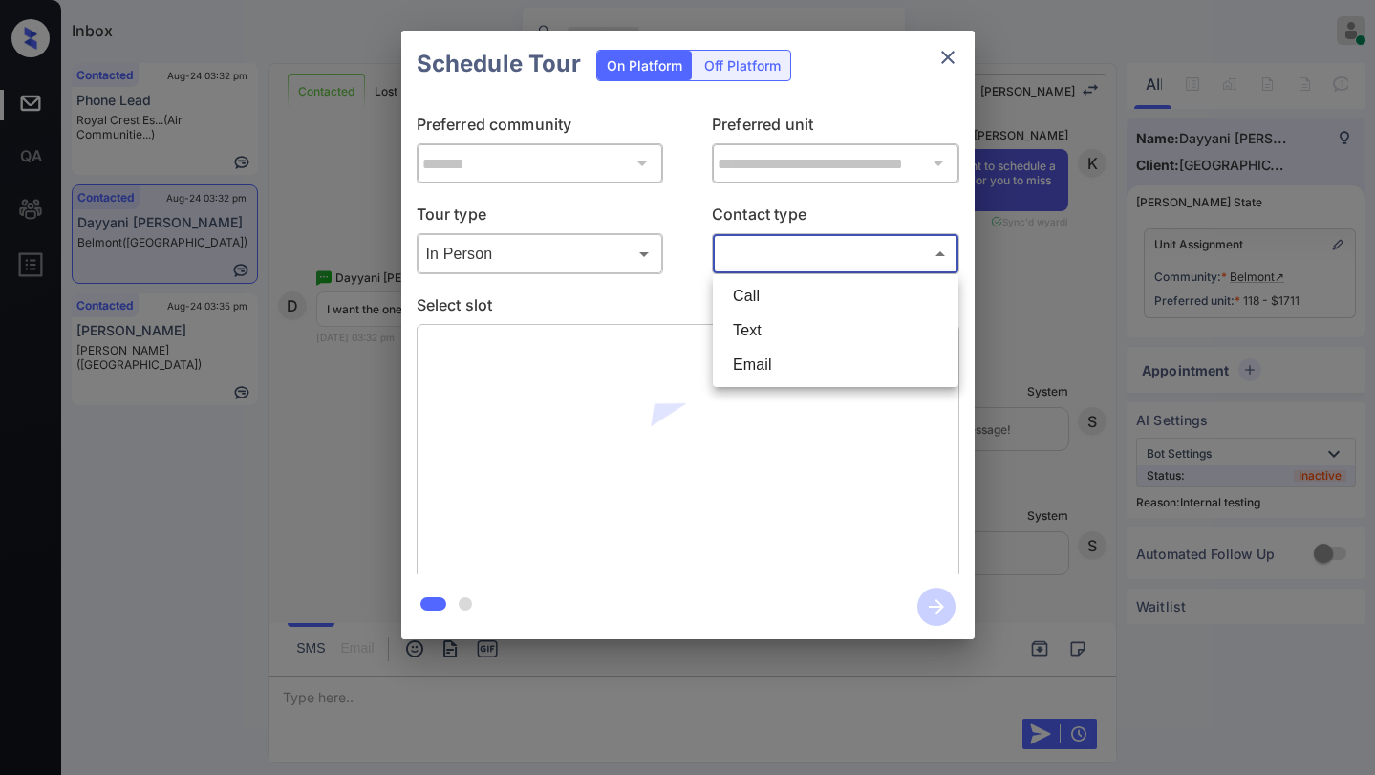
click at [778, 332] on li "Text" at bounding box center [836, 330] width 236 height 34
type input "****"
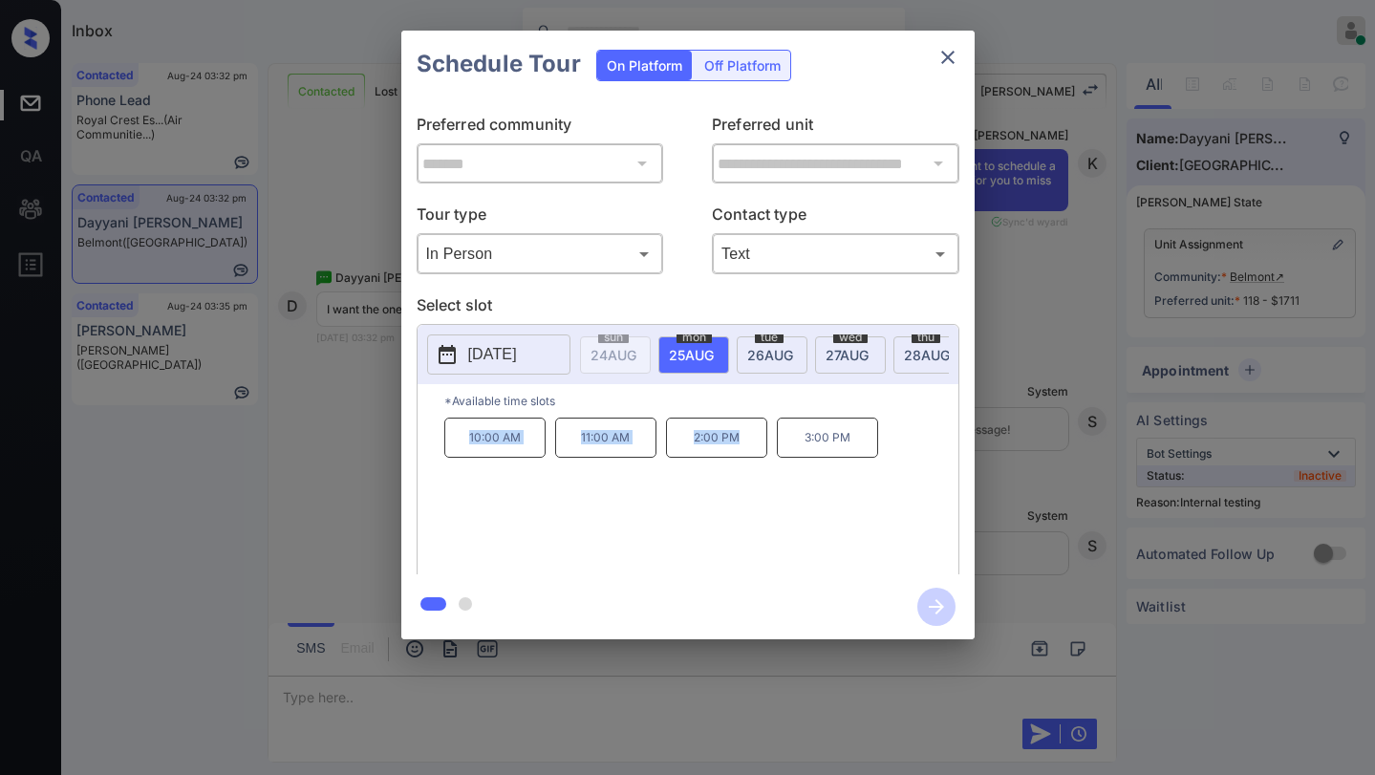
drag, startPoint x: 463, startPoint y: 447, endPoint x: 755, endPoint y: 446, distance: 291.4
click at [755, 446] on div "10:00 AM 11:00 AM 2:00 PM 3:00 PM" at bounding box center [701, 494] width 514 height 153
copy div "10:00 AM 11:00 AM 2:00 PM"
click at [938, 61] on icon "close" at bounding box center [947, 57] width 23 height 23
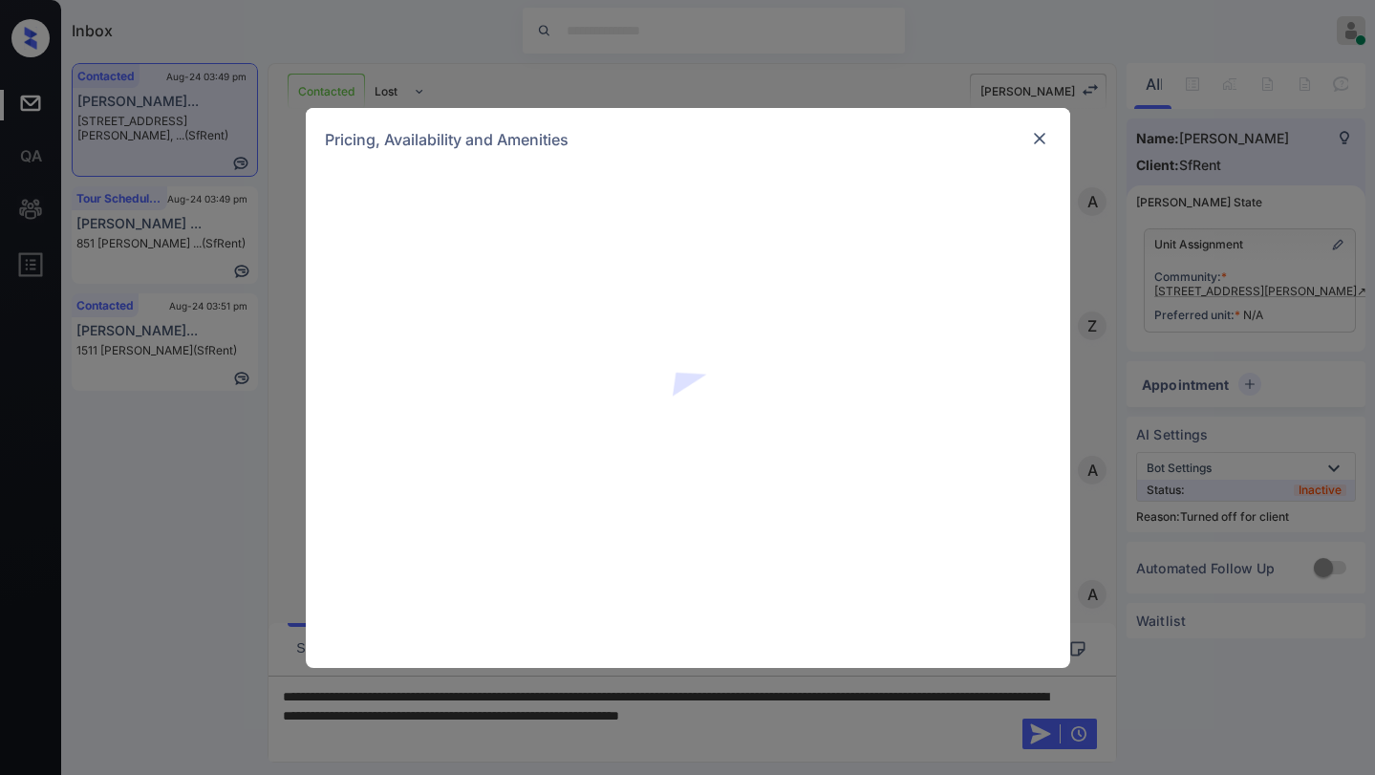
scroll to position [8538, 0]
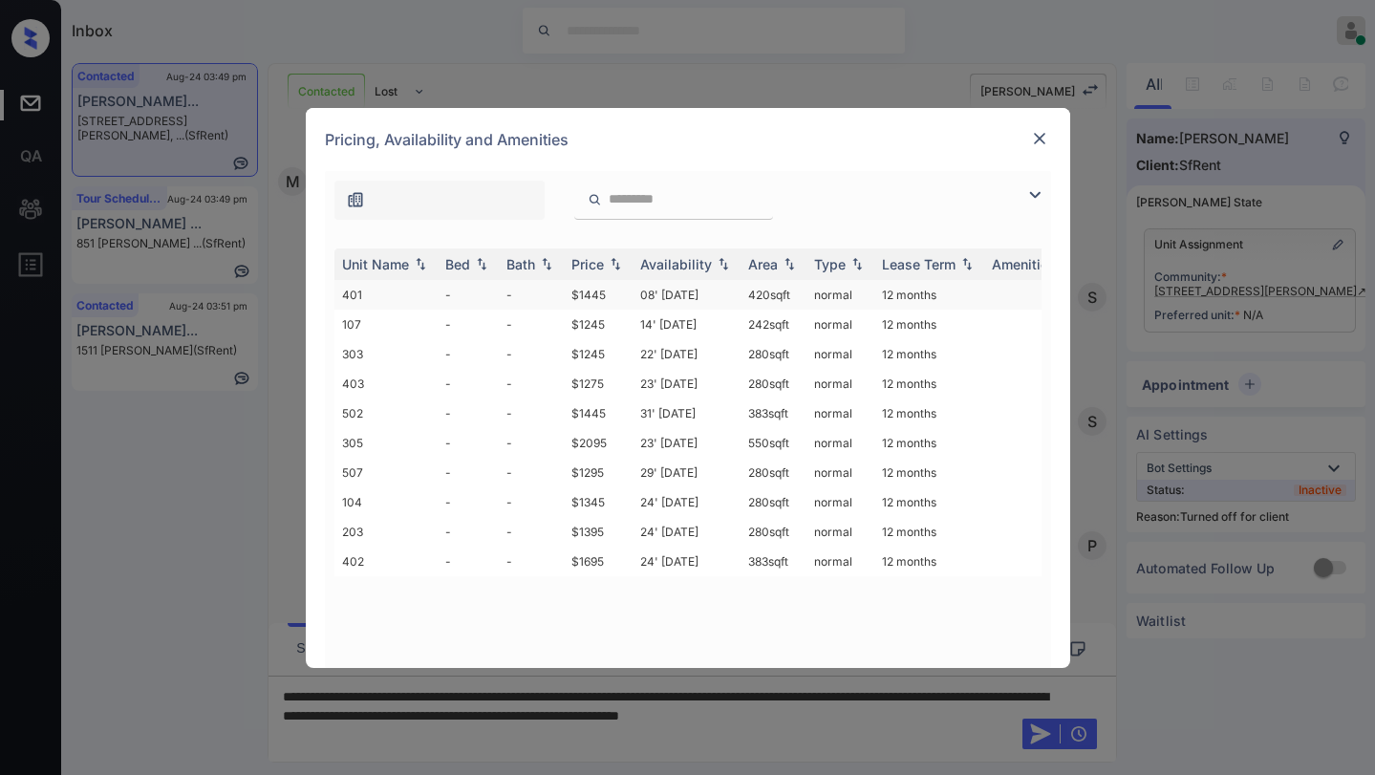
click at [589, 298] on td "$1445" at bounding box center [598, 295] width 69 height 30
click at [589, 297] on td "$1445" at bounding box center [598, 295] width 69 height 30
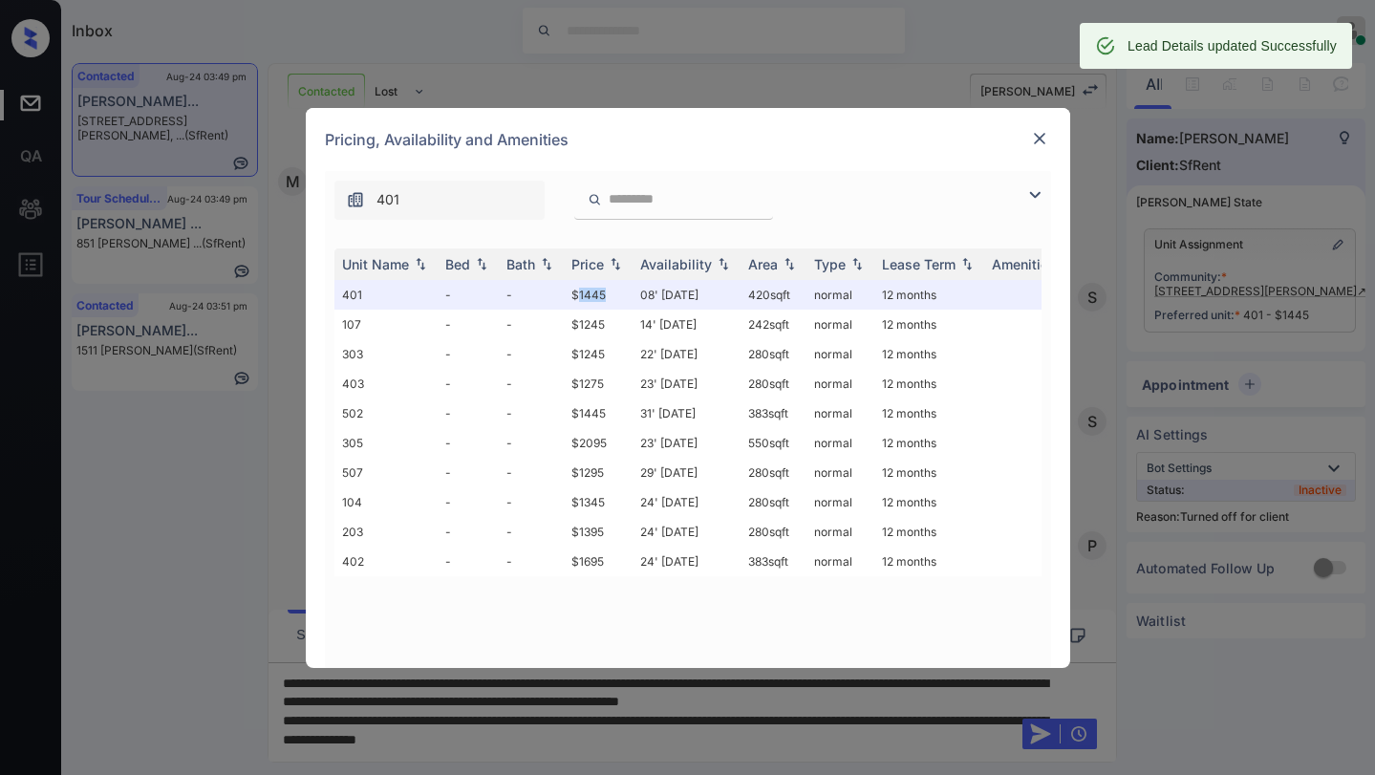
click at [1042, 142] on img at bounding box center [1039, 138] width 19 height 19
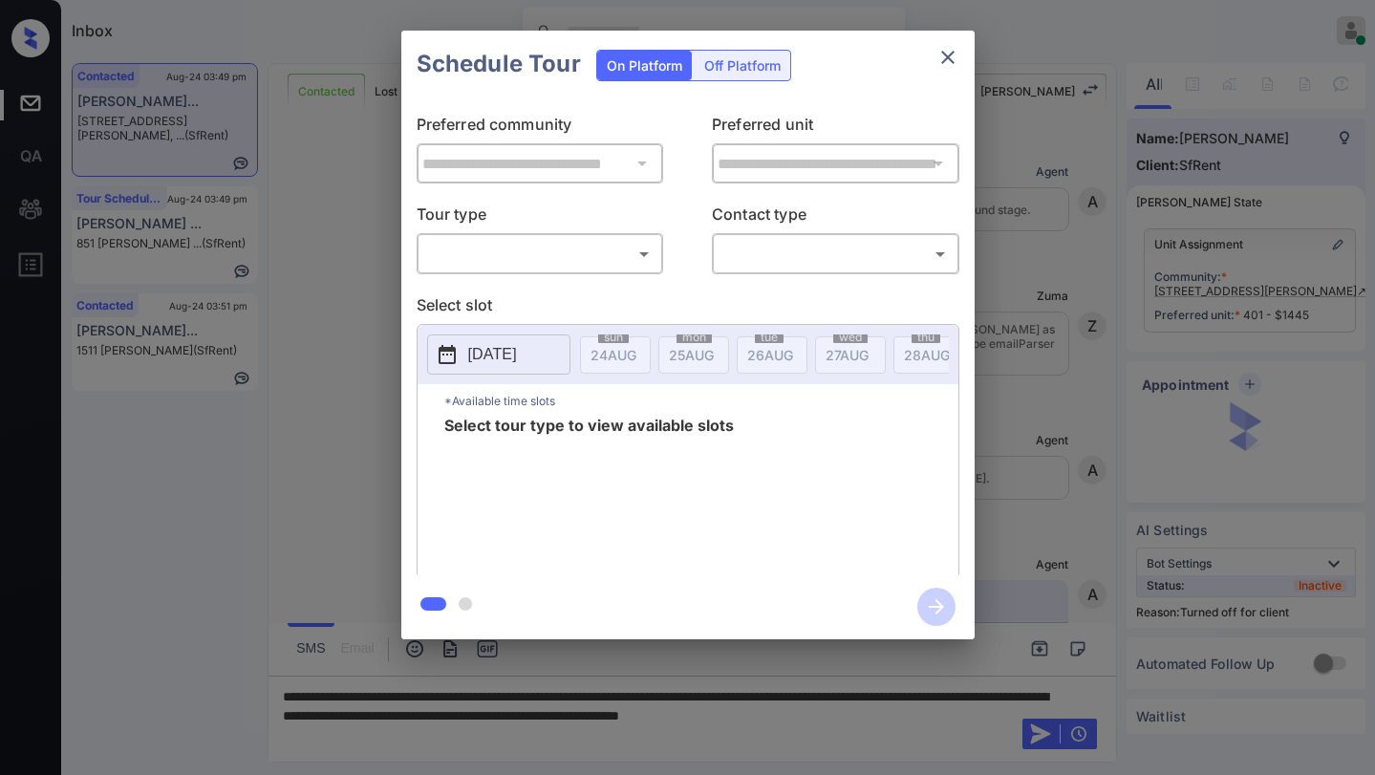
scroll to position [8663, 0]
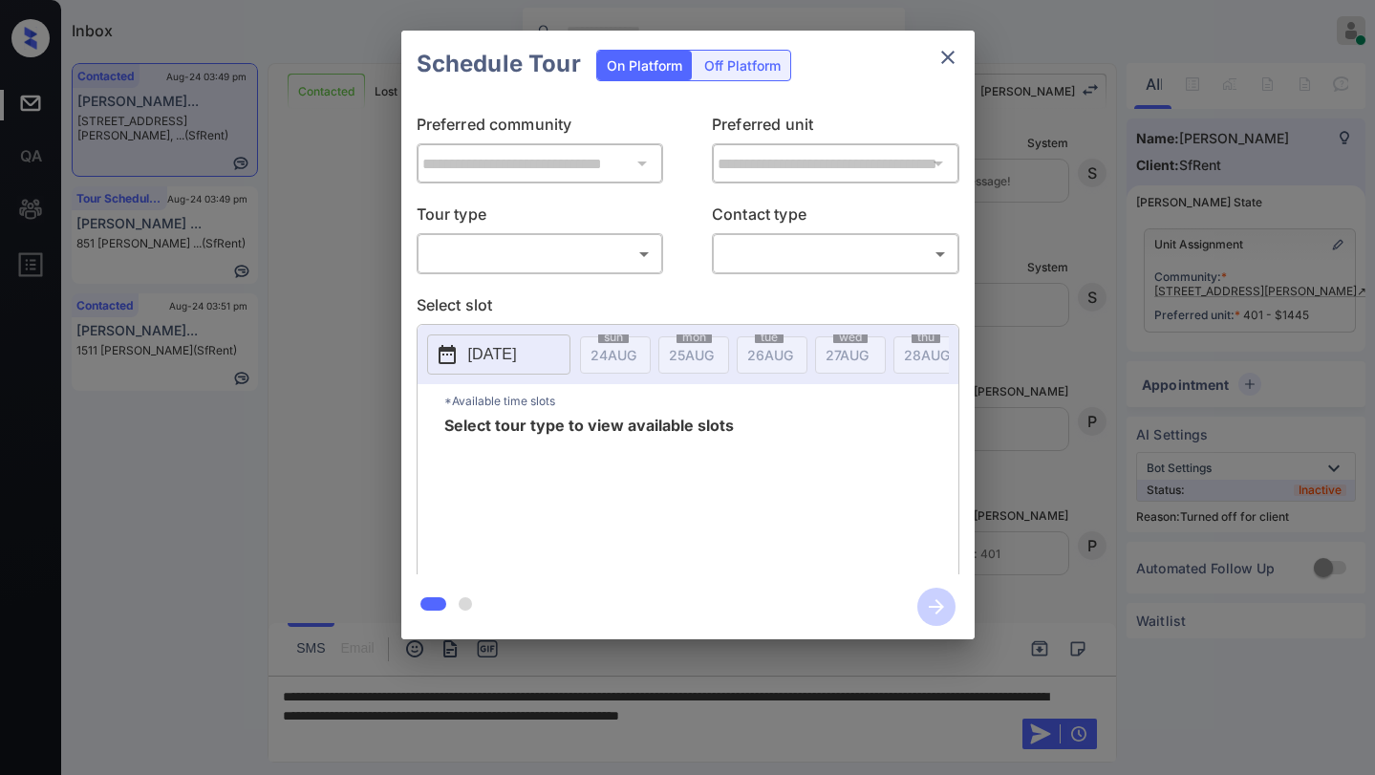
click at [762, 74] on div "Off Platform" at bounding box center [743, 66] width 96 height 30
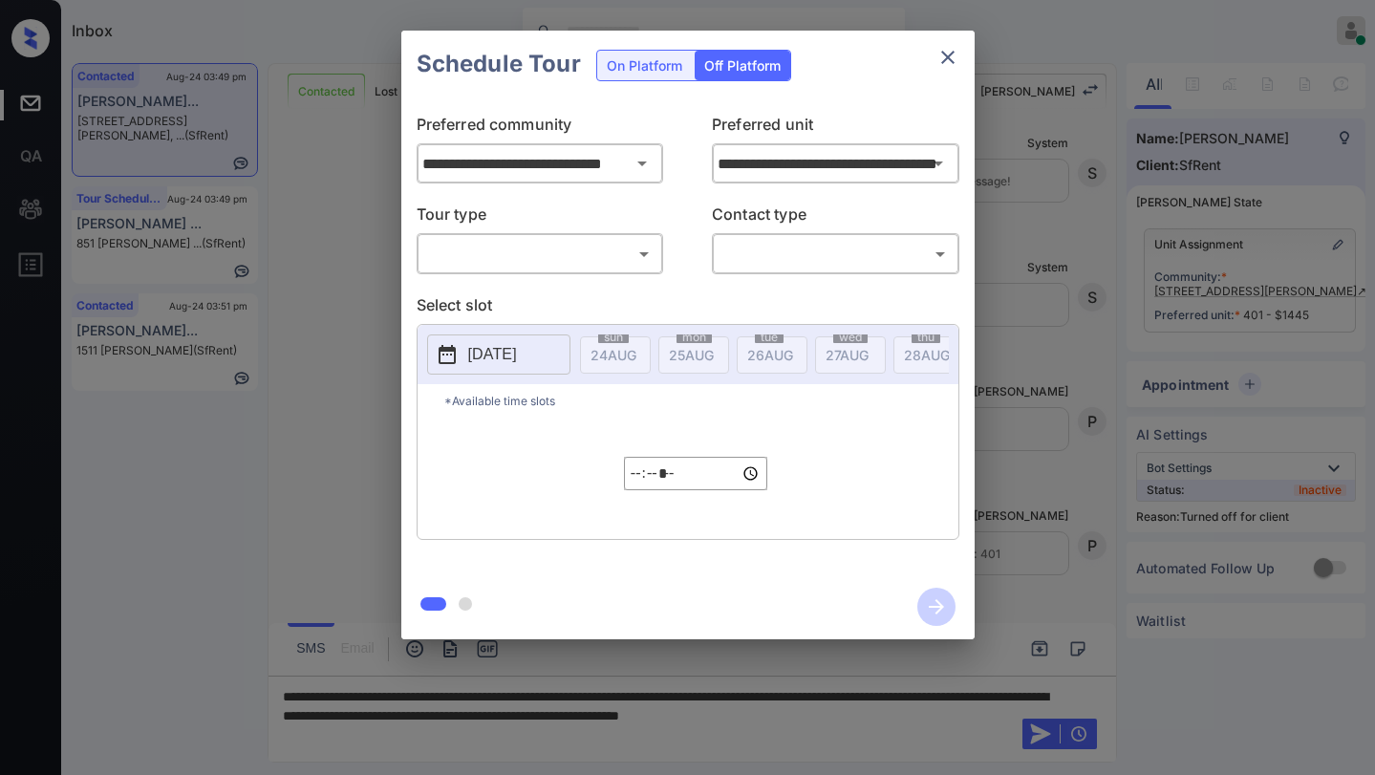
click at [589, 250] on body "Inbox [PERSON_NAME] Online Set yourself offline Set yourself on break Profile S…" at bounding box center [687, 387] width 1375 height 775
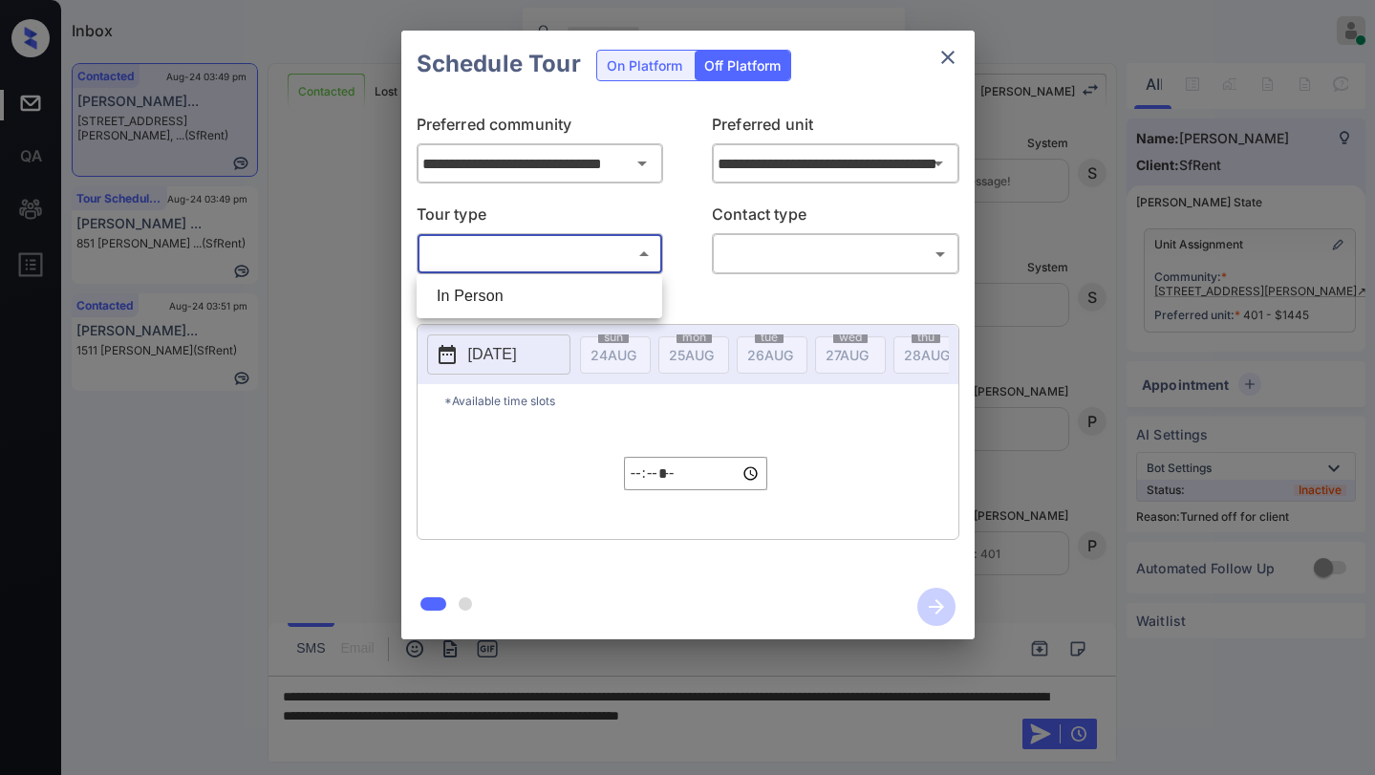
drag, startPoint x: 513, startPoint y: 298, endPoint x: 620, endPoint y: 295, distance: 107.0
click at [521, 298] on li "In Person" at bounding box center [539, 296] width 236 height 34
type input "********"
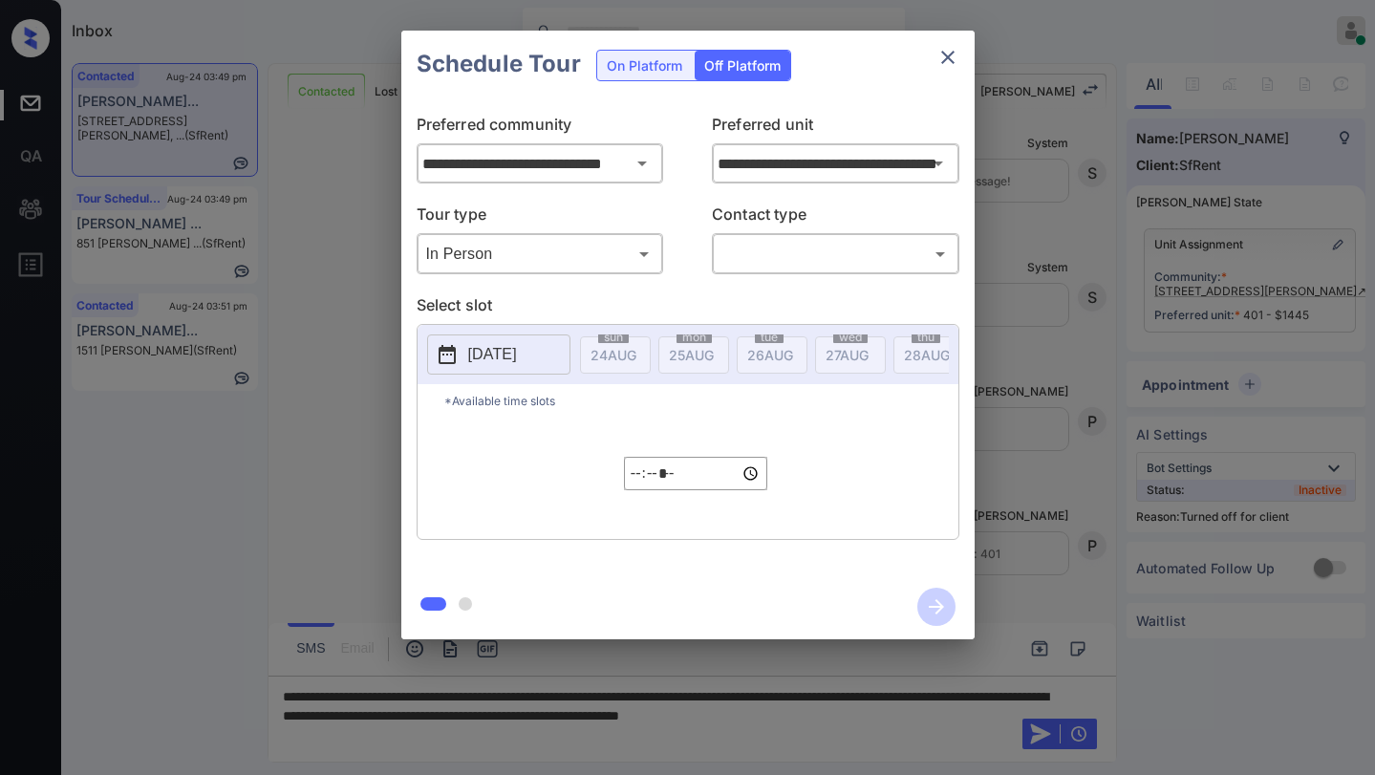
click at [710, 269] on div "Tour type In Person ******** ​ Contact type ​ ​" at bounding box center [688, 239] width 543 height 72
click at [757, 268] on body "Inbox [PERSON_NAME] Online Set yourself offline Set yourself on break Profile S…" at bounding box center [687, 387] width 1375 height 775
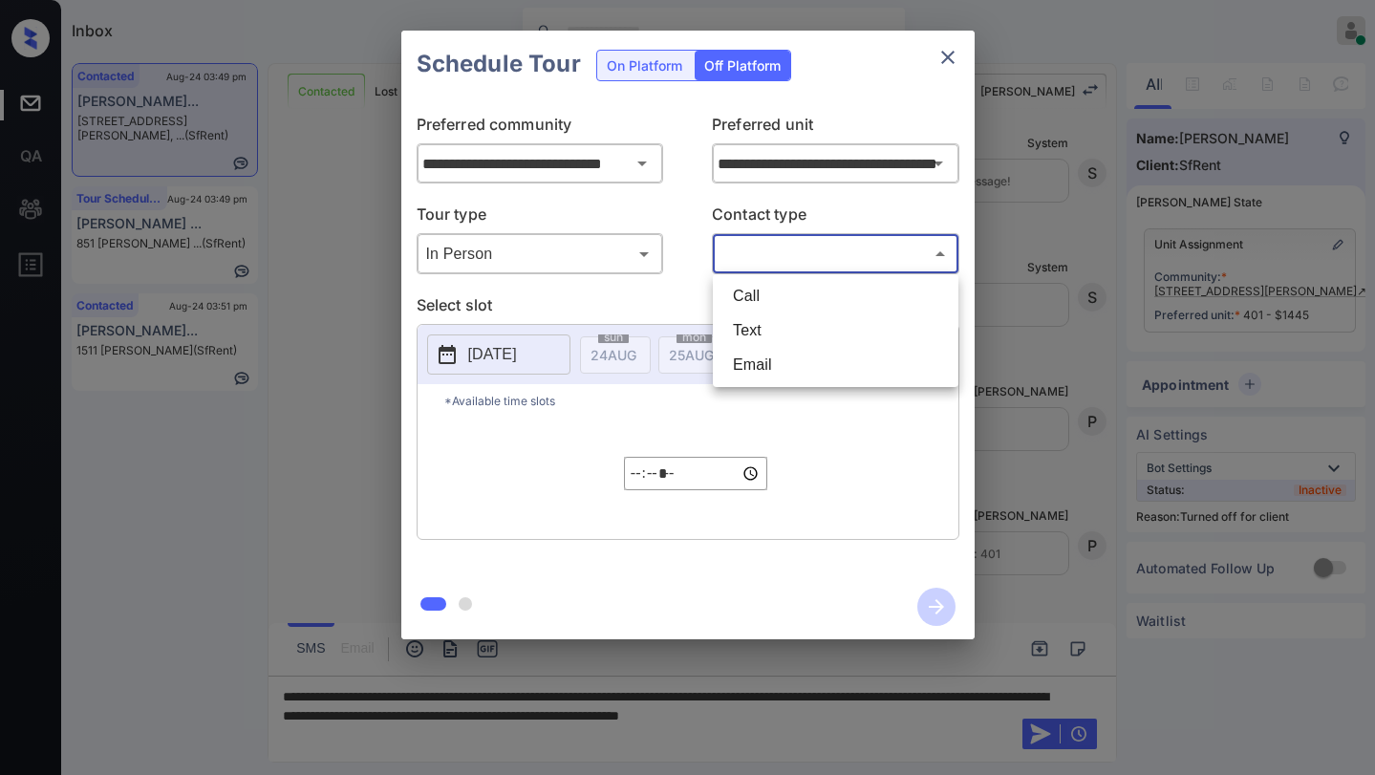
click at [781, 324] on li "Text" at bounding box center [836, 330] width 236 height 34
type input "****"
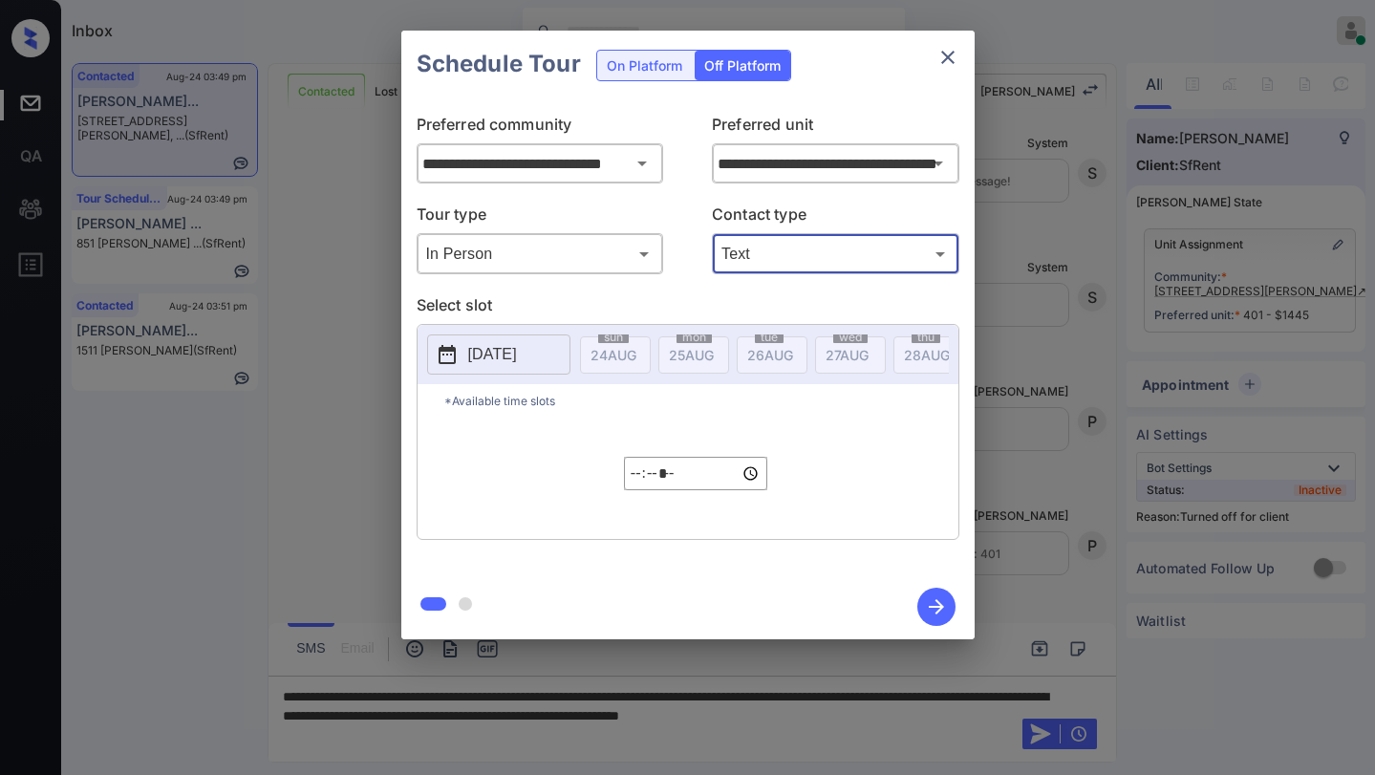
click at [515, 346] on p "[DATE]" at bounding box center [492, 354] width 49 height 23
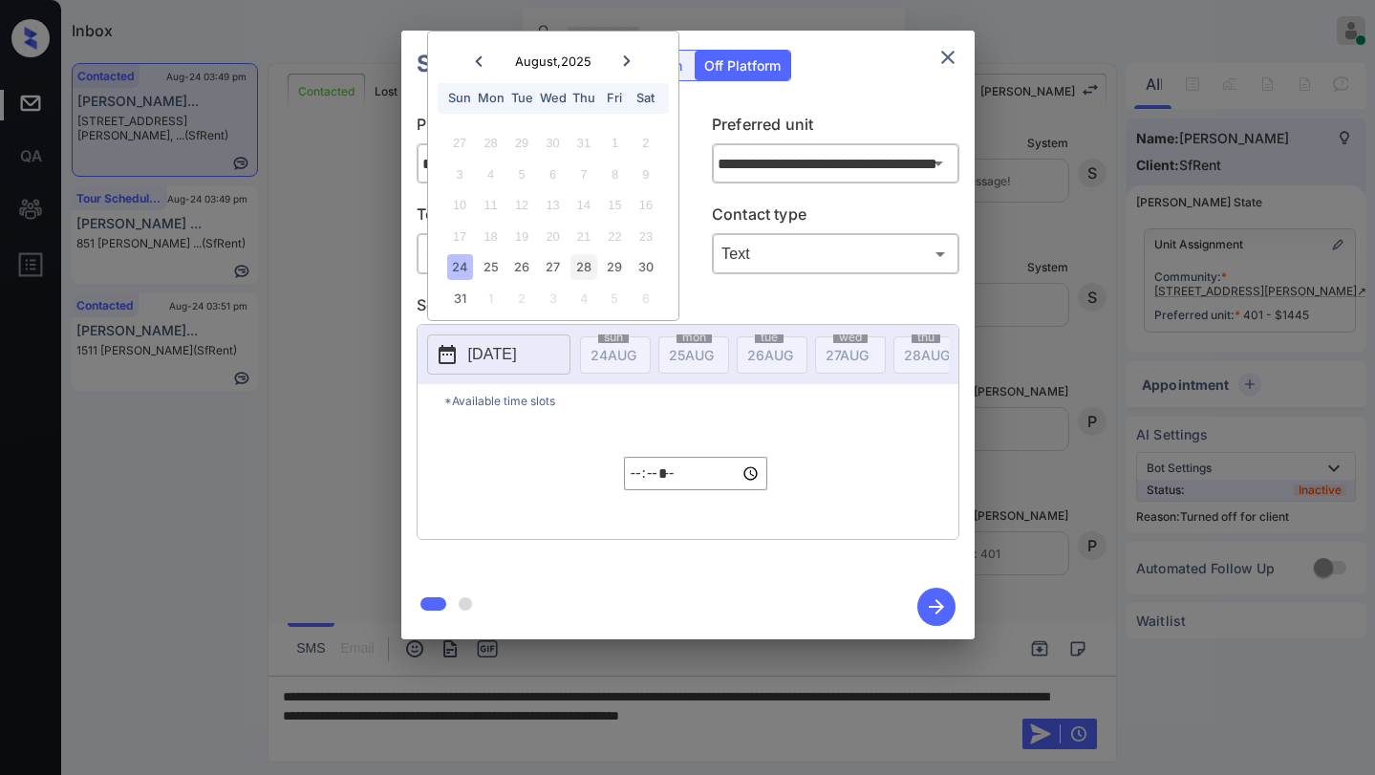
click at [583, 270] on div "28" at bounding box center [583, 267] width 26 height 26
click at [641, 485] on input "*****" at bounding box center [695, 473] width 143 height 33
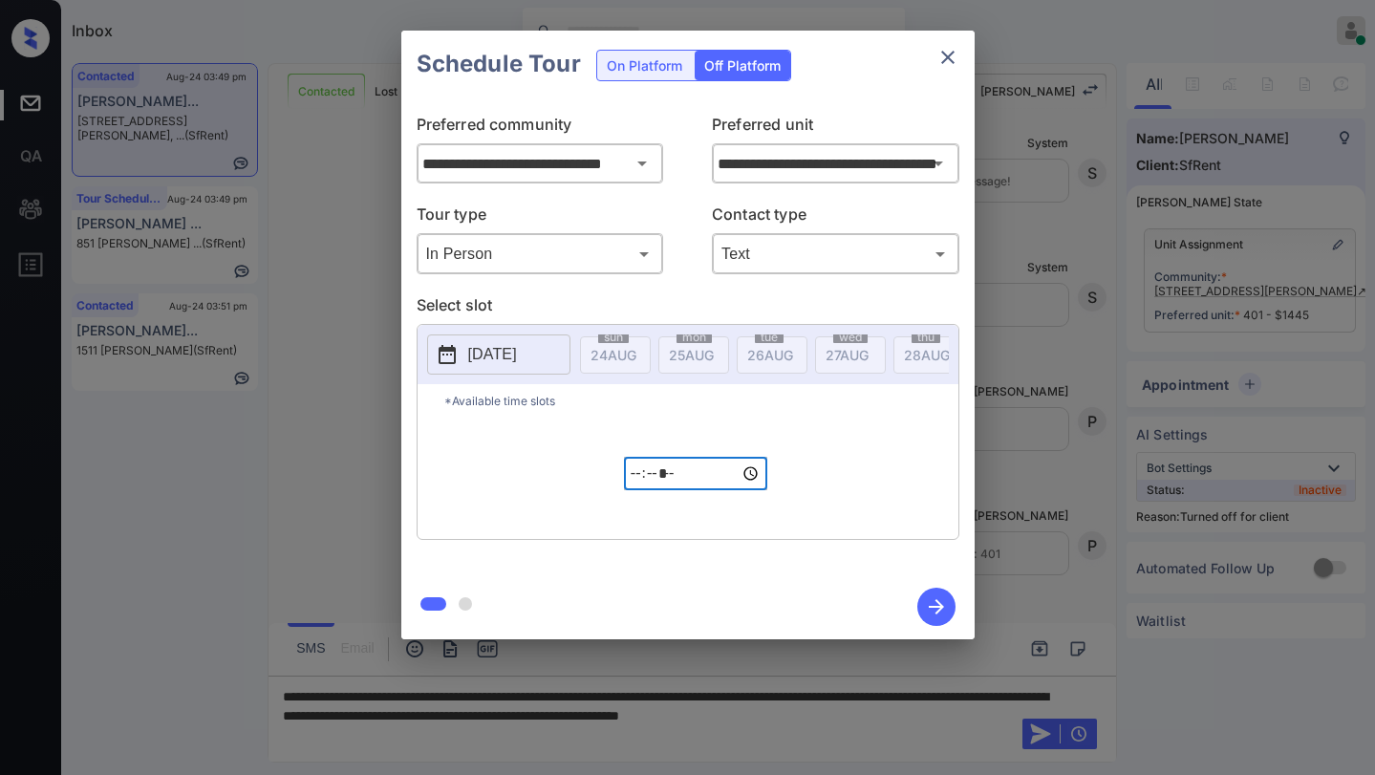
type input "*****"
type input "**********"
type input "*****"
click at [942, 610] on icon "button" at bounding box center [936, 607] width 38 height 38
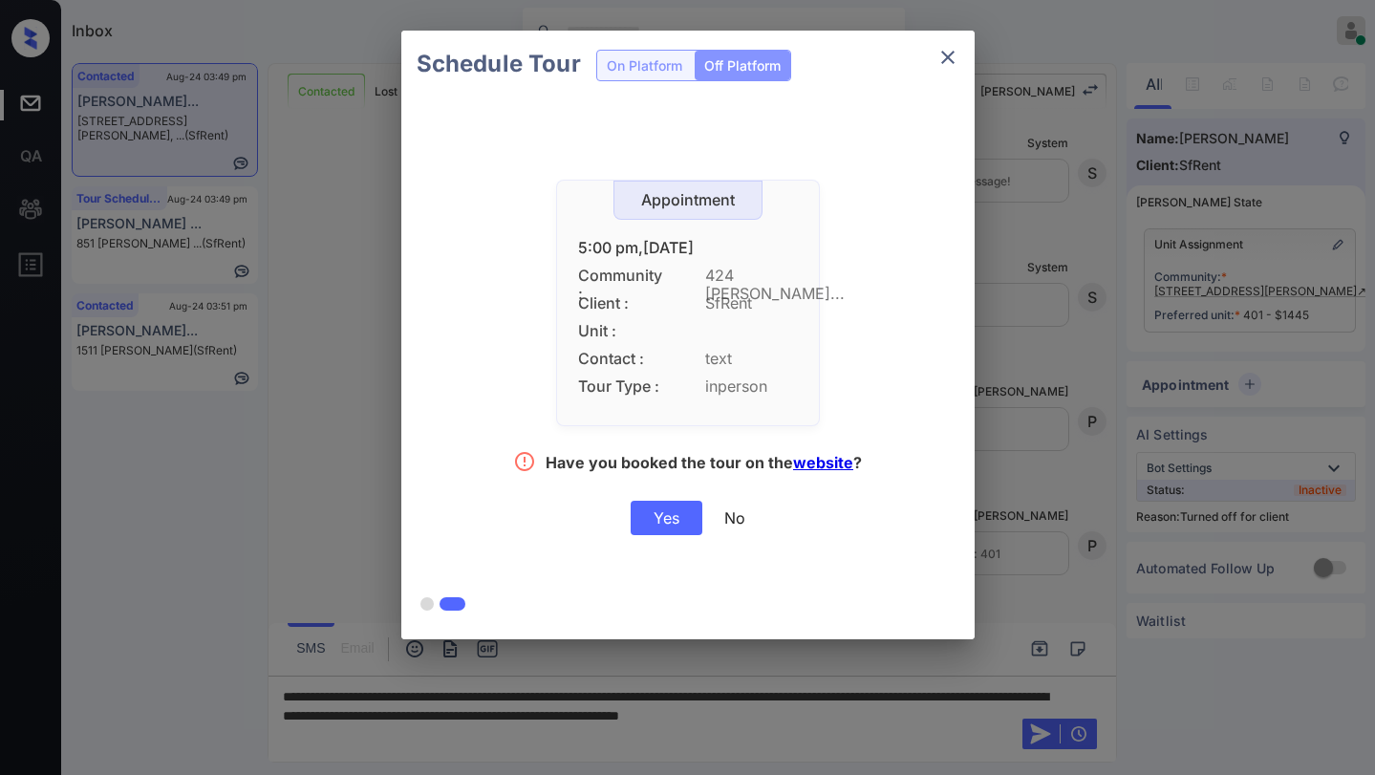
click at [662, 514] on div "Yes" at bounding box center [667, 518] width 72 height 34
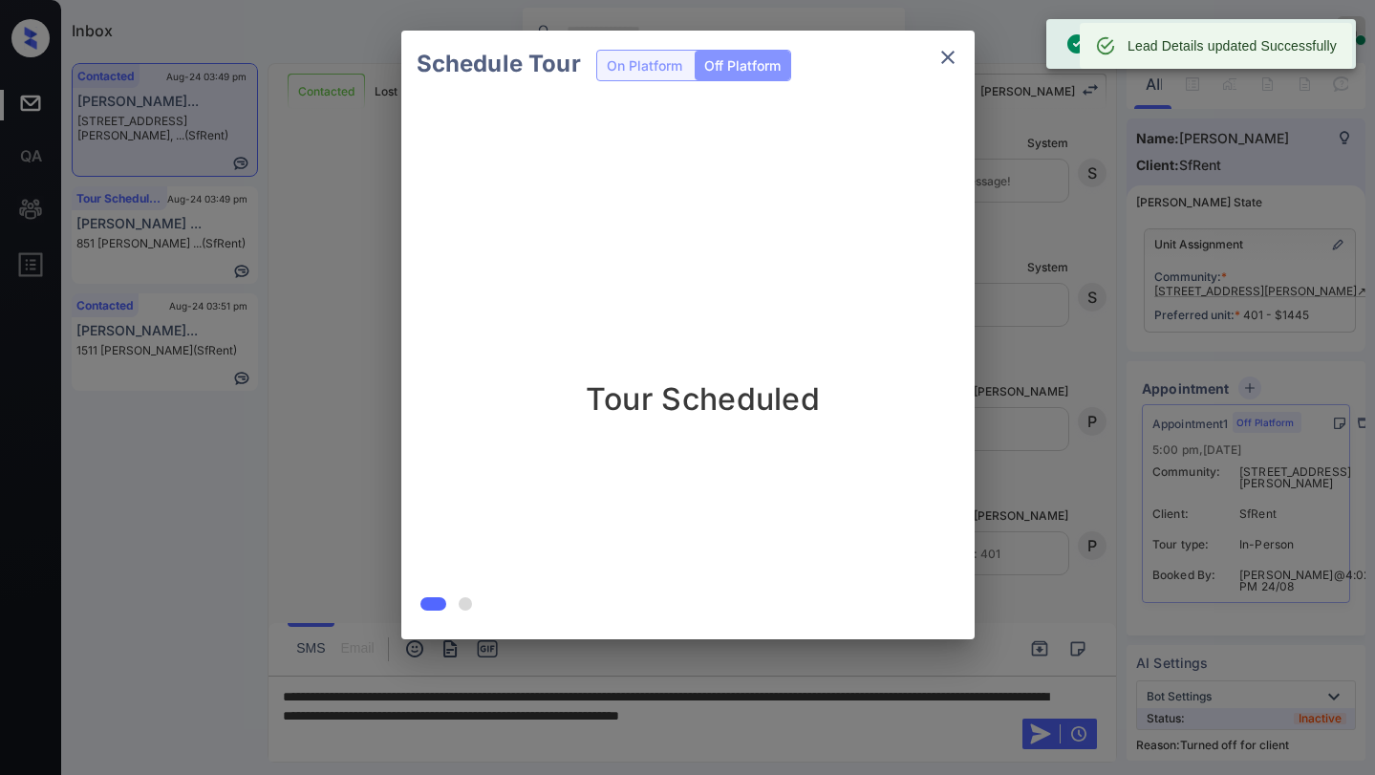
click at [703, 734] on div at bounding box center [687, 387] width 1375 height 775
